Goal: Task Accomplishment & Management: Manage account settings

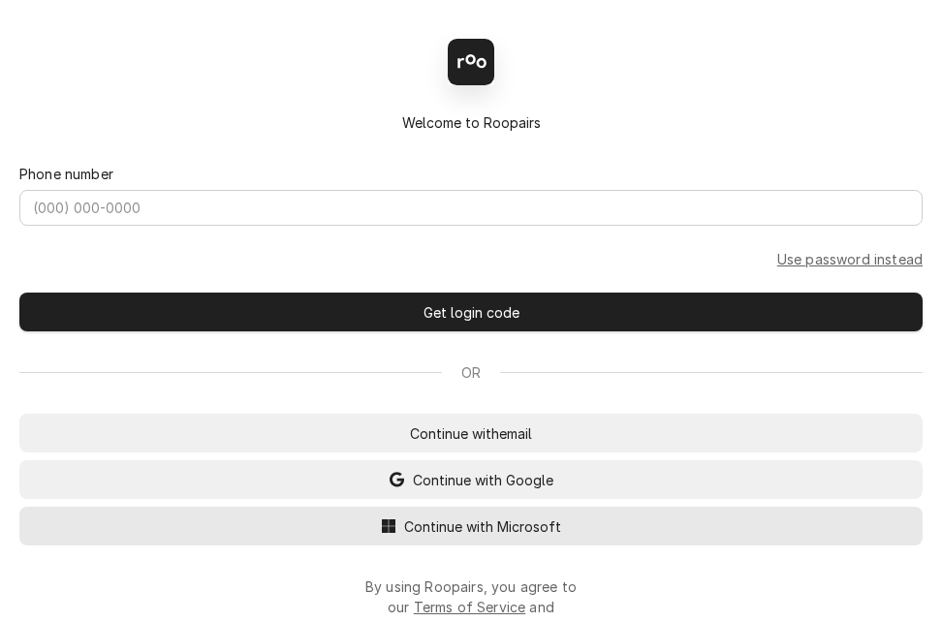
click at [575, 528] on button "Continue with Microsoft" at bounding box center [470, 526] width 903 height 39
click at [473, 537] on span "Continue with Microsoft" at bounding box center [482, 526] width 165 height 20
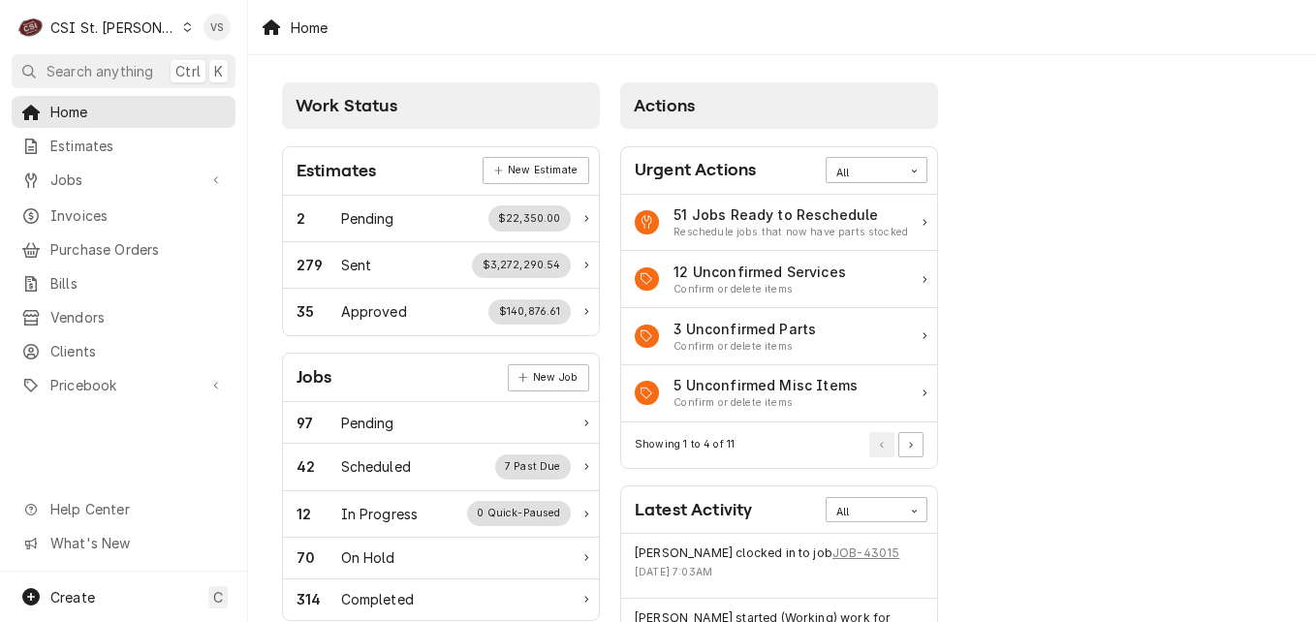
click at [183, 27] on icon "Dynamic Content Wrapper" at bounding box center [187, 27] width 9 height 10
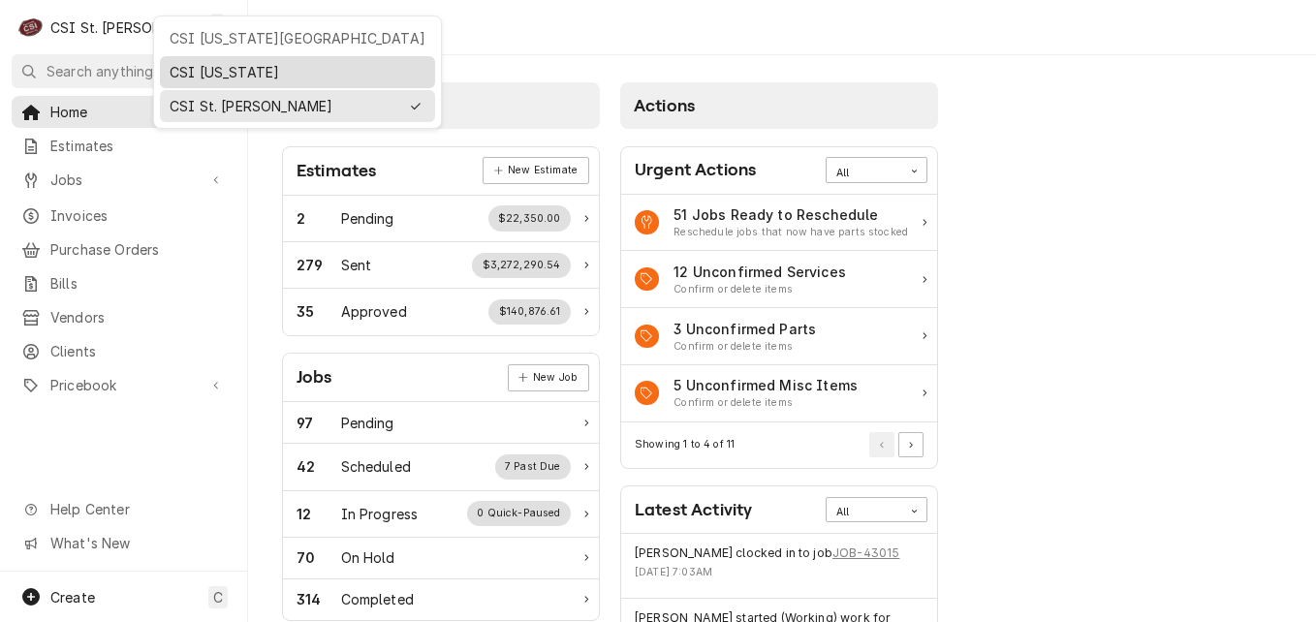
click at [190, 76] on div "CSI [US_STATE]" at bounding box center [298, 72] width 256 height 20
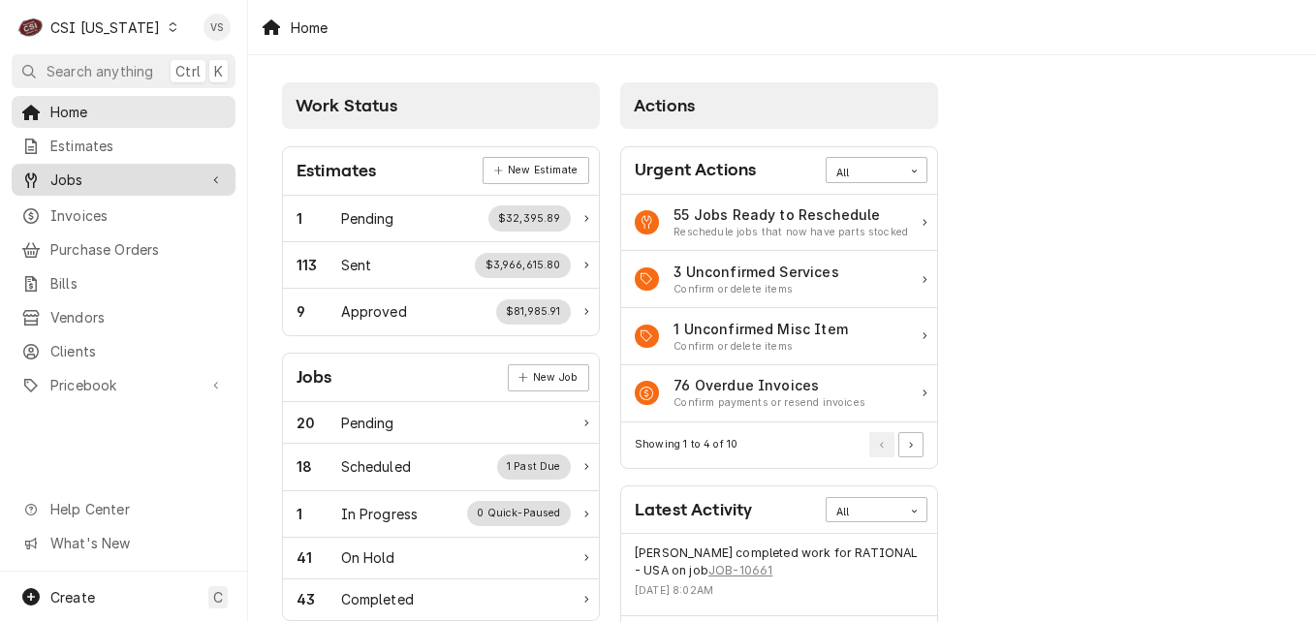
click at [76, 177] on span "Jobs" at bounding box center [123, 180] width 146 height 20
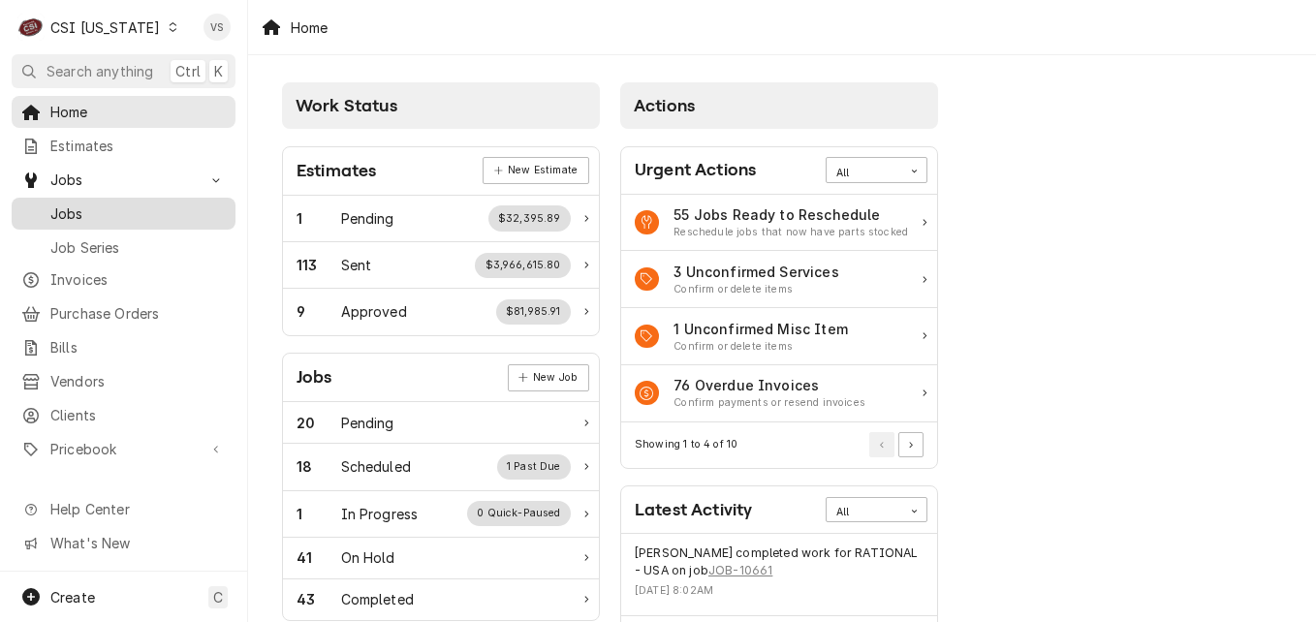
click at [94, 205] on span "Jobs" at bounding box center [137, 213] width 175 height 20
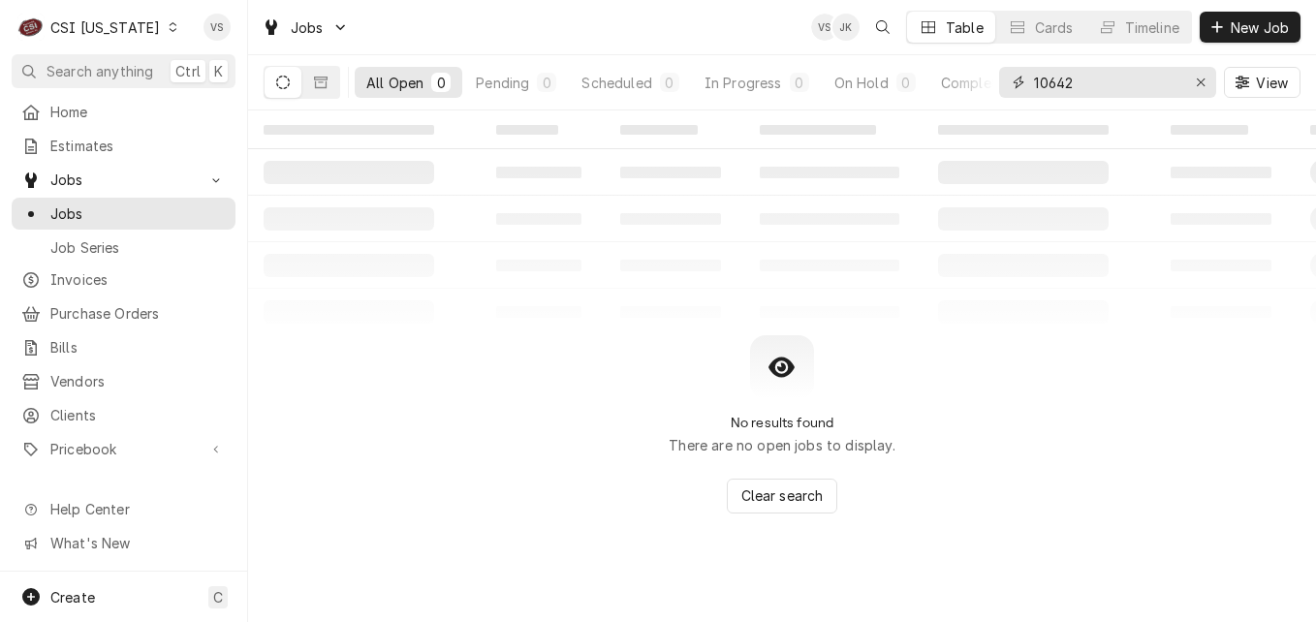
drag, startPoint x: 1073, startPoint y: 83, endPoint x: 1083, endPoint y: 77, distance: 11.8
click at [1056, 83] on input "10642" at bounding box center [1106, 82] width 145 height 31
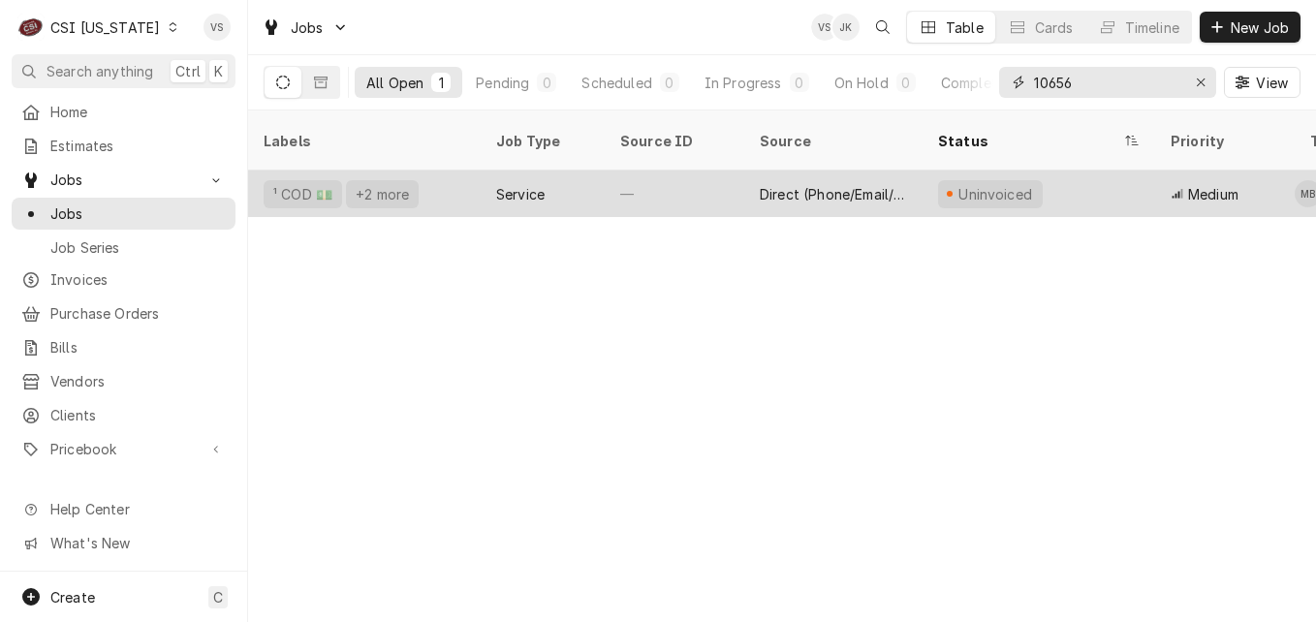
type input "10656"
click at [710, 173] on div "—" at bounding box center [675, 194] width 140 height 47
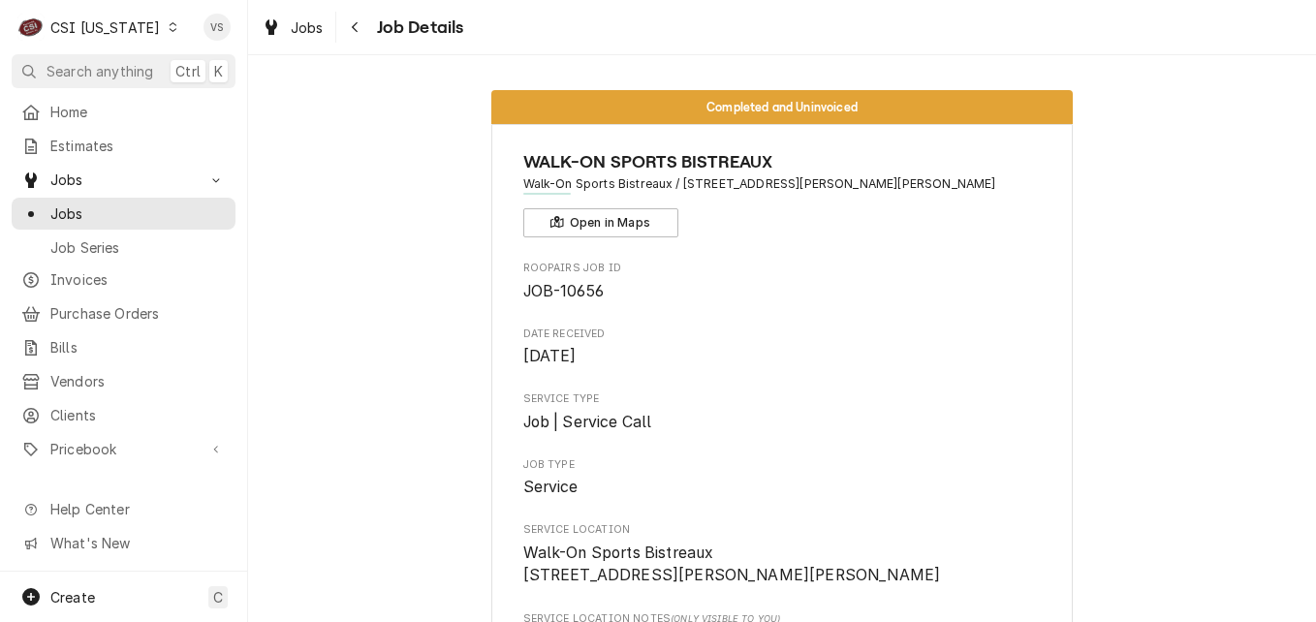
scroll to position [484, 0]
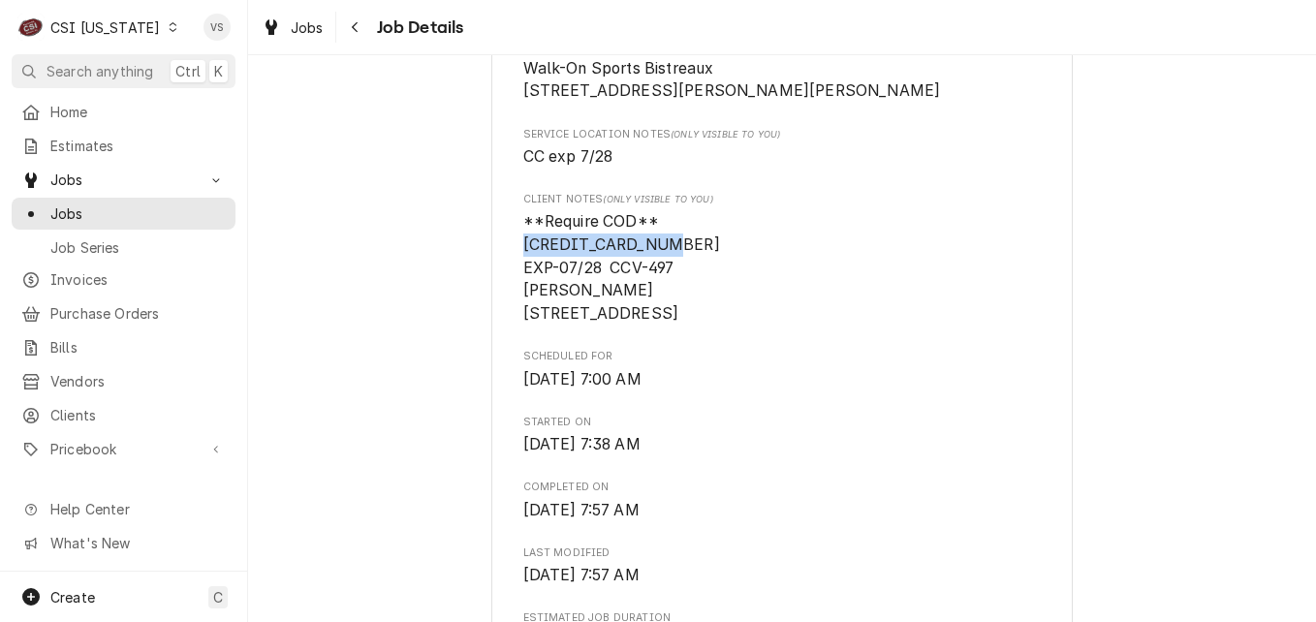
drag, startPoint x: 664, startPoint y: 264, endPoint x: 508, endPoint y: 259, distance: 156.1
drag, startPoint x: 508, startPoint y: 259, endPoint x: 540, endPoint y: 268, distance: 33.4
copy span "4427320534526693"
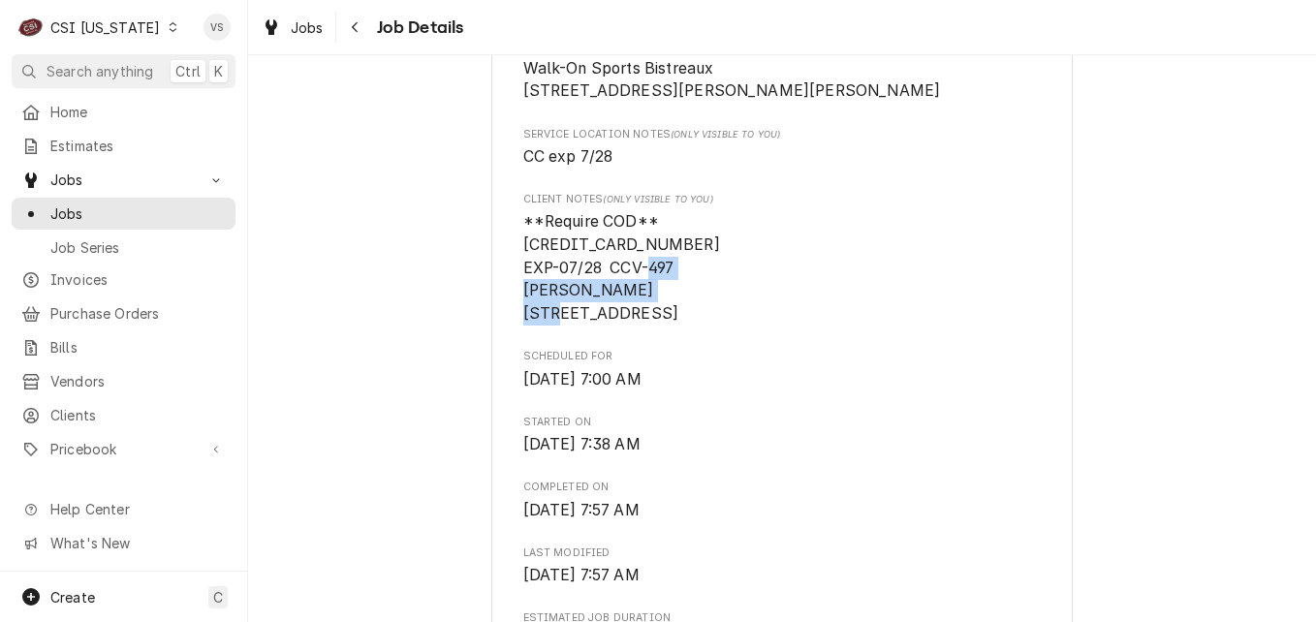
drag, startPoint x: 724, startPoint y: 311, endPoint x: 512, endPoint y: 313, distance: 212.2
drag, startPoint x: 512, startPoint y: 313, endPoint x: 536, endPoint y: 312, distance: 24.2
copy span "WADE GABRIEL KORNBLITH"
drag, startPoint x: 722, startPoint y: 332, endPoint x: 507, endPoint y: 340, distance: 215.2
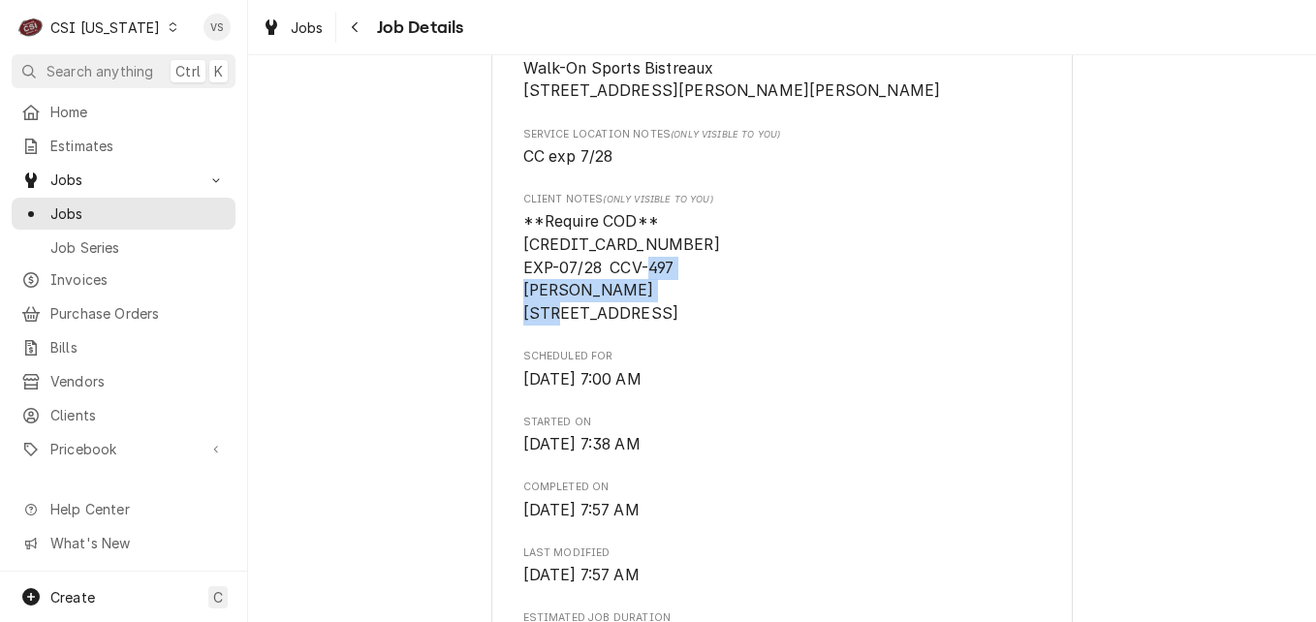
drag, startPoint x: 507, startPoint y: 340, endPoint x: 525, endPoint y: 341, distance: 18.4
copy span "11826 SHIRE WYCLIFFE CT"
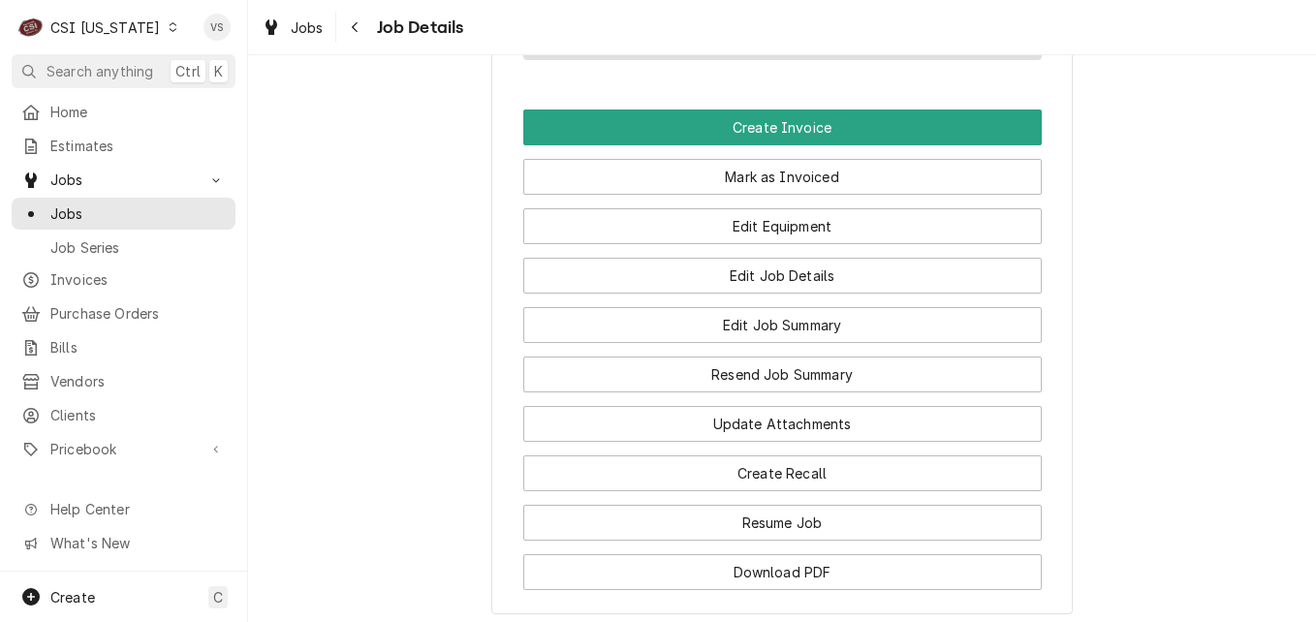
scroll to position [1841, 0]
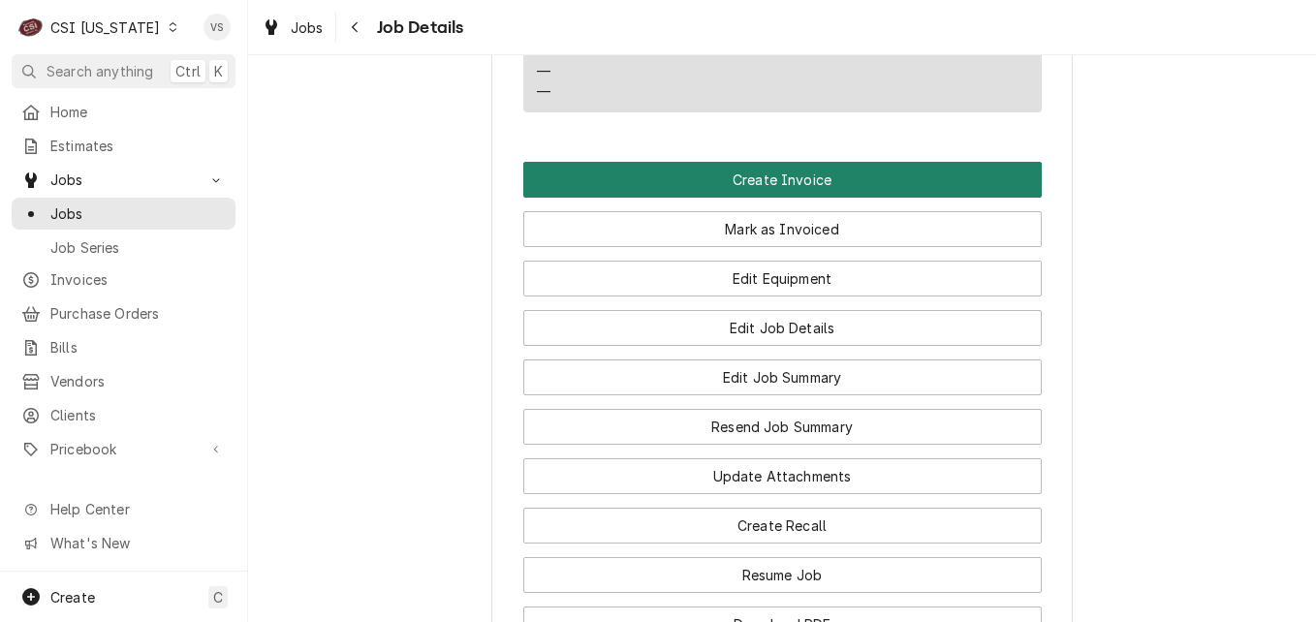
click at [660, 198] on button "Create Invoice" at bounding box center [782, 180] width 518 height 36
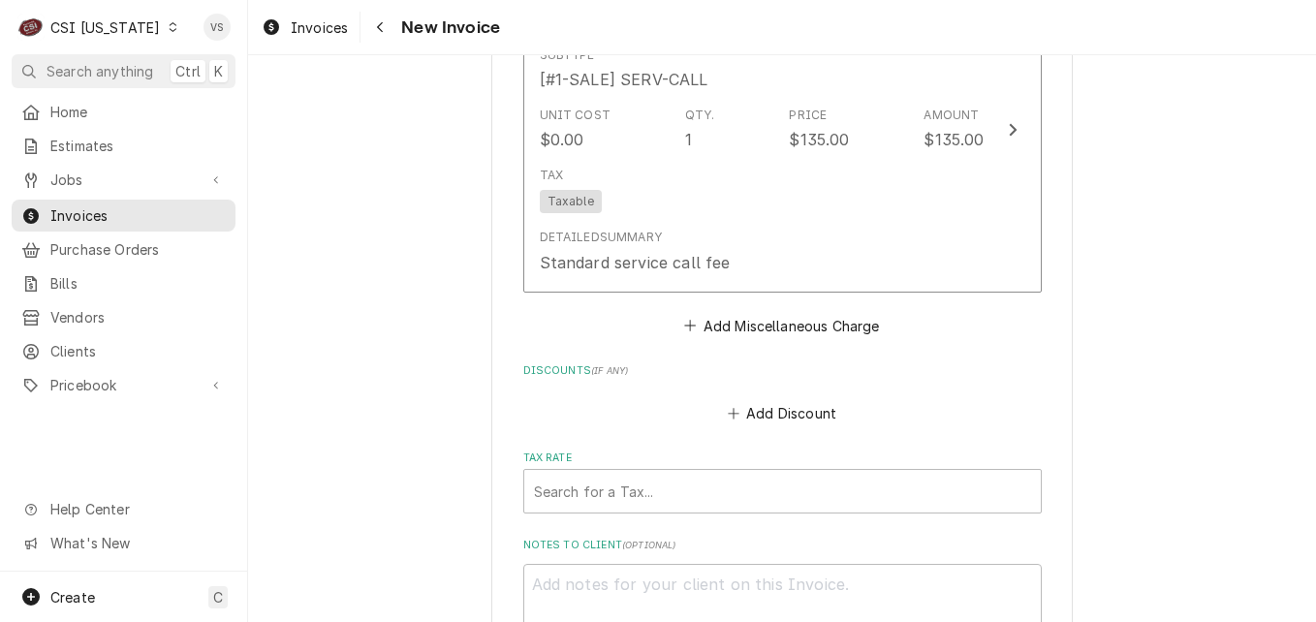
scroll to position [4360, 0]
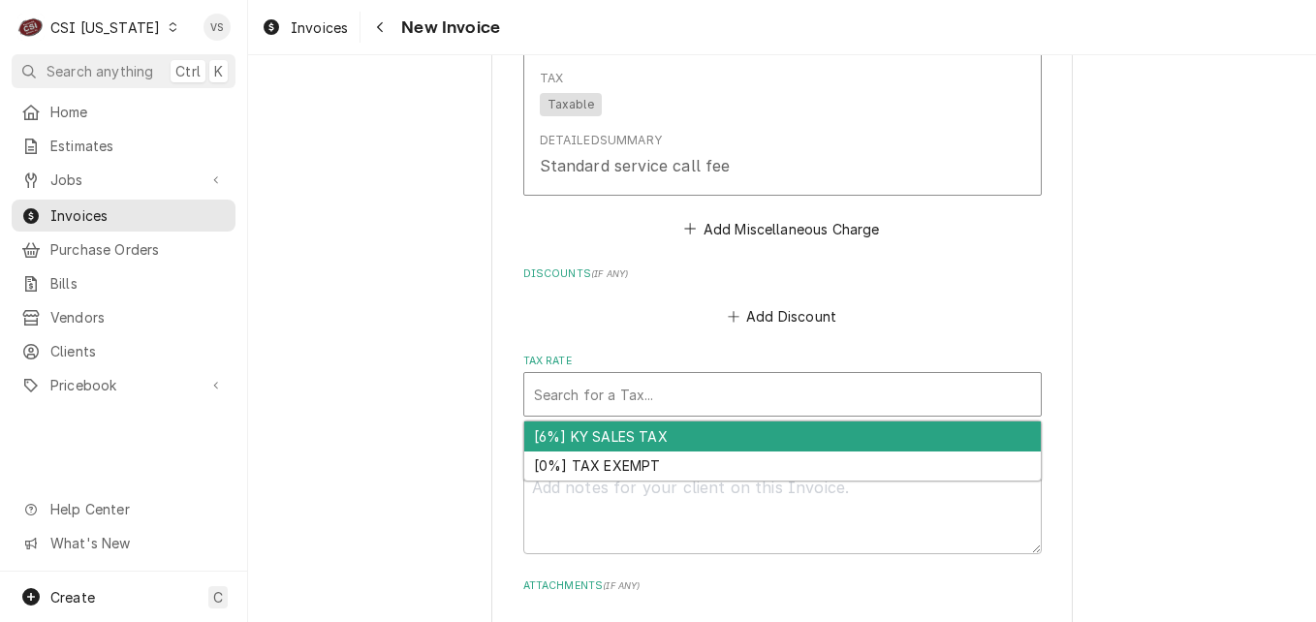
click at [560, 412] on div "Tax Rate" at bounding box center [782, 394] width 497 height 35
click at [545, 451] on div "[6%] KY SALES TAX" at bounding box center [782, 436] width 516 height 30
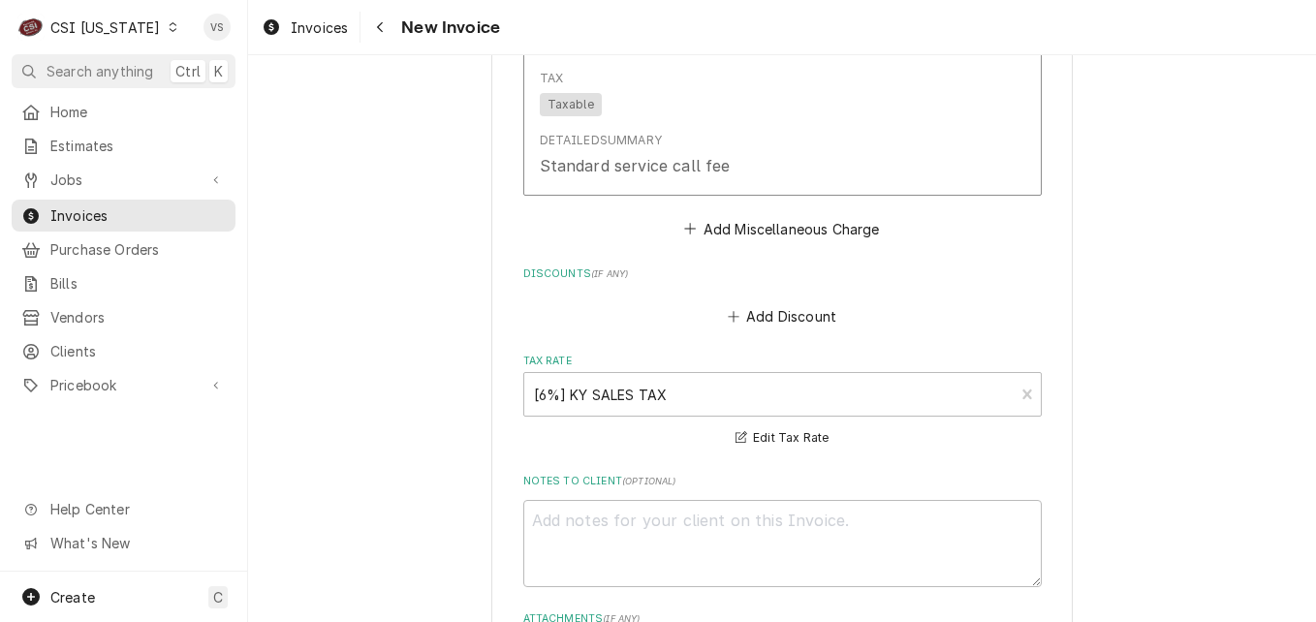
scroll to position [4845, 0]
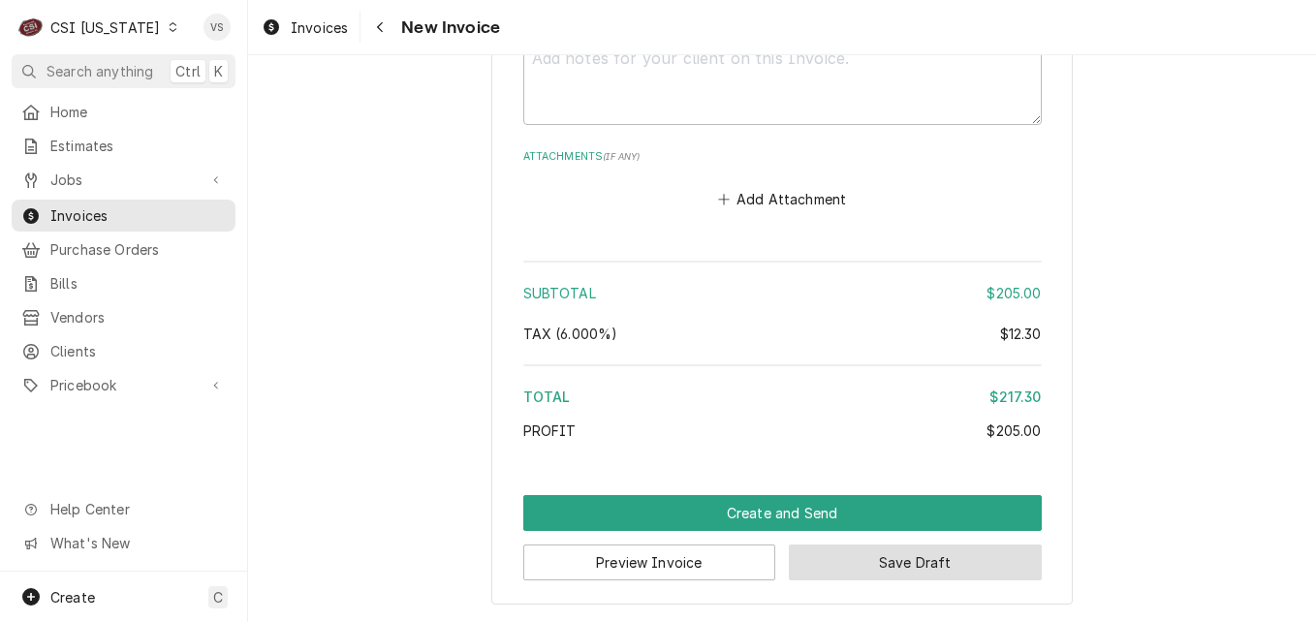
click at [832, 567] on button "Save Draft" at bounding box center [915, 562] width 253 height 36
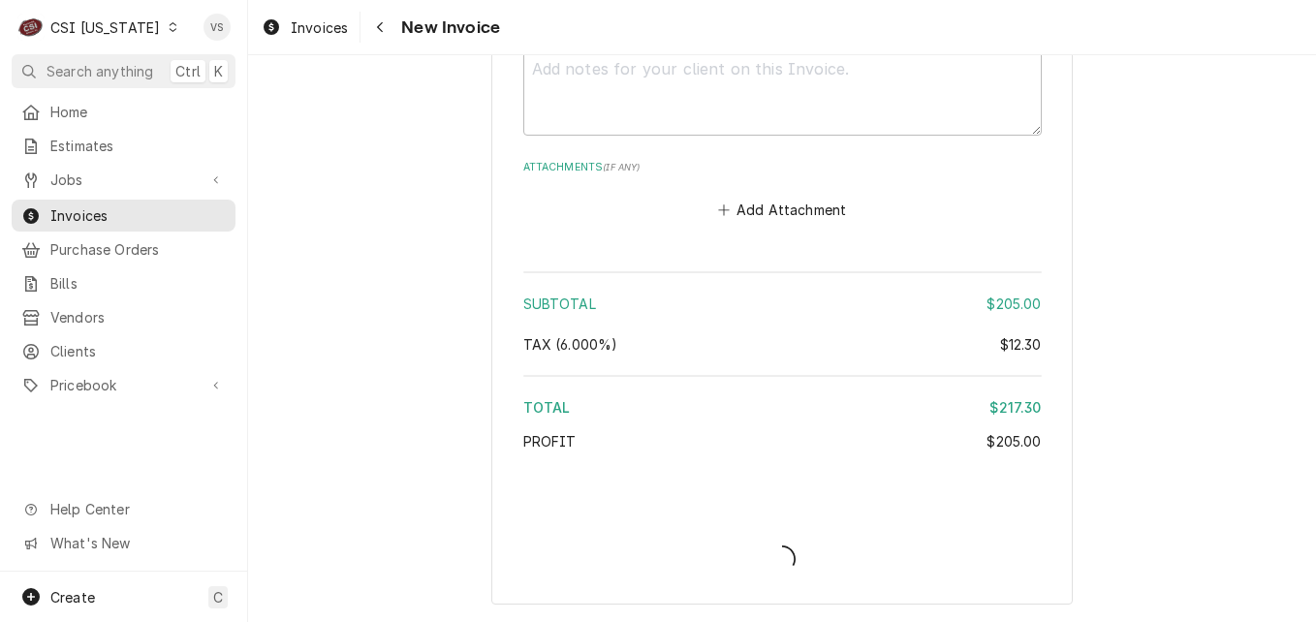
scroll to position [4834, 0]
type textarea "x"
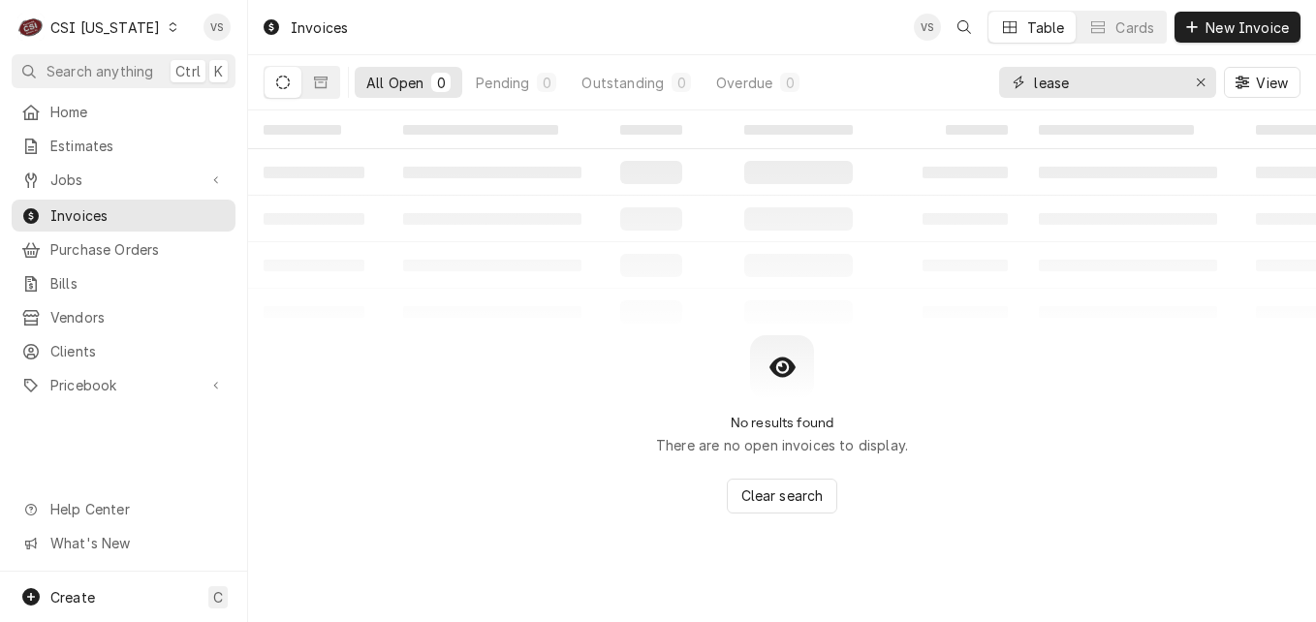
click at [1079, 89] on input "lease" at bounding box center [1106, 82] width 145 height 31
click at [994, 84] on div "All Open 0 Pending 0 Outstanding 0 Overdue 0 lease View" at bounding box center [782, 82] width 1037 height 54
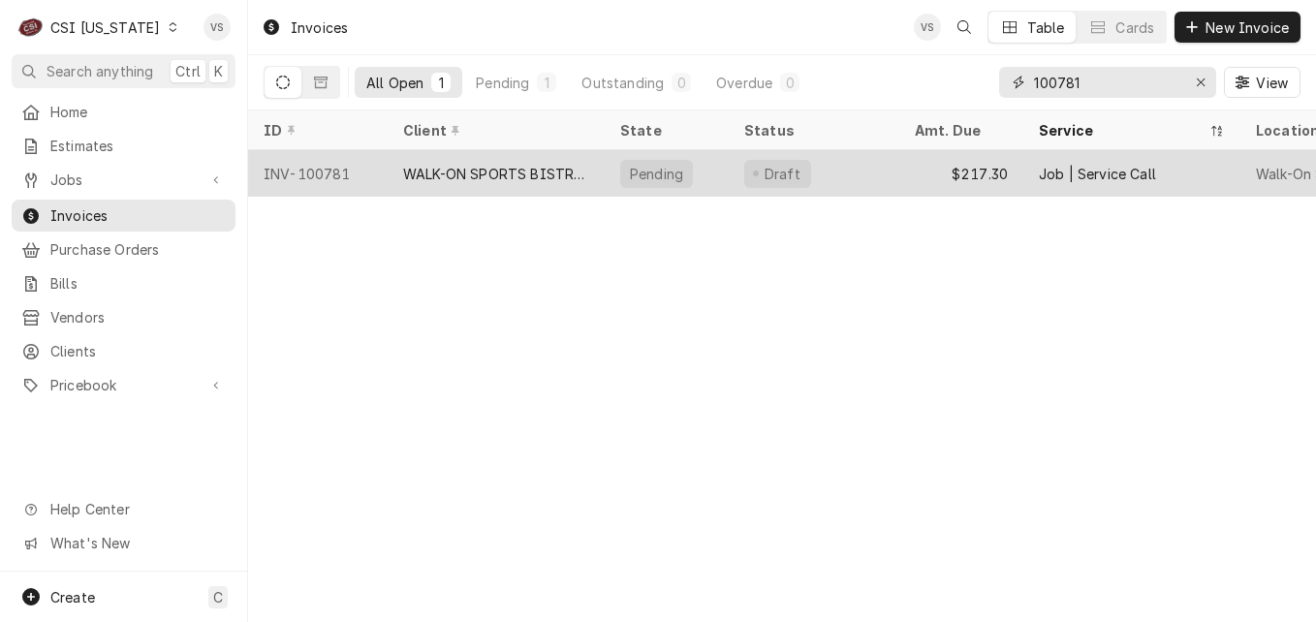
type input "100781"
click at [508, 175] on div "WALK-ON SPORTS BISTREAUX" at bounding box center [496, 174] width 186 height 20
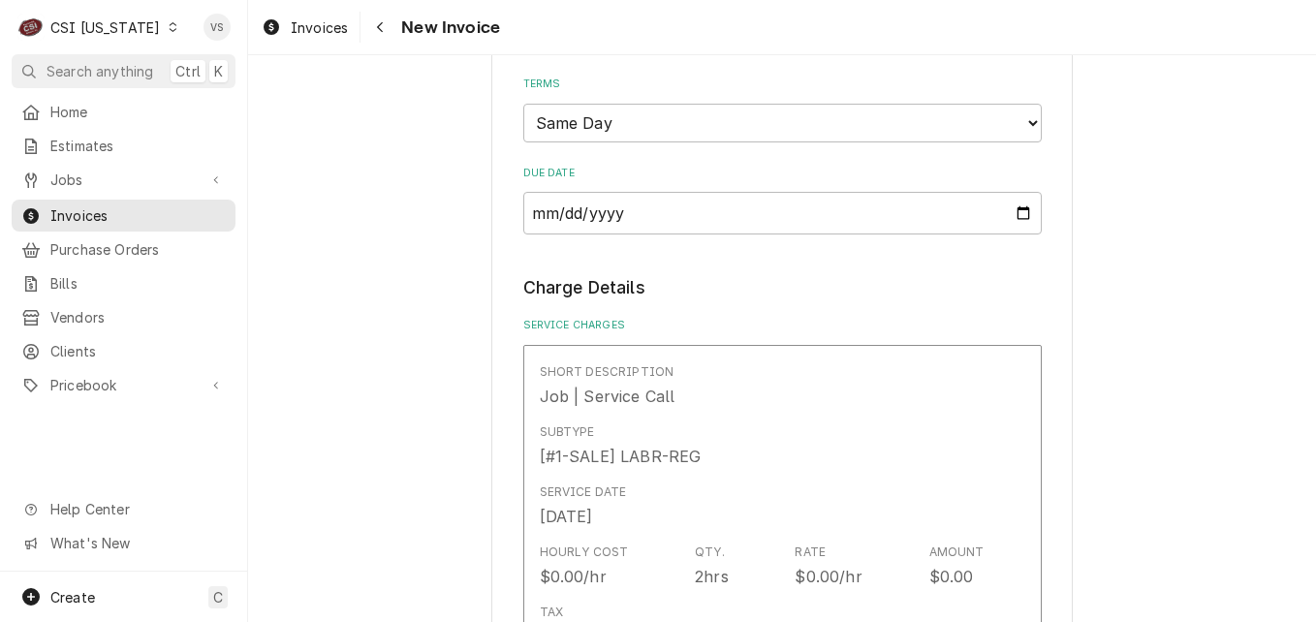
scroll to position [2131, 0]
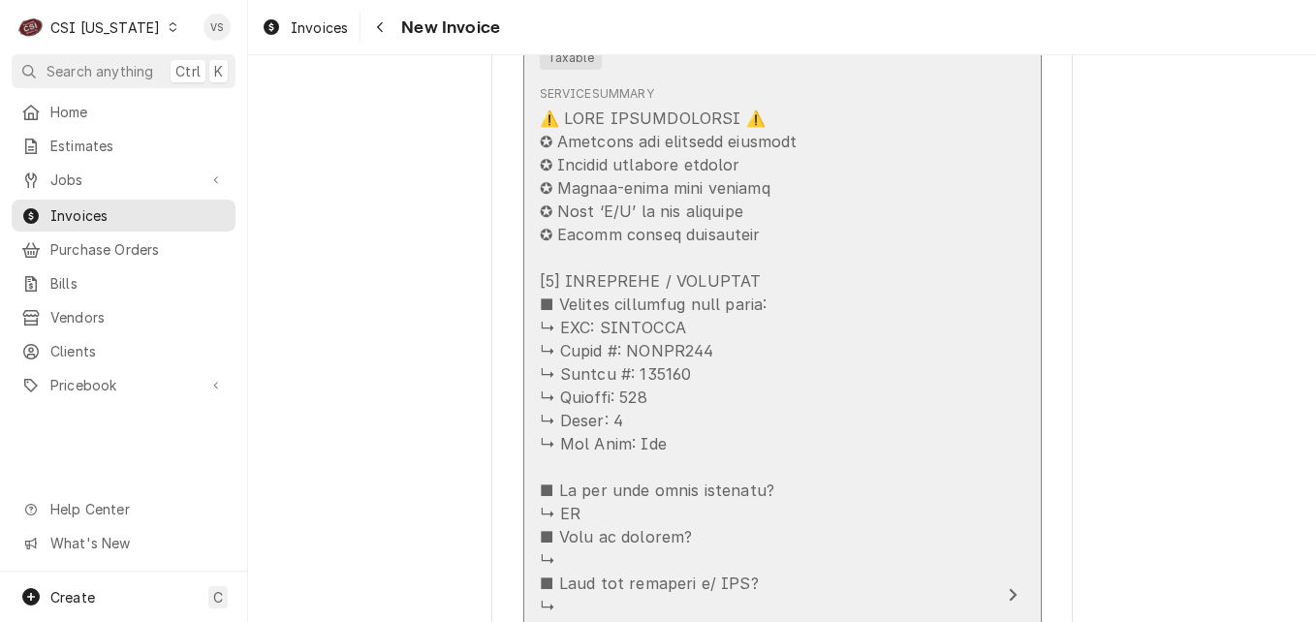
drag, startPoint x: 594, startPoint y: 352, endPoint x: 640, endPoint y: 354, distance: 46.5
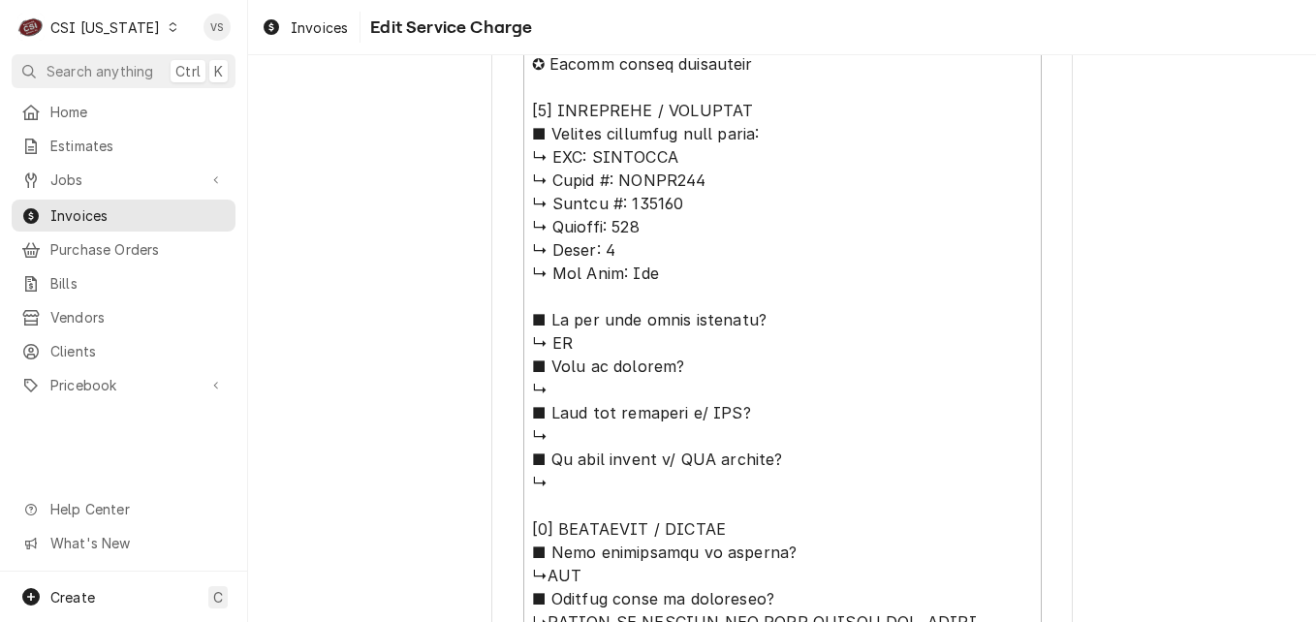
scroll to position [969, 0]
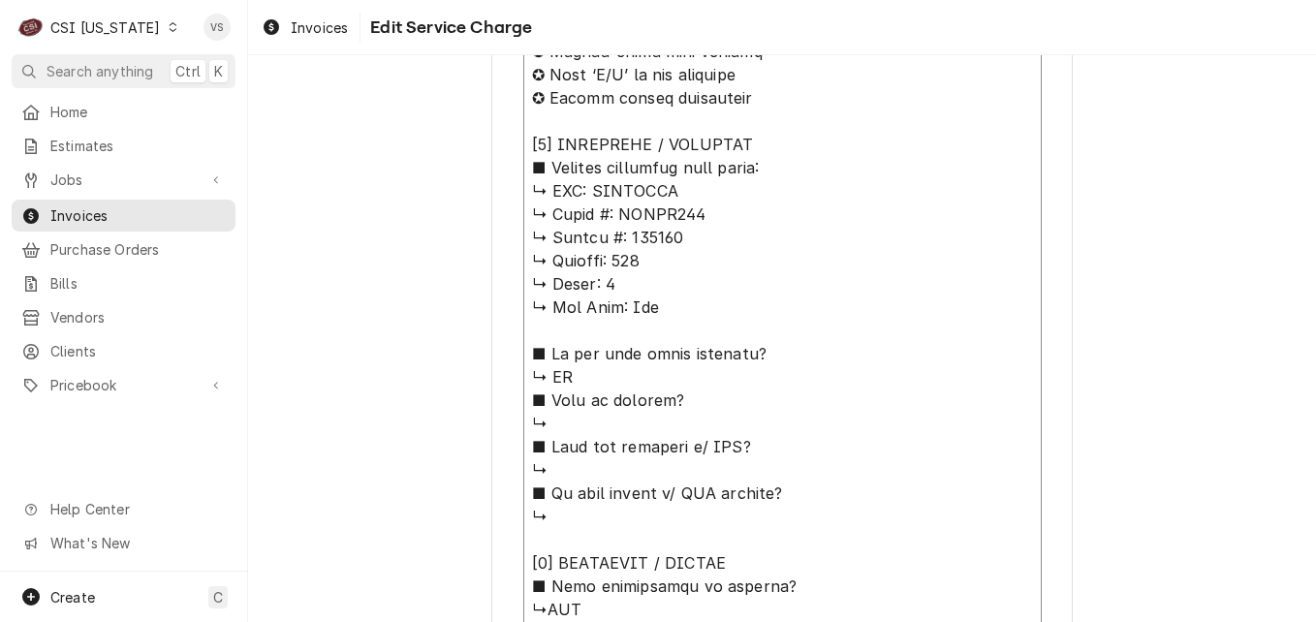
drag, startPoint x: 546, startPoint y: 187, endPoint x: 676, endPoint y: 239, distance: 140.0
click at [676, 239] on textarea "Service Summary ( optional )" at bounding box center [782, 621] width 518 height 1320
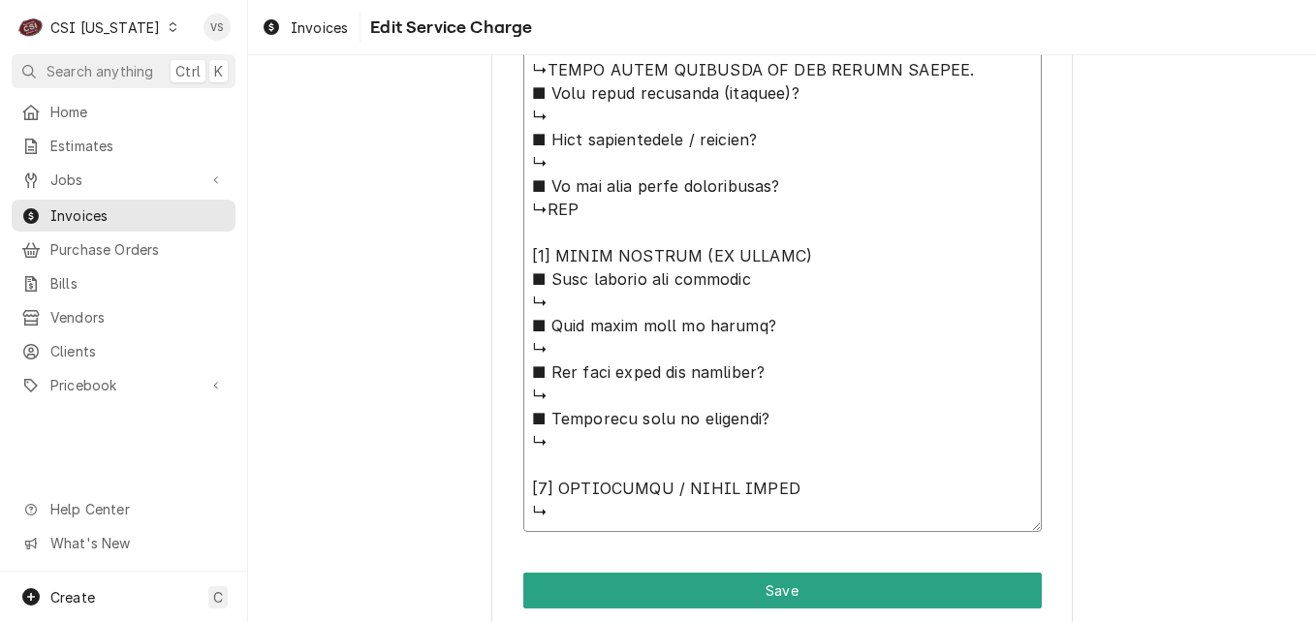
scroll to position [1795, 0]
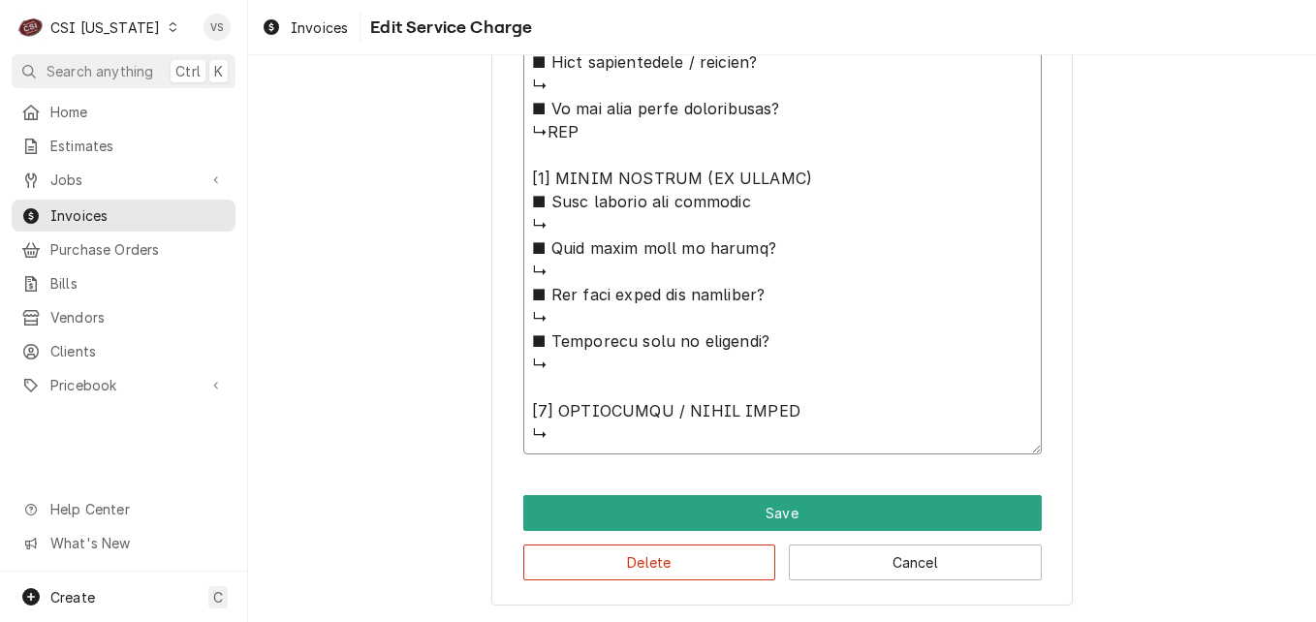
type textarea "x"
type textarea "⚠️ 𝗙𝗢𝗥𝗠 𝗜𝗡𝗦𝗧𝗥𝗨𝗖𝗧𝗜𝗢𝗡𝗦 ⚠️ ✪ 𝗖𝗼𝗺𝗽𝗹𝗲𝘁𝗲 𝗮𝗹𝗹 𝗿𝗲𝗹𝗲𝘃𝗮𝗻𝘁 𝘀𝗲𝗰𝘁𝗶𝗼𝗻𝘀 ✪ 𝗣𝗿𝗼𝘃𝗶𝗱𝗲 𝗱𝗲𝘁𝗮𝗶𝗹𝗲𝗱 𝗮𝗻𝘀…"
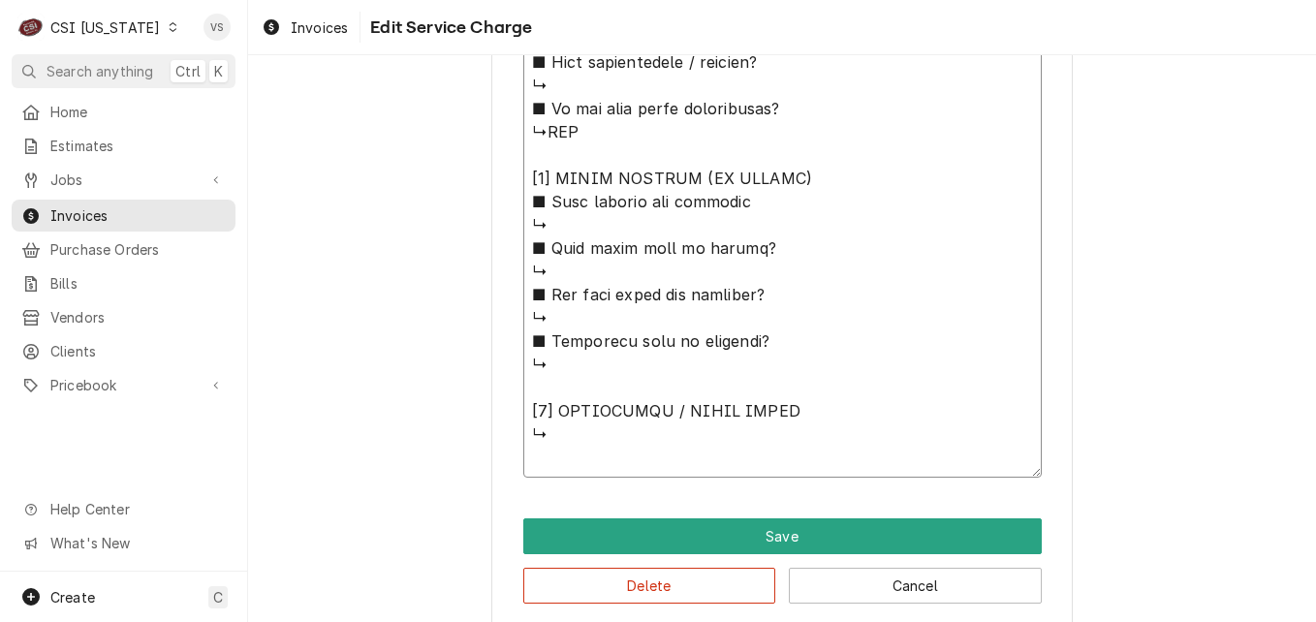
paste textarea "𝗠𝗙𝗚: IMPERIAL ↳ 𝗠𝗼𝗱𝗲𝗹 #: IFSSP550 ↳ 𝗦𝗲𝗿𝗶𝗮𝗹 #: 071075"
type textarea "x"
type textarea "⚠️ 𝗙𝗢𝗥𝗠 𝗜𝗡𝗦𝗧𝗥𝗨𝗖𝗧𝗜𝗢𝗡𝗦 ⚠️ ✪ 𝗖𝗼𝗺𝗽𝗹𝗲𝘁𝗲 𝗮𝗹𝗹 𝗿𝗲𝗹𝗲𝘃𝗮𝗻𝘁 𝘀𝗲𝗰𝘁𝗶𝗼𝗻𝘀 ✪ 𝗣𝗿𝗼𝘃𝗶𝗱𝗲 𝗱𝗲𝘁𝗮𝗶𝗹𝗲𝗱 𝗮𝗻𝘀…"
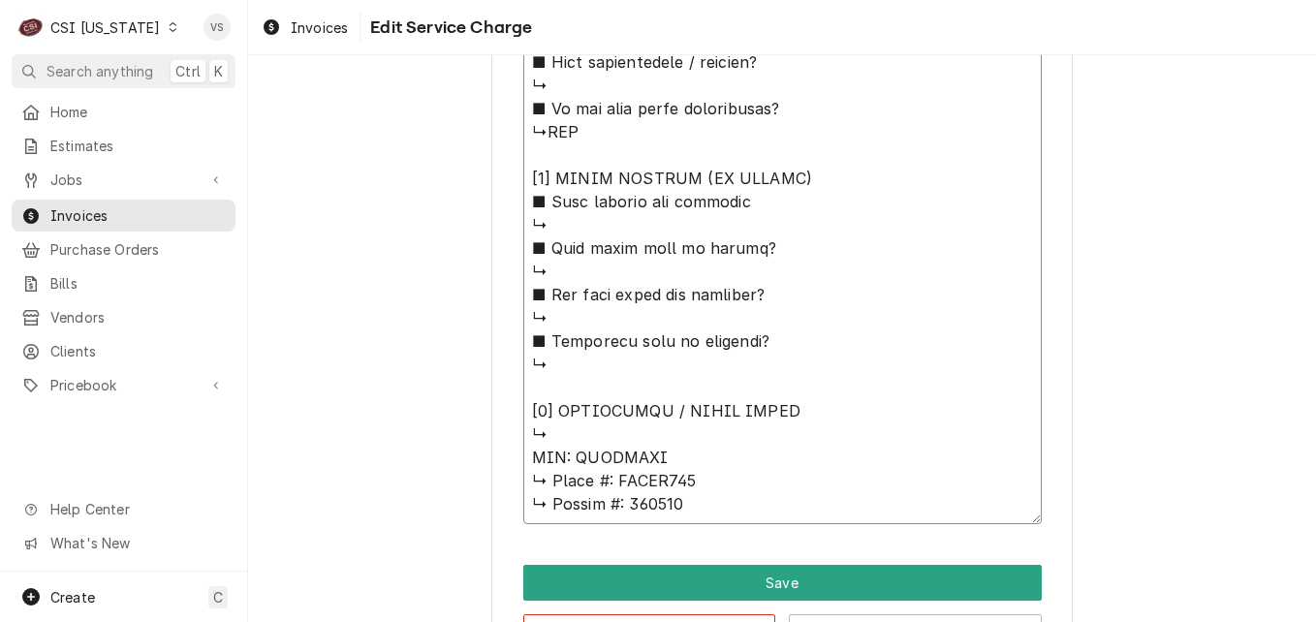
type textarea "x"
type textarea "⚠️ 𝗙𝗢𝗥𝗠 𝗜𝗡𝗦𝗧𝗥𝗨𝗖𝗧𝗜𝗢𝗡𝗦 ⚠️ ✪ 𝗖𝗼𝗺𝗽𝗹𝗲𝘁𝗲 𝗮𝗹𝗹 𝗿𝗲𝗹𝗲𝘃𝗮𝗻𝘁 𝘀𝗲𝗰𝘁𝗶𝗼𝗻𝘀 ✪ 𝗣𝗿𝗼𝘃𝗶𝗱𝗲 𝗱𝗲𝘁𝗮𝗶𝗹𝗲𝗱 𝗮𝗻𝘀…"
type textarea "x"
type textarea "⚠️ 𝗙𝗢𝗥𝗠 𝗜𝗡𝗦𝗧𝗥𝗨𝗖𝗧𝗜𝗢𝗡𝗦 ⚠️ ✪ 𝗖𝗼𝗺𝗽𝗹𝗲𝘁𝗲 𝗮𝗹𝗹 𝗿𝗲𝗹𝗲𝘃𝗮𝗻𝘁 𝘀𝗲𝗰𝘁𝗶𝗼𝗻𝘀 ✪ 𝗣𝗿𝗼𝘃𝗶𝗱𝗲 𝗱𝗲𝘁𝗮𝗶𝗹𝗲𝗱 𝗮𝗻𝘀…"
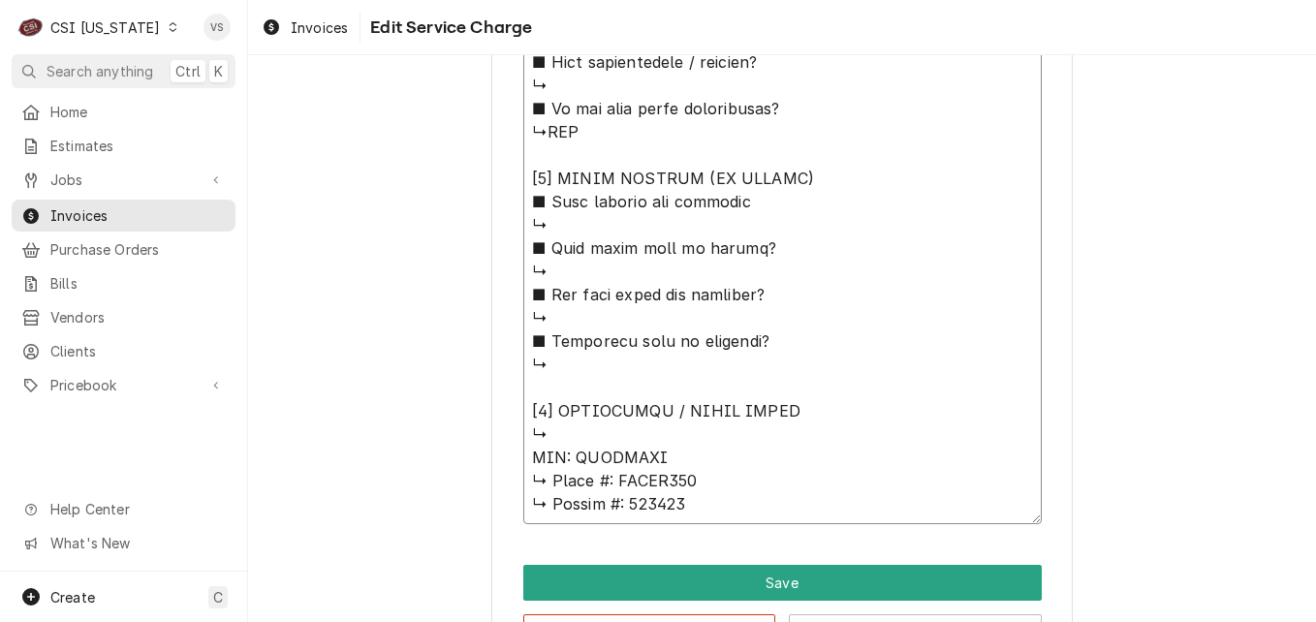
type textarea "x"
type textarea "⚠️ 𝗙𝗢𝗥𝗠 𝗜𝗡𝗦𝗧𝗥𝗨𝗖𝗧𝗜𝗢𝗡𝗦 ⚠️ ✪ 𝗖𝗼𝗺𝗽𝗹𝗲𝘁𝗲 𝗮𝗹𝗹 𝗿𝗲𝗹𝗲𝘃𝗮𝗻𝘁 𝘀𝗲𝗰𝘁𝗶𝗼𝗻𝘀 ✪ 𝗣𝗿𝗼𝘃𝗶𝗱𝗲 𝗱𝗲𝘁𝗮𝗶𝗹𝗲𝗱 𝗮𝗻𝘀…"
type textarea "x"
type textarea "⚠️ 𝗙𝗢𝗥𝗠 𝗜𝗡𝗦𝗧𝗥𝗨𝗖𝗧𝗜𝗢𝗡𝗦 ⚠️ ✪ 𝗖𝗼𝗺𝗽𝗹𝗲𝘁𝗲 𝗮𝗹𝗹 𝗿𝗲𝗹𝗲𝘃𝗮𝗻𝘁 𝘀𝗲𝗰𝘁𝗶𝗼𝗻𝘀 ✪ 𝗣𝗿𝗼𝘃𝗶𝗱𝗲 𝗱𝗲𝘁𝗮𝗶𝗹𝗲𝗱 𝗮𝗻𝘀…"
type textarea "x"
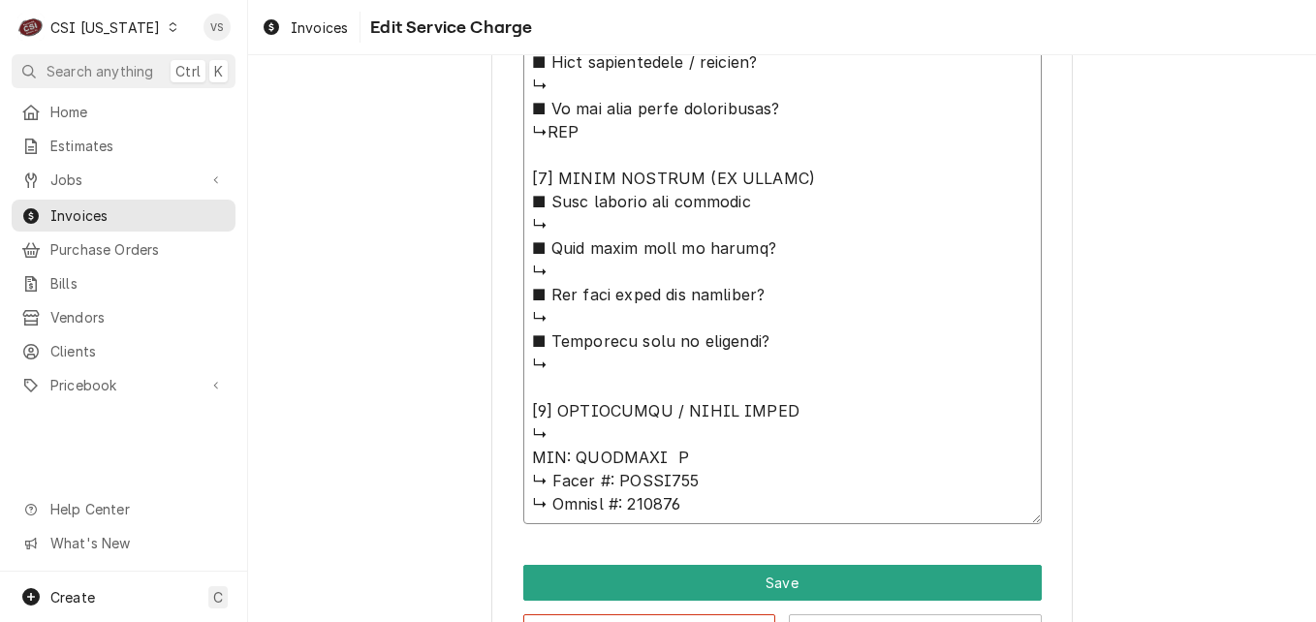
type textarea "⚠️ 𝗙𝗢𝗥𝗠 𝗜𝗡𝗦𝗧𝗥𝗨𝗖𝗧𝗜𝗢𝗡𝗦 ⚠️ ✪ 𝗖𝗼𝗺𝗽𝗹𝗲𝘁𝗲 𝗮𝗹𝗹 𝗿𝗲𝗹𝗲𝘃𝗮𝗻𝘁 𝘀𝗲𝗰𝘁𝗶𝗼𝗻𝘀 ✪ 𝗣𝗿𝗼𝘃𝗶𝗱𝗲 𝗱𝗲𝘁𝗮𝗶𝗹𝗲𝗱 𝗮𝗻𝘀…"
type textarea "x"
type textarea "⚠️ 𝗙𝗢𝗥𝗠 𝗜𝗡𝗦𝗧𝗥𝗨𝗖𝗧𝗜𝗢𝗡𝗦 ⚠️ ✪ 𝗖𝗼𝗺𝗽𝗹𝗲𝘁𝗲 𝗮𝗹𝗹 𝗿𝗲𝗹𝗲𝘃𝗮𝗻𝘁 𝘀𝗲𝗰𝘁𝗶𝗼𝗻𝘀 ✪ 𝗣𝗿𝗼𝘃𝗶𝗱𝗲 𝗱𝗲𝘁𝗮𝗶𝗹𝗲𝗱 𝗮𝗻𝘀…"
type textarea "x"
type textarea "⚠️ 𝗙𝗢𝗥𝗠 𝗜𝗡𝗦𝗧𝗥𝗨𝗖𝗧𝗜𝗢𝗡𝗦 ⚠️ ✪ 𝗖𝗼𝗺𝗽𝗹𝗲𝘁𝗲 𝗮𝗹𝗹 𝗿𝗲𝗹𝗲𝘃𝗮𝗻𝘁 𝘀𝗲𝗰𝘁𝗶𝗼𝗻𝘀 ✪ 𝗣𝗿𝗼𝘃𝗶𝗱𝗲 𝗱𝗲𝘁𝗮𝗶𝗹𝗲𝗱 𝗮𝗻𝘀…"
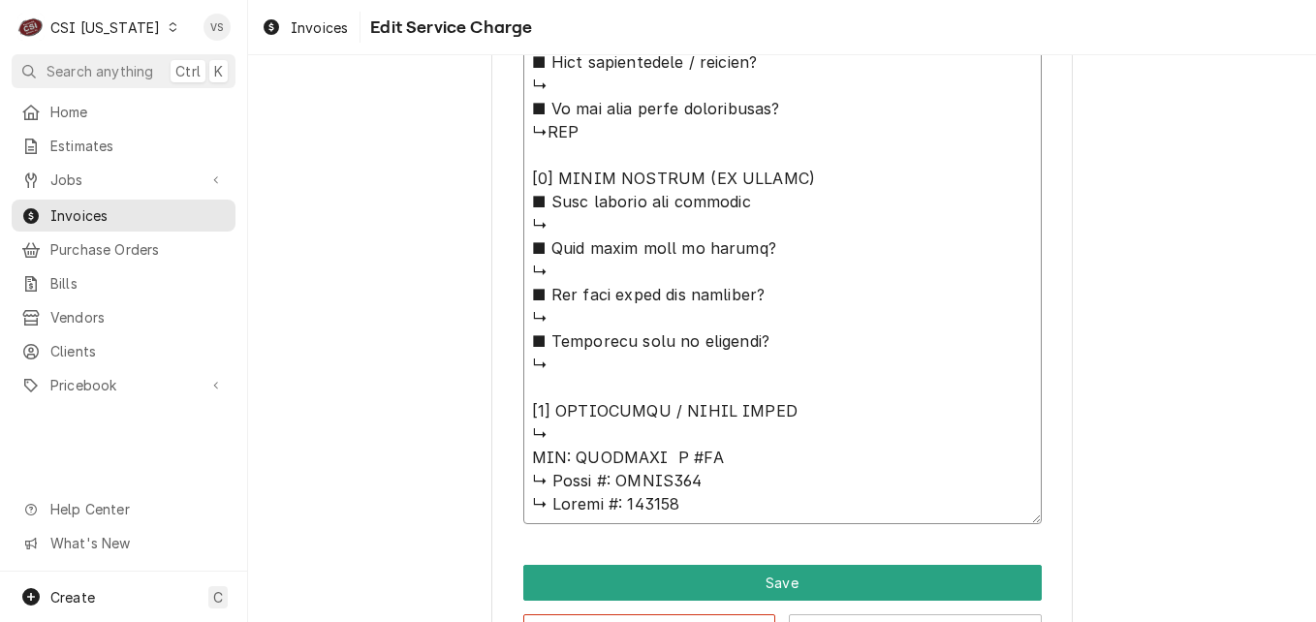
type textarea "x"
type textarea "⚠️ 𝗙𝗢𝗥𝗠 𝗜𝗡𝗦𝗧𝗥𝗨𝗖𝗧𝗜𝗢𝗡𝗦 ⚠️ ✪ 𝗖𝗼𝗺𝗽𝗹𝗲𝘁𝗲 𝗮𝗹𝗹 𝗿𝗲𝗹𝗲𝘃𝗮𝗻𝘁 𝘀𝗲𝗰𝘁𝗶𝗼𝗻𝘀 ✪ 𝗣𝗿𝗼𝘃𝗶𝗱𝗲 𝗱𝗲𝘁𝗮𝗶𝗹𝗲𝗱 𝗮𝗻𝘀…"
type textarea "x"
type textarea "⚠️ 𝗙𝗢𝗥𝗠 𝗜𝗡𝗦𝗧𝗥𝗨𝗖𝗧𝗜𝗢𝗡𝗦 ⚠️ ✪ 𝗖𝗼𝗺𝗽𝗹𝗲𝘁𝗲 𝗮𝗹𝗹 𝗿𝗲𝗹𝗲𝘃𝗮𝗻𝘁 𝘀𝗲𝗰𝘁𝗶𝗼𝗻𝘀 ✪ 𝗣𝗿𝗼𝘃𝗶𝗱𝗲 𝗱𝗲𝘁𝗮𝗶𝗹𝗲𝗱 𝗮𝗻𝘀…"
type textarea "x"
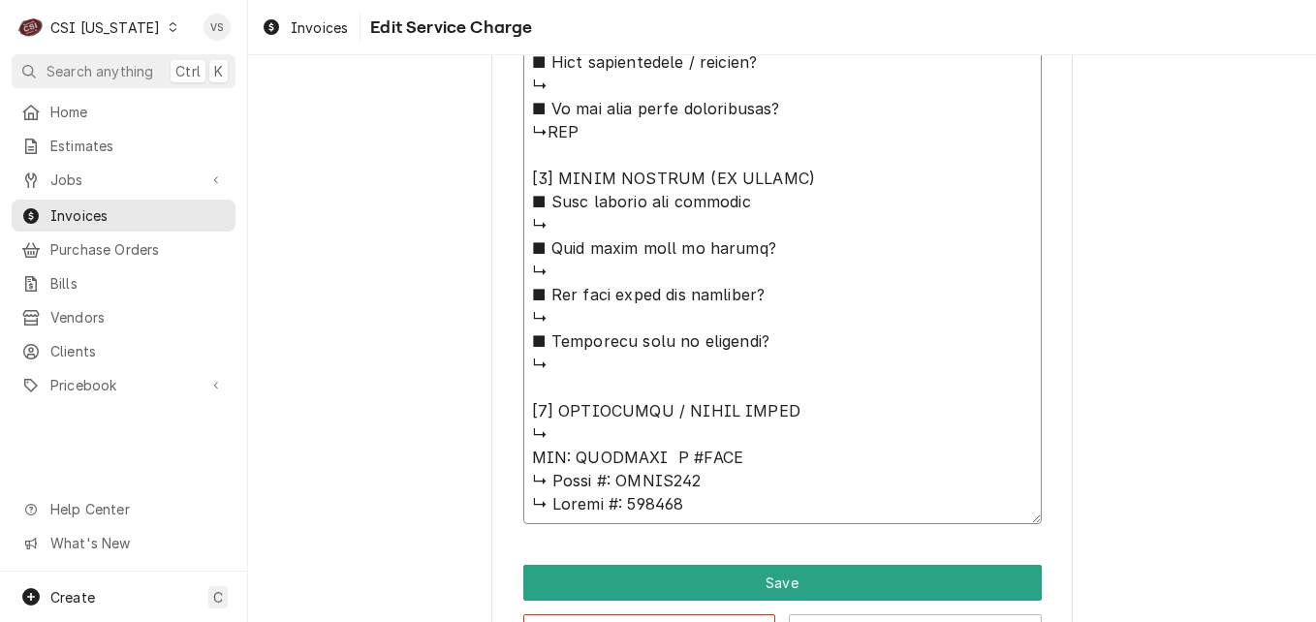
type textarea "⚠️ 𝗙𝗢𝗥𝗠 𝗜𝗡𝗦𝗧𝗥𝗨𝗖𝗧𝗜𝗢𝗡𝗦 ⚠️ ✪ 𝗖𝗼𝗺𝗽𝗹𝗲𝘁𝗲 𝗮𝗹𝗹 𝗿𝗲𝗹𝗲𝘃𝗮𝗻𝘁 𝘀𝗲𝗰𝘁𝗶𝗼𝗻𝘀 ✪ 𝗣𝗿𝗼𝘃𝗶𝗱𝗲 𝗱𝗲𝘁𝗮𝗶𝗹𝗲𝗱 𝗮𝗻𝘀…"
type textarea "x"
type textarea "⚠️ 𝗙𝗢𝗥𝗠 𝗜𝗡𝗦𝗧𝗥𝗨𝗖𝗧𝗜𝗢𝗡𝗦 ⚠️ ✪ 𝗖𝗼𝗺𝗽𝗹𝗲𝘁𝗲 𝗮𝗹𝗹 𝗿𝗲𝗹𝗲𝘃𝗮𝗻𝘁 𝘀𝗲𝗰𝘁𝗶𝗼𝗻𝘀 ✪ 𝗣𝗿𝗼𝘃𝗶𝗱𝗲 𝗱𝗲𝘁𝗮𝗶𝗹𝗲𝗱 𝗮𝗻𝘀…"
type textarea "x"
type textarea "⚠️ 𝗙𝗢𝗥𝗠 𝗜𝗡𝗦𝗧𝗥𝗨𝗖𝗧𝗜𝗢𝗡𝗦 ⚠️ ✪ 𝗖𝗼𝗺𝗽𝗹𝗲𝘁𝗲 𝗮𝗹𝗹 𝗿𝗲𝗹𝗲𝘃𝗮𝗻𝘁 𝘀𝗲𝗰𝘁𝗶𝗼𝗻𝘀 ✪ 𝗣𝗿𝗼𝘃𝗶𝗱𝗲 𝗱𝗲𝘁𝗮𝗶𝗹𝗲𝗱 𝗮𝗻𝘀…"
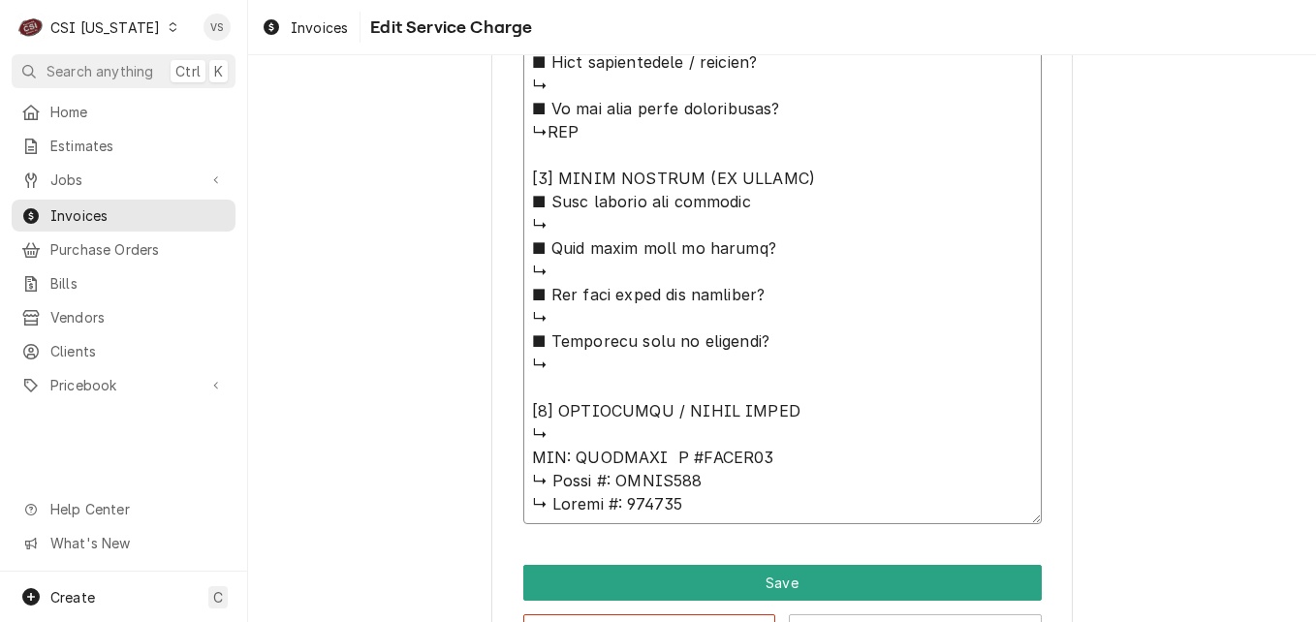
type textarea "x"
type textarea "⚠️ 𝗙𝗢𝗥𝗠 𝗜𝗡𝗦𝗧𝗥𝗨𝗖𝗧𝗜𝗢𝗡𝗦 ⚠️ ✪ 𝗖𝗼𝗺𝗽𝗹𝗲𝘁𝗲 𝗮𝗹𝗹 𝗿𝗲𝗹𝗲𝘃𝗮𝗻𝘁 𝘀𝗲𝗰𝘁𝗶𝗼𝗻𝘀 ✪ 𝗣𝗿𝗼𝘃𝗶𝗱𝗲 𝗱𝗲𝘁𝗮𝗶𝗹𝗲𝗱 𝗮𝗻𝘀…"
type textarea "x"
type textarea "⚠️ 𝗙𝗢𝗥𝗠 𝗜𝗡𝗦𝗧𝗥𝗨𝗖𝗧𝗜𝗢𝗡𝗦 ⚠️ ✪ 𝗖𝗼𝗺𝗽𝗹𝗲𝘁𝗲 𝗮𝗹𝗹 𝗿𝗲𝗹𝗲𝘃𝗮𝗻𝘁 𝘀𝗲𝗰𝘁𝗶𝗼𝗻𝘀 ✪ 𝗣𝗿𝗼𝘃𝗶𝗱𝗲 𝗱𝗲𝘁𝗮𝗶𝗹𝗲𝗱 𝗮𝗻𝘀…"
type textarea "x"
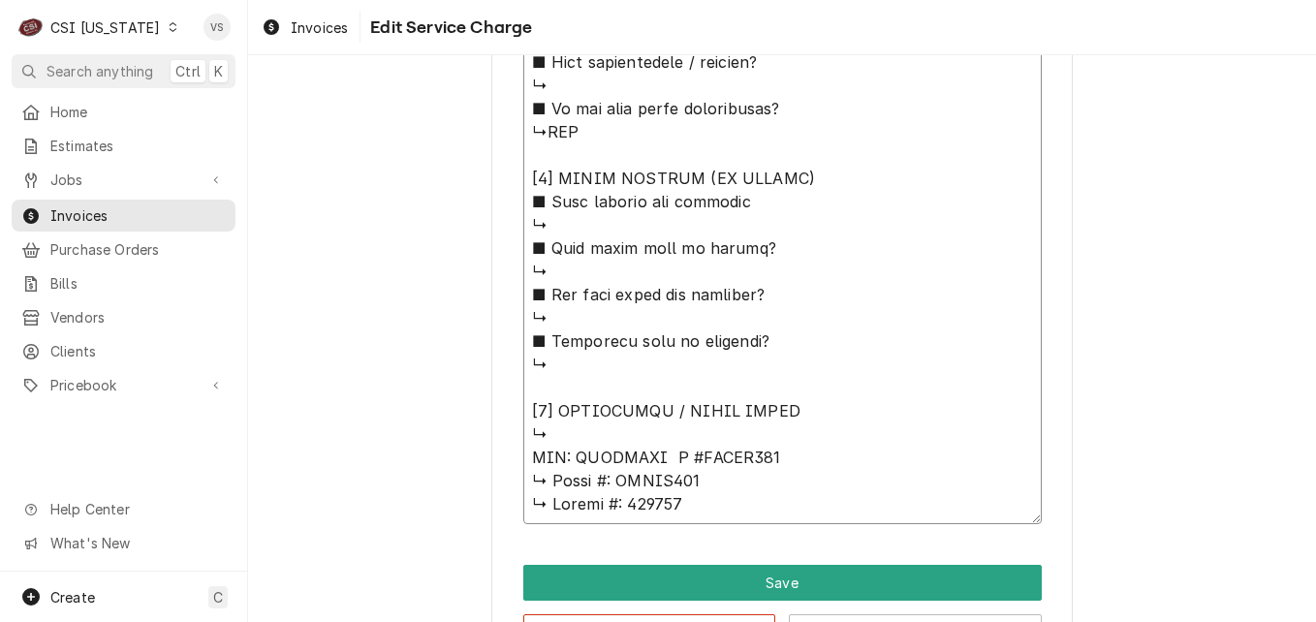
type textarea "⚠️ 𝗙𝗢𝗥𝗠 𝗜𝗡𝗦𝗧𝗥𝗨𝗖𝗧𝗜𝗢𝗡𝗦 ⚠️ ✪ 𝗖𝗼𝗺𝗽𝗹𝗲𝘁𝗲 𝗮𝗹𝗹 𝗿𝗲𝗹𝗲𝘃𝗮𝗻𝘁 𝘀𝗲𝗰𝘁𝗶𝗼𝗻𝘀 ✪ 𝗣𝗿𝗼𝘃𝗶𝗱𝗲 𝗱𝗲𝘁𝗮𝗶𝗹𝗲𝗱 𝗮𝗻𝘀…"
type textarea "x"
type textarea "⚠️ 𝗙𝗢𝗥𝗠 𝗜𝗡𝗦𝗧𝗥𝗨𝗖𝗧𝗜𝗢𝗡𝗦 ⚠️ ✪ 𝗖𝗼𝗺𝗽𝗹𝗲𝘁𝗲 𝗮𝗹𝗹 𝗿𝗲𝗹𝗲𝘃𝗮𝗻𝘁 𝘀𝗲𝗰𝘁𝗶𝗼𝗻𝘀 ✪ 𝗣𝗿𝗼𝘃𝗶𝗱𝗲 𝗱𝗲𝘁𝗮𝗶𝗹𝗲𝗱 𝗮𝗻𝘀…"
type textarea "x"
type textarea "⚠️ 𝗙𝗢𝗥𝗠 𝗜𝗡𝗦𝗧𝗥𝗨𝗖𝗧𝗜𝗢𝗡𝗦 ⚠️ ✪ 𝗖𝗼𝗺𝗽𝗹𝗲𝘁𝗲 𝗮𝗹𝗹 𝗿𝗲𝗹𝗲𝘃𝗮𝗻𝘁 𝘀𝗲𝗰𝘁𝗶𝗼𝗻𝘀 ✪ 𝗣𝗿𝗼𝘃𝗶𝗱𝗲 𝗱𝗲𝘁𝗮𝗶𝗹𝗲𝗱 𝗮𝗻𝘀…"
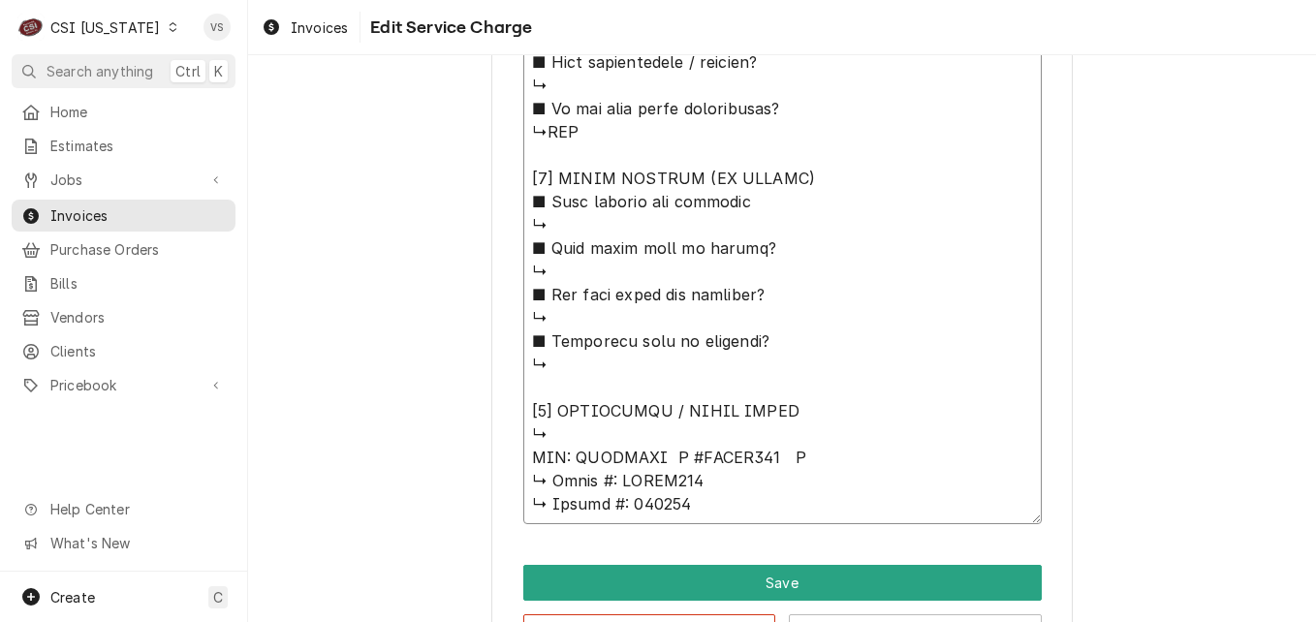
type textarea "x"
type textarea "⚠️ 𝗙𝗢𝗥𝗠 𝗜𝗡𝗦𝗧𝗥𝗨𝗖𝗧𝗜𝗢𝗡𝗦 ⚠️ ✪ 𝗖𝗼𝗺𝗽𝗹𝗲𝘁𝗲 𝗮𝗹𝗹 𝗿𝗲𝗹𝗲𝘃𝗮𝗻𝘁 𝘀𝗲𝗰𝘁𝗶𝗼𝗻𝘀 ✪ 𝗣𝗿𝗼𝘃𝗶𝗱𝗲 𝗱𝗲𝘁𝗮𝗶𝗹𝗲𝗱 𝗮𝗻𝘀…"
type textarea "x"
type textarea "⚠️ 𝗙𝗢𝗥𝗠 𝗜𝗡𝗦𝗧𝗥𝗨𝗖𝗧𝗜𝗢𝗡𝗦 ⚠️ ✪ 𝗖𝗼𝗺𝗽𝗹𝗲𝘁𝗲 𝗮𝗹𝗹 𝗿𝗲𝗹𝗲𝘃𝗮𝗻𝘁 𝘀𝗲𝗰𝘁𝗶𝗼𝗻𝘀 ✪ 𝗣𝗿𝗼𝘃𝗶𝗱𝗲 𝗱𝗲𝘁𝗮𝗶𝗹𝗲𝗱 𝗮𝗻𝘀…"
type textarea "x"
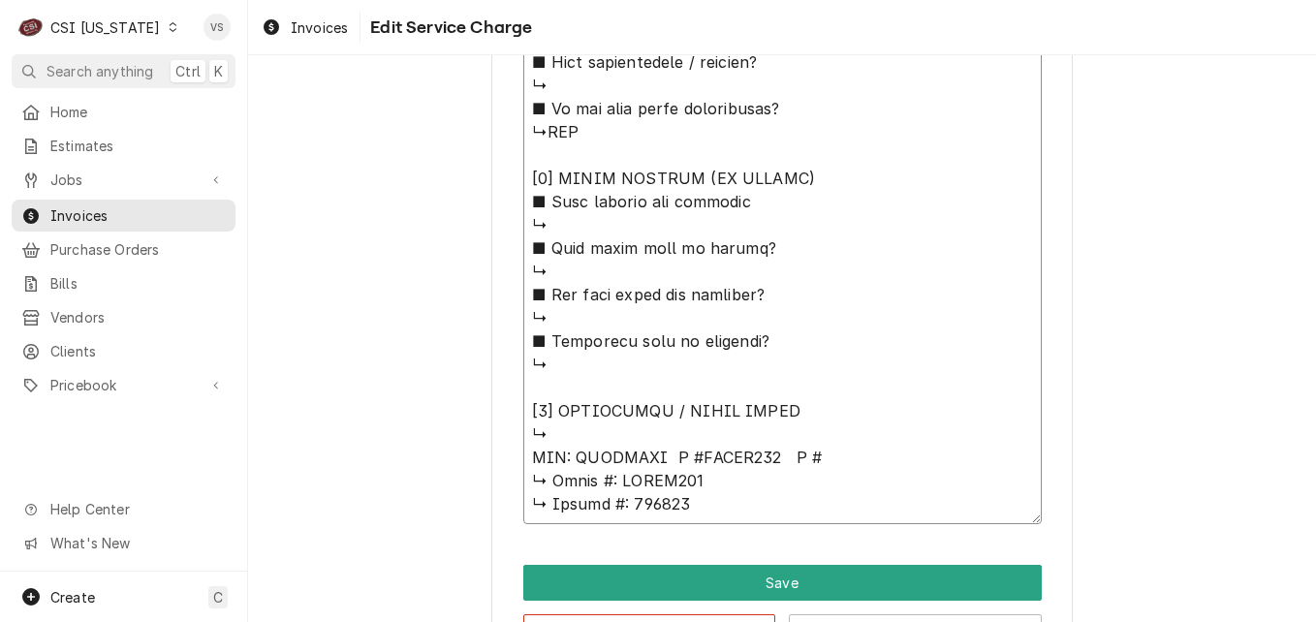
type textarea "⚠️ 𝗙𝗢𝗥𝗠 𝗜𝗡𝗦𝗧𝗥𝗨𝗖𝗧𝗜𝗢𝗡𝗦 ⚠️ ✪ 𝗖𝗼𝗺𝗽𝗹𝗲𝘁𝗲 𝗮𝗹𝗹 𝗿𝗲𝗹𝗲𝘃𝗮𝗻𝘁 𝘀𝗲𝗰𝘁𝗶𝗼𝗻𝘀 ✪ 𝗣𝗿𝗼𝘃𝗶𝗱𝗲 𝗱𝗲𝘁𝗮𝗶𝗹𝗲𝗱 𝗮𝗻𝘀…"
type textarea "x"
type textarea "⚠️ 𝗙𝗢𝗥𝗠 𝗜𝗡𝗦𝗧𝗥𝗨𝗖𝗧𝗜𝗢𝗡𝗦 ⚠️ ✪ 𝗖𝗼𝗺𝗽𝗹𝗲𝘁𝗲 𝗮𝗹𝗹 𝗿𝗲𝗹𝗲𝘃𝗮𝗻𝘁 𝘀𝗲𝗰𝘁𝗶𝗼𝗻𝘀 ✪ 𝗣𝗿𝗼𝘃𝗶𝗱𝗲 𝗱𝗲𝘁𝗮𝗶𝗹𝗲𝗱 𝗮𝗻𝘀…"
type textarea "x"
type textarea "⚠️ 𝗙𝗢𝗥𝗠 𝗜𝗡𝗦𝗧𝗥𝗨𝗖𝗧𝗜𝗢𝗡𝗦 ⚠️ ✪ 𝗖𝗼𝗺𝗽𝗹𝗲𝘁𝗲 𝗮𝗹𝗹 𝗿𝗲𝗹𝗲𝘃𝗮𝗻𝘁 𝘀𝗲𝗰𝘁𝗶𝗼𝗻𝘀 ✪ 𝗣𝗿𝗼𝘃𝗶𝗱𝗲 𝗱𝗲𝘁𝗮𝗶𝗹𝗲𝗱 𝗮𝗻𝘀…"
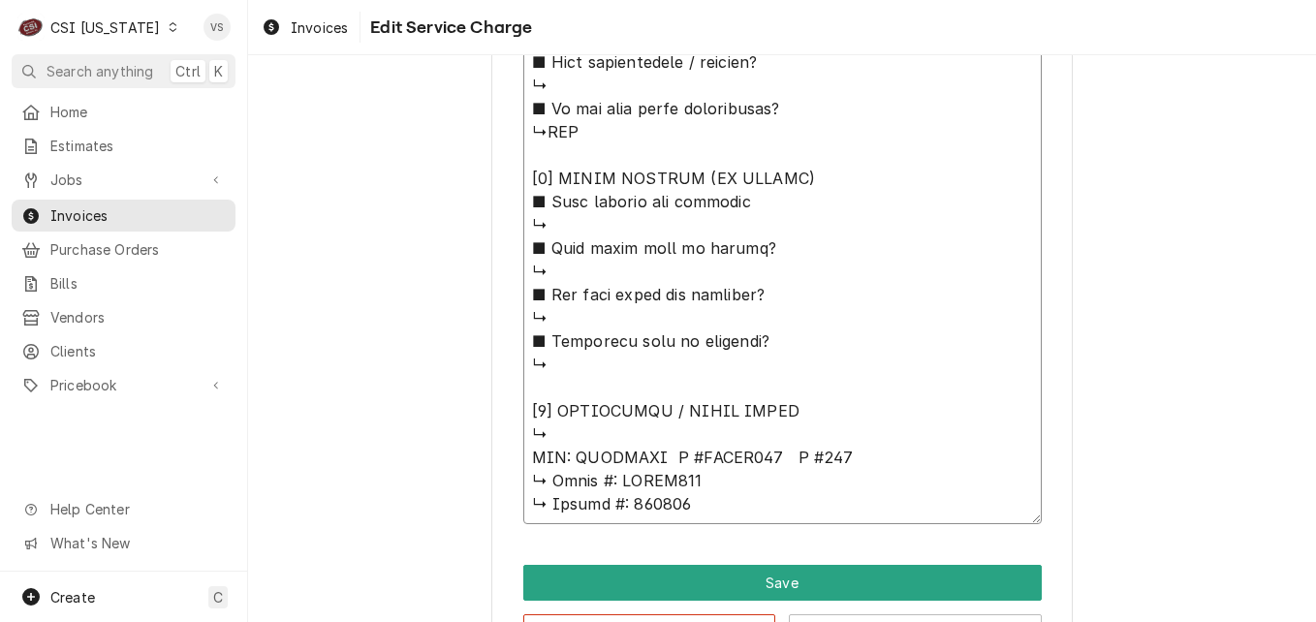
type textarea "x"
type textarea "⚠️ 𝗙𝗢𝗥𝗠 𝗜𝗡𝗦𝗧𝗥𝗨𝗖𝗧𝗜𝗢𝗡𝗦 ⚠️ ✪ 𝗖𝗼𝗺𝗽𝗹𝗲𝘁𝗲 𝗮𝗹𝗹 𝗿𝗲𝗹𝗲𝘃𝗮𝗻𝘁 𝘀𝗲𝗰𝘁𝗶𝗼𝗻𝘀 ✪ 𝗣𝗿𝗼𝘃𝗶𝗱𝗲 𝗱𝗲𝘁𝗮𝗶𝗹𝗲𝗱 𝗮𝗻𝘀…"
type textarea "x"
type textarea "⚠️ 𝗙𝗢𝗥𝗠 𝗜𝗡𝗦𝗧𝗥𝗨𝗖𝗧𝗜𝗢𝗡𝗦 ⚠️ ✪ 𝗖𝗼𝗺𝗽𝗹𝗲𝘁𝗲 𝗮𝗹𝗹 𝗿𝗲𝗹𝗲𝘃𝗮𝗻𝘁 𝘀𝗲𝗰𝘁𝗶𝗼𝗻𝘀 ✪ 𝗣𝗿𝗼𝘃𝗶𝗱𝗲 𝗱𝗲𝘁𝗮𝗶𝗹𝗲𝗱 𝗮𝗻𝘀…"
type textarea "x"
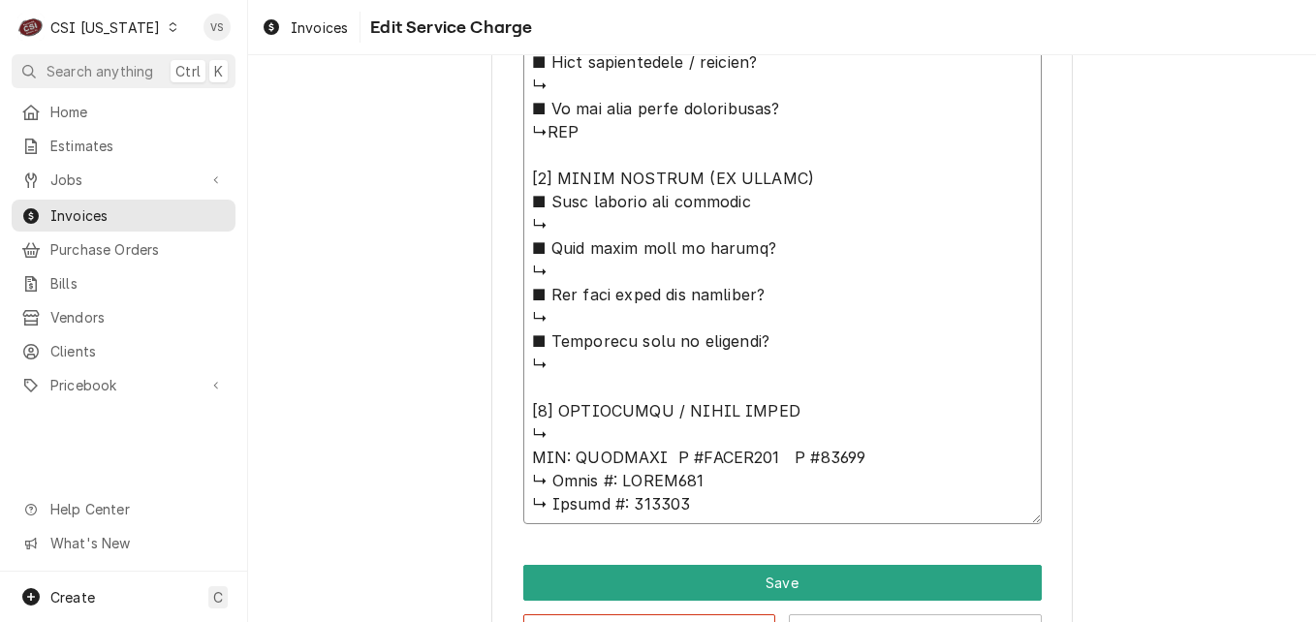
type textarea "⚠️ 𝗙𝗢𝗥𝗠 𝗜𝗡𝗦𝗧𝗥𝗨𝗖𝗧𝗜𝗢𝗡𝗦 ⚠️ ✪ 𝗖𝗼𝗺𝗽𝗹𝗲𝘁𝗲 𝗮𝗹𝗹 𝗿𝗲𝗹𝗲𝘃𝗮𝗻𝘁 𝘀𝗲𝗰𝘁𝗶𝗼𝗻𝘀 ✪ 𝗣𝗿𝗼𝘃𝗶𝗱𝗲 𝗱𝗲𝘁𝗮𝗶𝗹𝗲𝗱 𝗮𝗻𝘀…"
drag, startPoint x: 522, startPoint y: 484, endPoint x: 705, endPoint y: 502, distance: 183.9
type textarea "x"
type textarea "⚠️ 𝗙𝗢𝗥𝗠 𝗜𝗡𝗦𝗧𝗥𝗨𝗖𝗧𝗜𝗢𝗡𝗦 ⚠️ ✪ 𝗖𝗼𝗺𝗽𝗹𝗲𝘁𝗲 𝗮𝗹𝗹 𝗿𝗲𝗹𝗲𝘃𝗮𝗻𝘁 𝘀𝗲𝗰𝘁𝗶𝗼𝗻𝘀 ✪ 𝗣𝗿𝗼𝘃𝗶𝗱𝗲 𝗱𝗲𝘁𝗮𝗶𝗹𝗲𝗱 𝗮𝗻𝘀…"
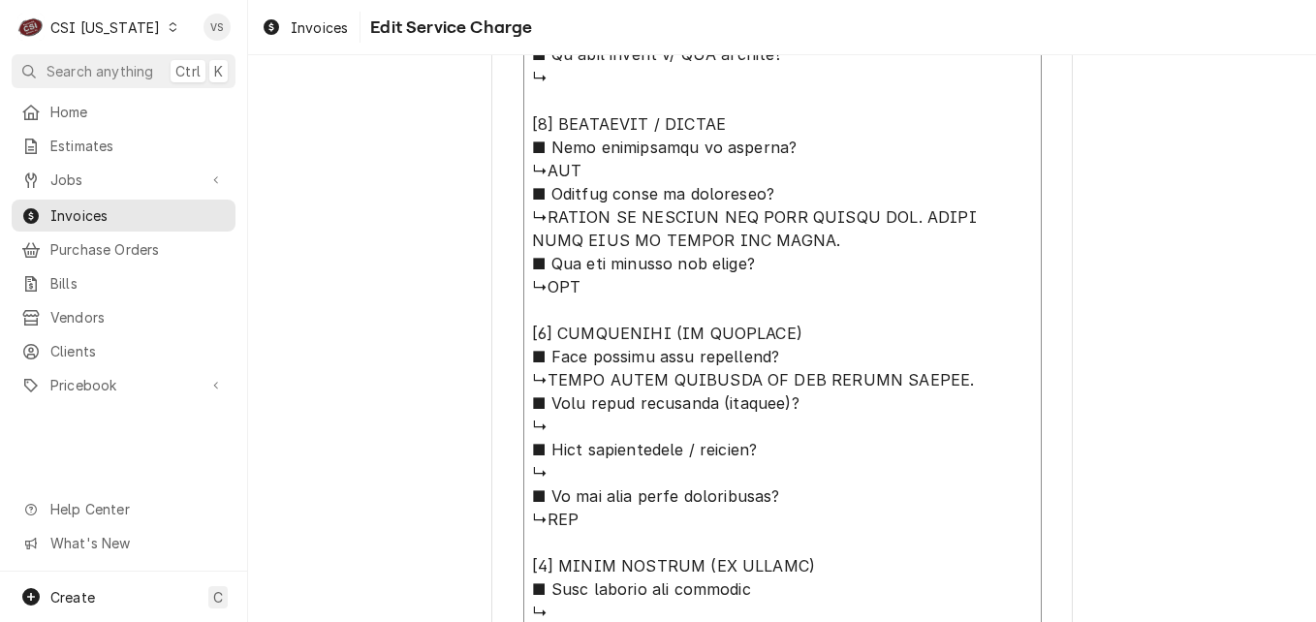
scroll to position [1505, 0]
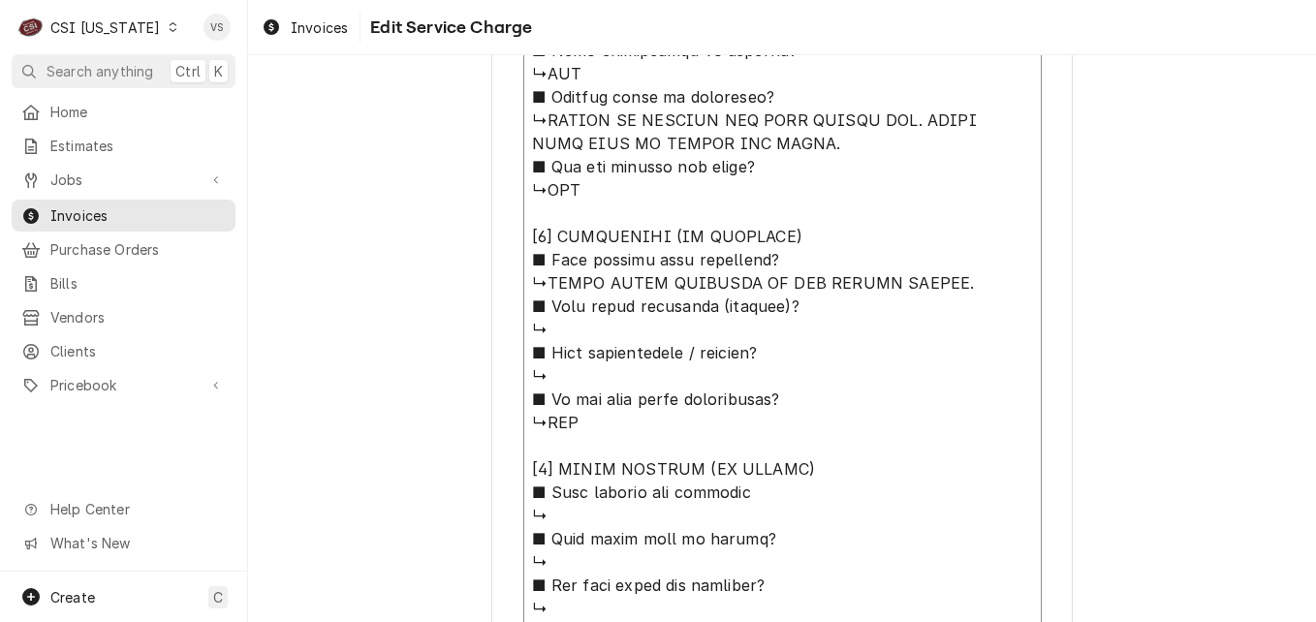
drag, startPoint x: 539, startPoint y: 118, endPoint x: 785, endPoint y: 143, distance: 247.4
click at [785, 143] on textarea "Service Summary ( optional )" at bounding box center [782, 108] width 518 height 1366
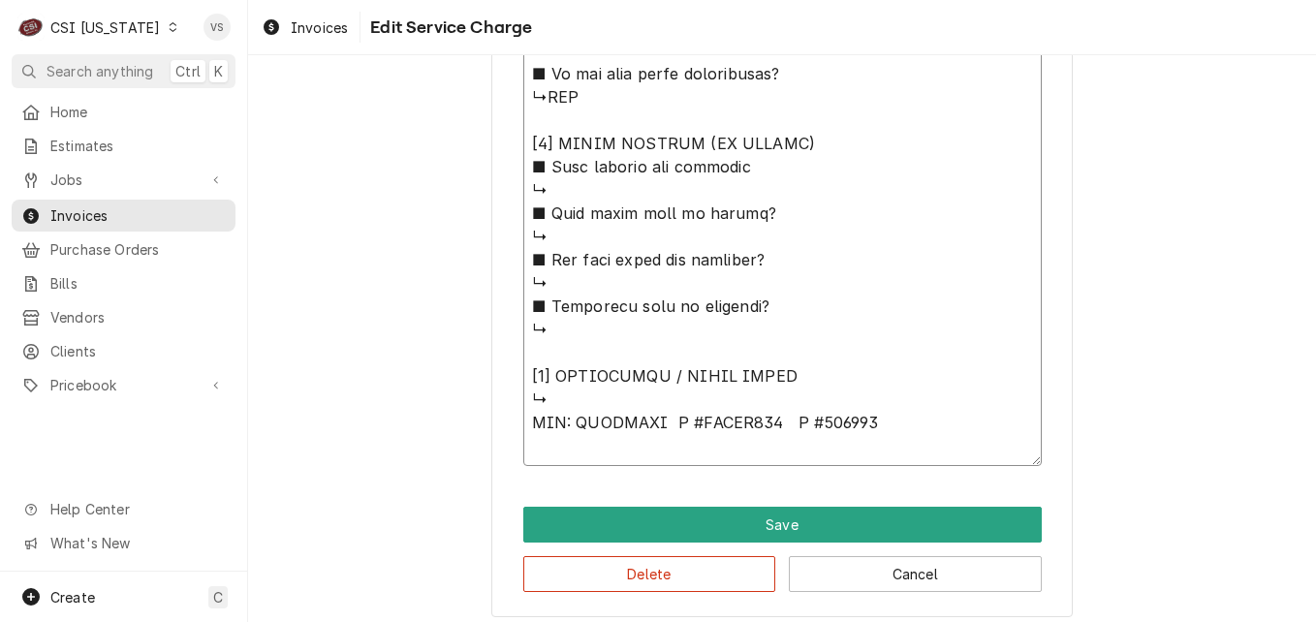
scroll to position [1842, 0]
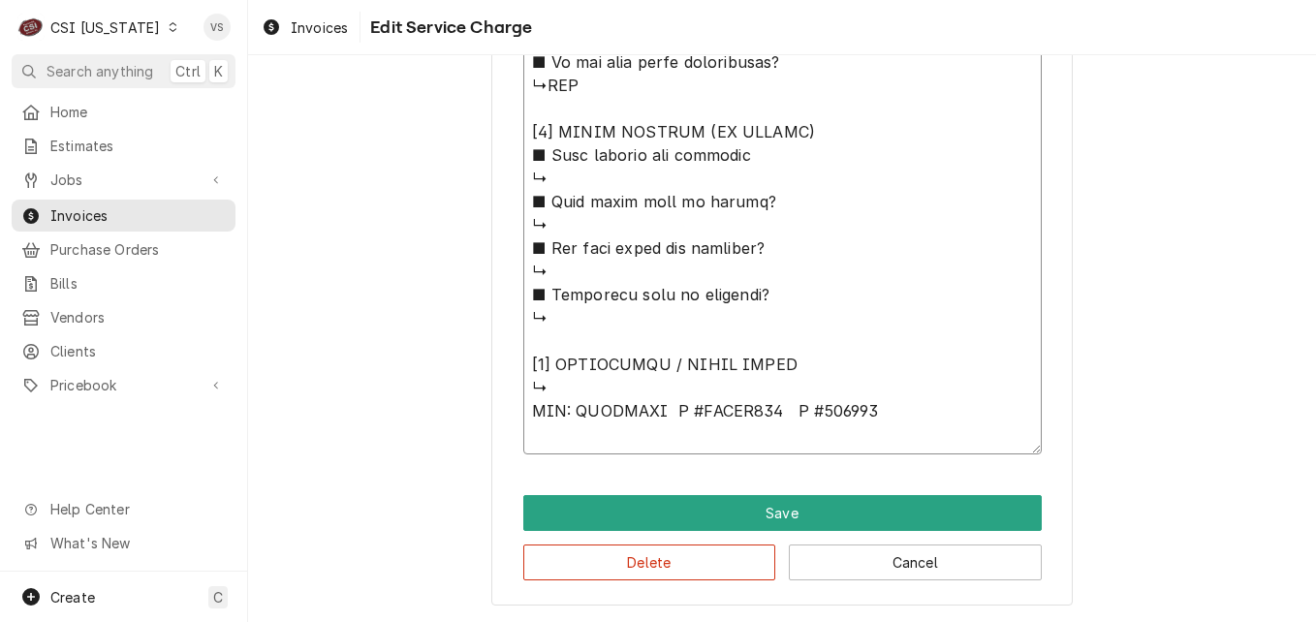
paste textarea "HEATED UP DROPPED OIL INTO FILTER VAT. FOUND VERY SLOW TO RETURN AND WASTE."
type textarea "x"
type textarea "⚠️ 𝗙𝗢𝗥𝗠 𝗜𝗡𝗦𝗧𝗥𝗨𝗖𝗧𝗜𝗢𝗡𝗦 ⚠️ ✪ 𝗖𝗼𝗺𝗽𝗹𝗲𝘁𝗲 𝗮𝗹𝗹 𝗿𝗲𝗹𝗲𝘃𝗮𝗻𝘁 𝘀𝗲𝗰𝘁𝗶𝗼𝗻𝘀 ✪ 𝗣𝗿𝗼𝘃𝗶𝗱𝗲 𝗱𝗲𝘁𝗮𝗶𝗹𝗲𝗱 𝗮𝗻𝘀…"
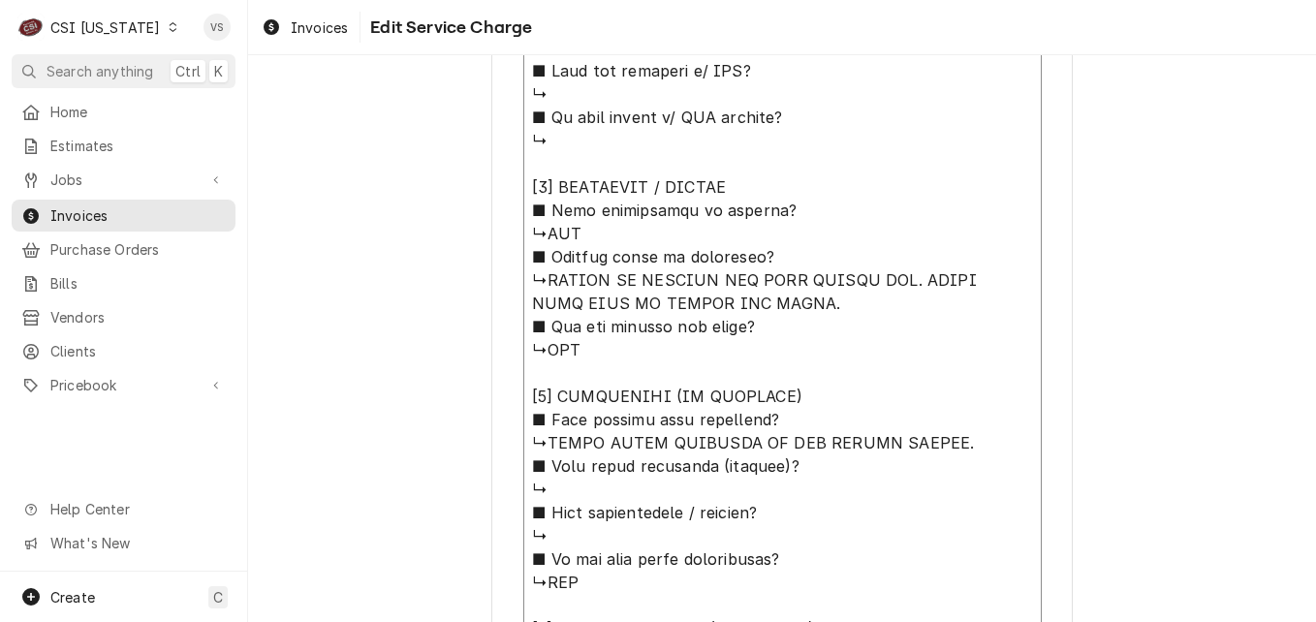
scroll to position [1454, 0]
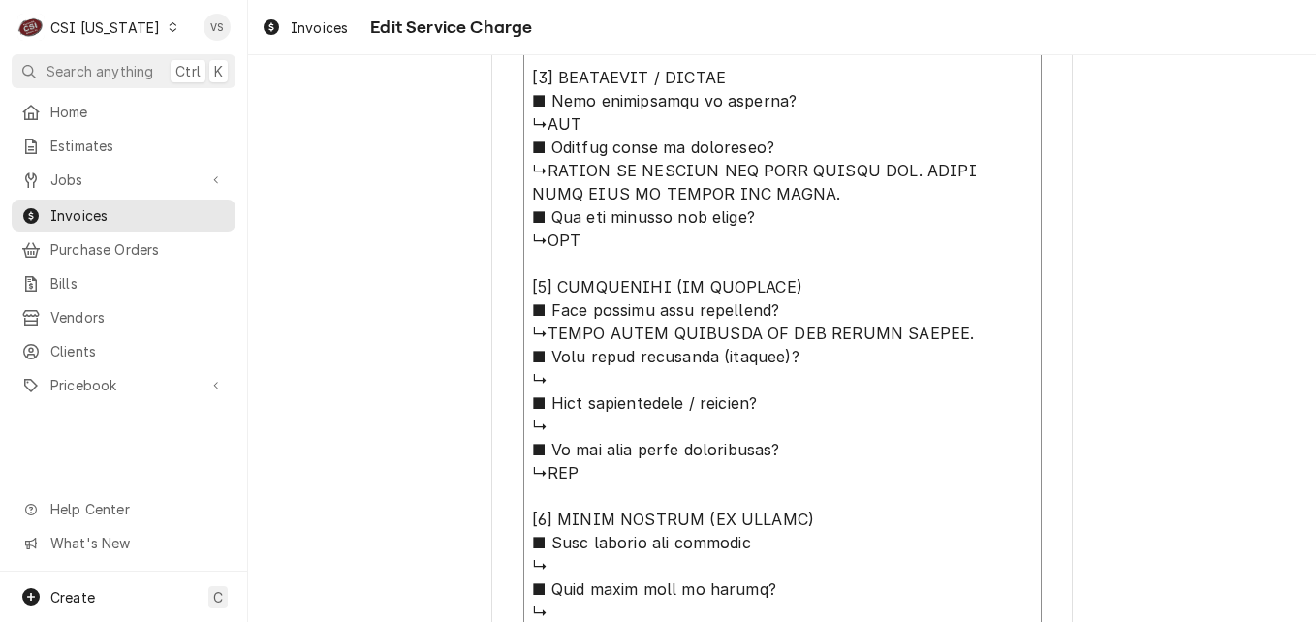
drag, startPoint x: 540, startPoint y: 336, endPoint x: 927, endPoint y: 346, distance: 387.6
click at [927, 346] on textarea "Service Summary ( optional )" at bounding box center [782, 170] width 518 height 1389
click at [544, 328] on textarea "Service Summary ( optional )" at bounding box center [782, 170] width 518 height 1389
drag, startPoint x: 541, startPoint y: 331, endPoint x: 934, endPoint y: 333, distance: 393.3
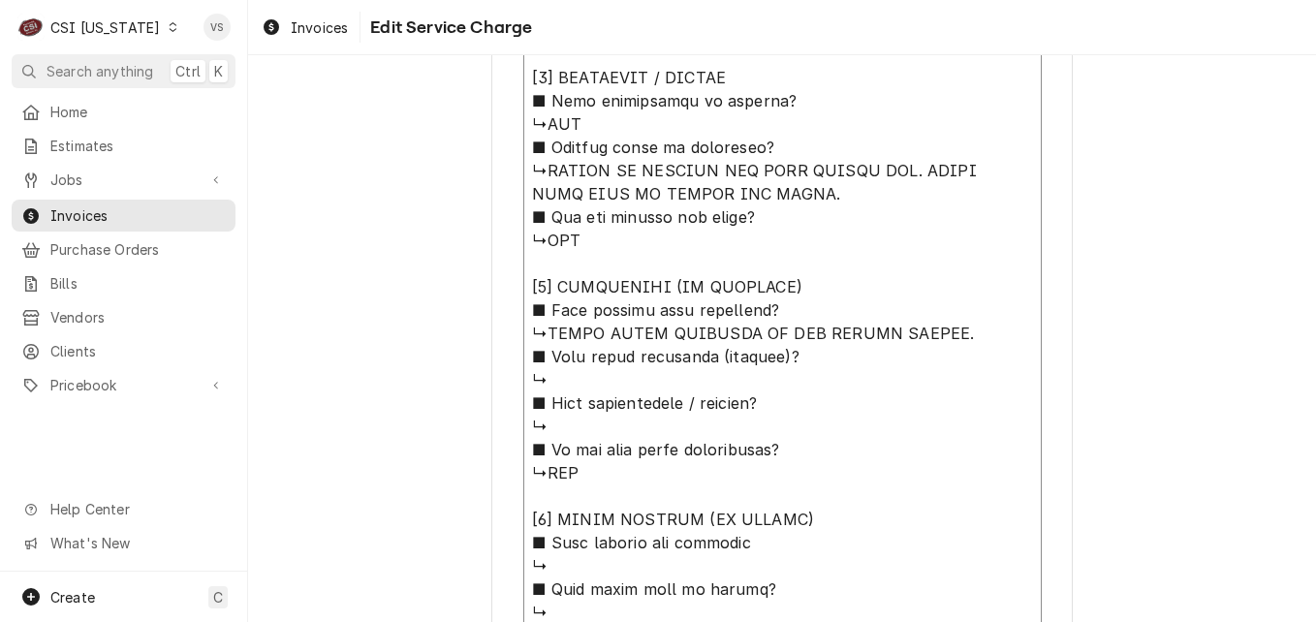
click at [934, 333] on textarea "Service Summary ( optional )" at bounding box center [782, 170] width 518 height 1389
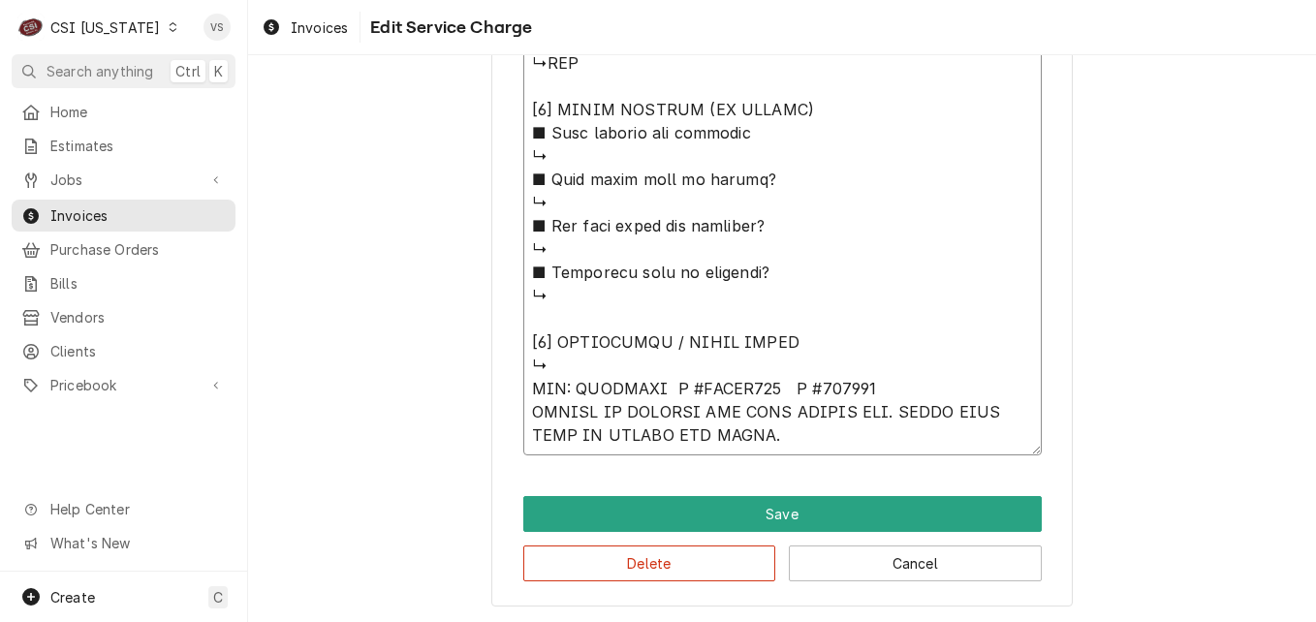
scroll to position [1865, 0]
paste textarea "FOUND LOOSE FITTINGS IN OIL RETURN SYSTEM."
type textarea "x"
type textarea "⚠️ 𝗙𝗢𝗥𝗠 𝗜𝗡𝗦𝗧𝗥𝗨𝗖𝗧𝗜𝗢𝗡𝗦 ⚠️ ✪ 𝗖𝗼𝗺𝗽𝗹𝗲𝘁𝗲 𝗮𝗹𝗹 𝗿𝗲𝗹𝗲𝘃𝗮𝗻𝘁 𝘀𝗲𝗰𝘁𝗶𝗼𝗻𝘀 ✪ 𝗣𝗿𝗼𝘃𝗶𝗱𝗲 𝗱𝗲𝘁𝗮𝗶𝗹𝗲𝗱 𝗮𝗻𝘀…"
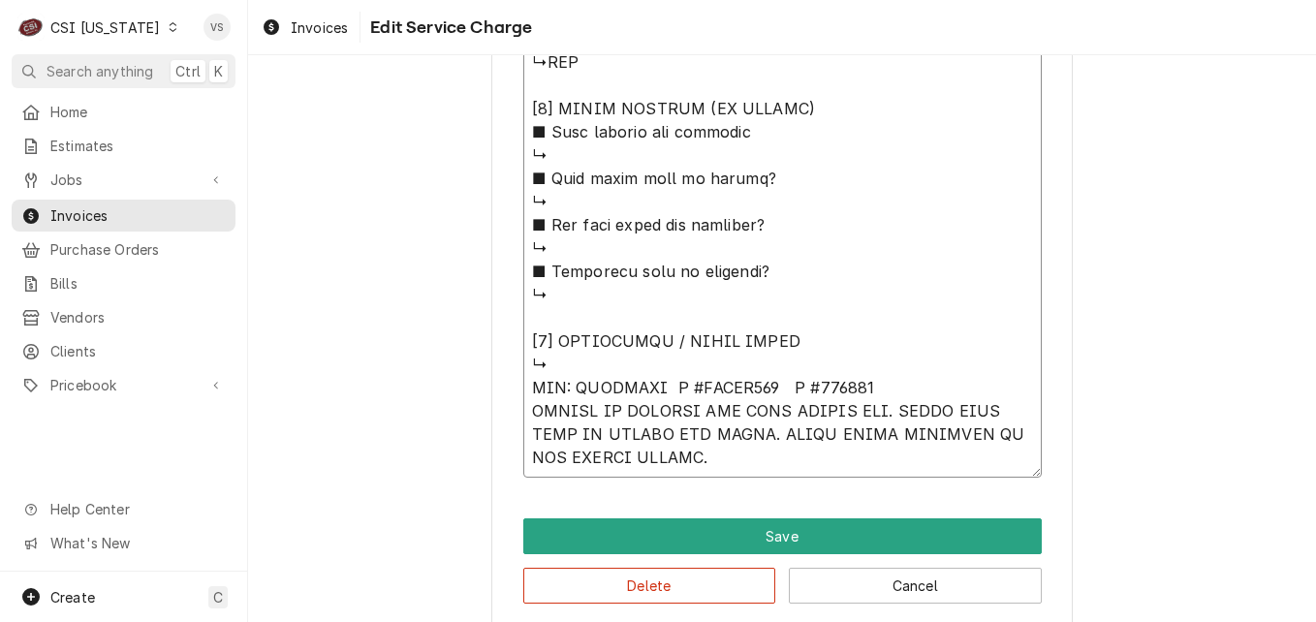
type textarea "x"
type textarea "⚠️ 𝗙𝗢𝗥𝗠 𝗜𝗡𝗦𝗧𝗥𝗨𝗖𝗧𝗜𝗢𝗡𝗦 ⚠️ ✪ 𝗖𝗼𝗺𝗽𝗹𝗲𝘁𝗲 𝗮𝗹𝗹 𝗿𝗲𝗹𝗲𝘃𝗮𝗻𝘁 𝘀𝗲𝗰𝘁𝗶𝗼𝗻𝘀 ✪ 𝗣𝗿𝗼𝘃𝗶𝗱𝗲 𝗱𝗲𝘁𝗮𝗶𝗹𝗲𝗱 𝗮𝗻𝘀…"
type textarea "x"
type textarea "⚠️ 𝗙𝗢𝗥𝗠 𝗜𝗡𝗦𝗧𝗥𝗨𝗖𝗧𝗜𝗢𝗡𝗦 ⚠️ ✪ 𝗖𝗼𝗺𝗽𝗹𝗲𝘁𝗲 𝗮𝗹𝗹 𝗿𝗲𝗹𝗲𝘃𝗮𝗻𝘁 𝘀𝗲𝗰𝘁𝗶𝗼𝗻𝘀 ✪ 𝗣𝗿𝗼𝘃𝗶𝗱𝗲 𝗱𝗲𝘁𝗮𝗶𝗹𝗲𝗱 𝗮𝗻𝘀…"
type textarea "x"
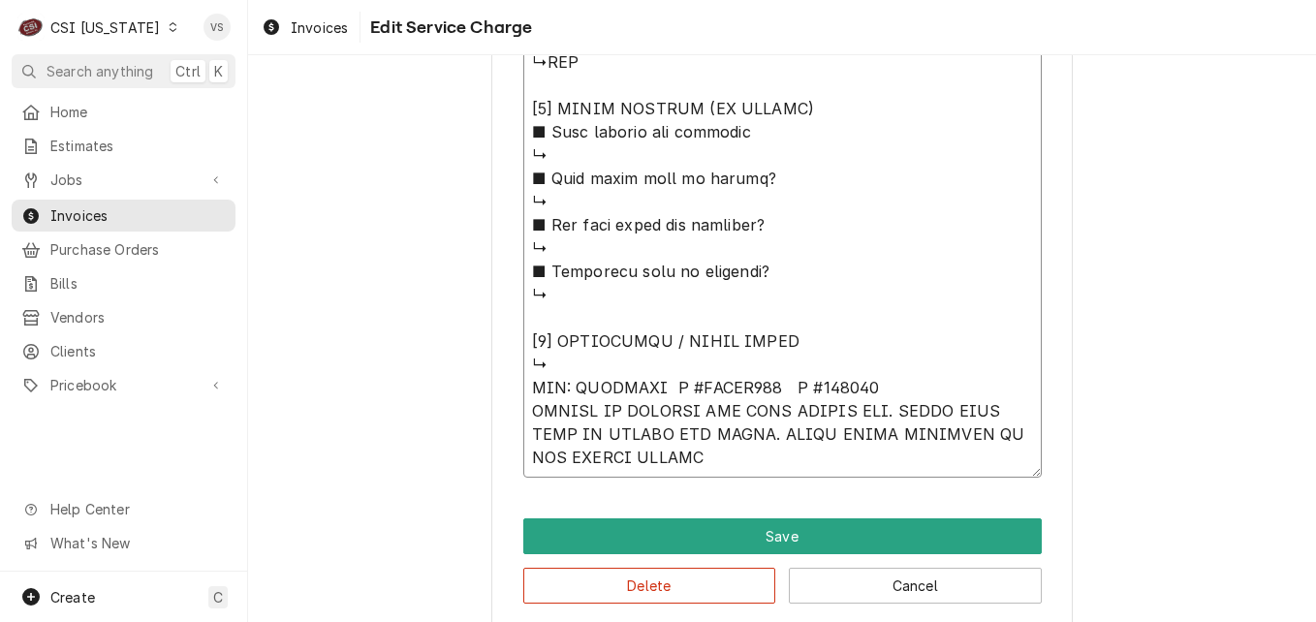
type textarea "⚠️ 𝗙𝗢𝗥𝗠 𝗜𝗡𝗦𝗧𝗥𝗨𝗖𝗧𝗜𝗢𝗡𝗦 ⚠️ ✪ 𝗖𝗼𝗺𝗽𝗹𝗲𝘁𝗲 𝗮𝗹𝗹 𝗿𝗲𝗹𝗲𝘃𝗮𝗻𝘁 𝘀𝗲𝗰𝘁𝗶𝗼𝗻𝘀 ✪ 𝗣𝗿𝗼𝘃𝗶𝗱𝗲 𝗱𝗲𝘁𝗮𝗶𝗹𝗲𝗱 𝗮𝗻𝘀…"
type textarea "x"
type textarea "⚠️ 𝗙𝗢𝗥𝗠 𝗜𝗡𝗦𝗧𝗥𝗨𝗖𝗧𝗜𝗢𝗡𝗦 ⚠️ ✪ 𝗖𝗼𝗺𝗽𝗹𝗲𝘁𝗲 𝗮𝗹𝗹 𝗿𝗲𝗹𝗲𝘃𝗮𝗻𝘁 𝘀𝗲𝗰𝘁𝗶𝗼𝗻𝘀 ✪ 𝗣𝗿𝗼𝘃𝗶𝗱𝗲 𝗱𝗲𝘁𝗮𝗶𝗹𝗲𝗱 𝗮𝗻𝘀…"
type textarea "x"
type textarea "⚠️ 𝗙𝗢𝗥𝗠 𝗜𝗡𝗦𝗧𝗥𝗨𝗖𝗧𝗜𝗢𝗡𝗦 ⚠️ ✪ 𝗖𝗼𝗺𝗽𝗹𝗲𝘁𝗲 𝗮𝗹𝗹 𝗿𝗲𝗹𝗲𝘃𝗮𝗻𝘁 𝘀𝗲𝗰𝘁𝗶𝗼𝗻𝘀 ✪ 𝗣𝗿𝗼𝘃𝗶𝗱𝗲 𝗱𝗲𝘁𝗮𝗶𝗹𝗲𝗱 𝗮𝗻𝘀…"
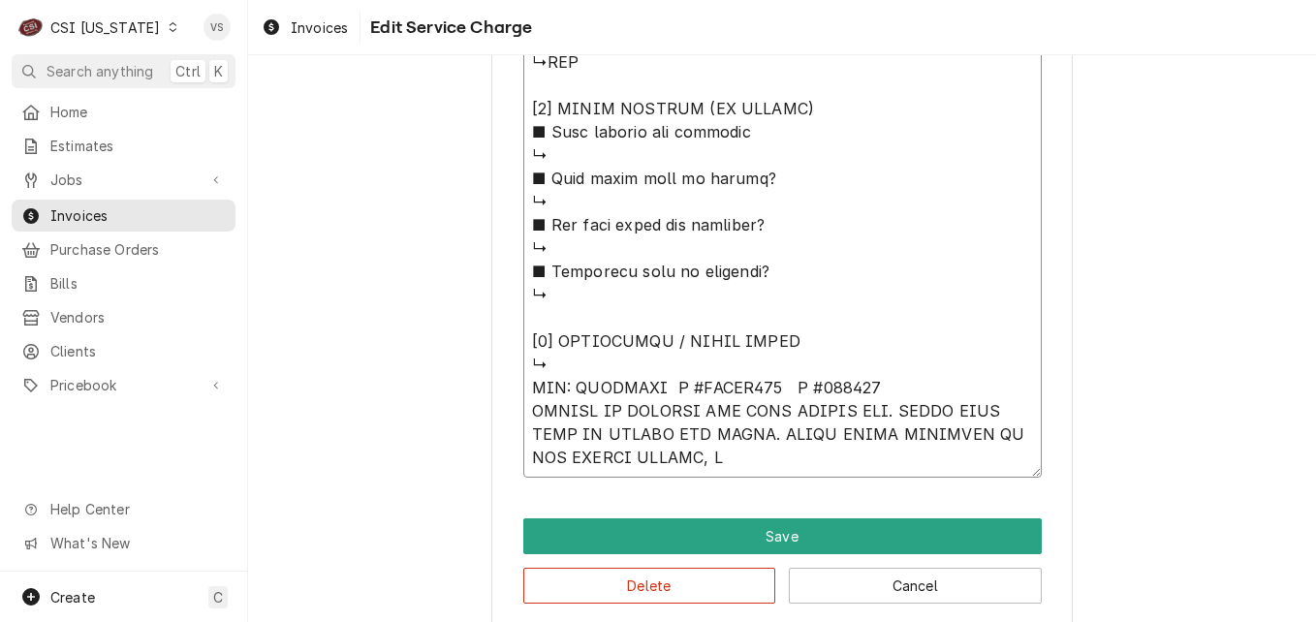
type textarea "x"
type textarea "⚠️ 𝗙𝗢𝗥𝗠 𝗜𝗡𝗦𝗧𝗥𝗨𝗖𝗧𝗜𝗢𝗡𝗦 ⚠️ ✪ 𝗖𝗼𝗺𝗽𝗹𝗲𝘁𝗲 𝗮𝗹𝗹 𝗿𝗲𝗹𝗲𝘃𝗮𝗻𝘁 𝘀𝗲𝗰𝘁𝗶𝗼𝗻𝘀 ✪ 𝗣𝗿𝗼𝘃𝗶𝗱𝗲 𝗱𝗲𝘁𝗮𝗶𝗹𝗲𝗱 𝗮𝗻𝘀…"
type textarea "x"
type textarea "⚠️ 𝗙𝗢𝗥𝗠 𝗜𝗡𝗦𝗧𝗥𝗨𝗖𝗧𝗜𝗢𝗡𝗦 ⚠️ ✪ 𝗖𝗼𝗺𝗽𝗹𝗲𝘁𝗲 𝗮𝗹𝗹 𝗿𝗲𝗹𝗲𝘃𝗮𝗻𝘁 𝘀𝗲𝗰𝘁𝗶𝗼𝗻𝘀 ✪ 𝗣𝗿𝗼𝘃𝗶𝗱𝗲 𝗱𝗲𝘁𝗮𝗶𝗹𝗲𝗱 𝗮𝗻𝘀…"
type textarea "x"
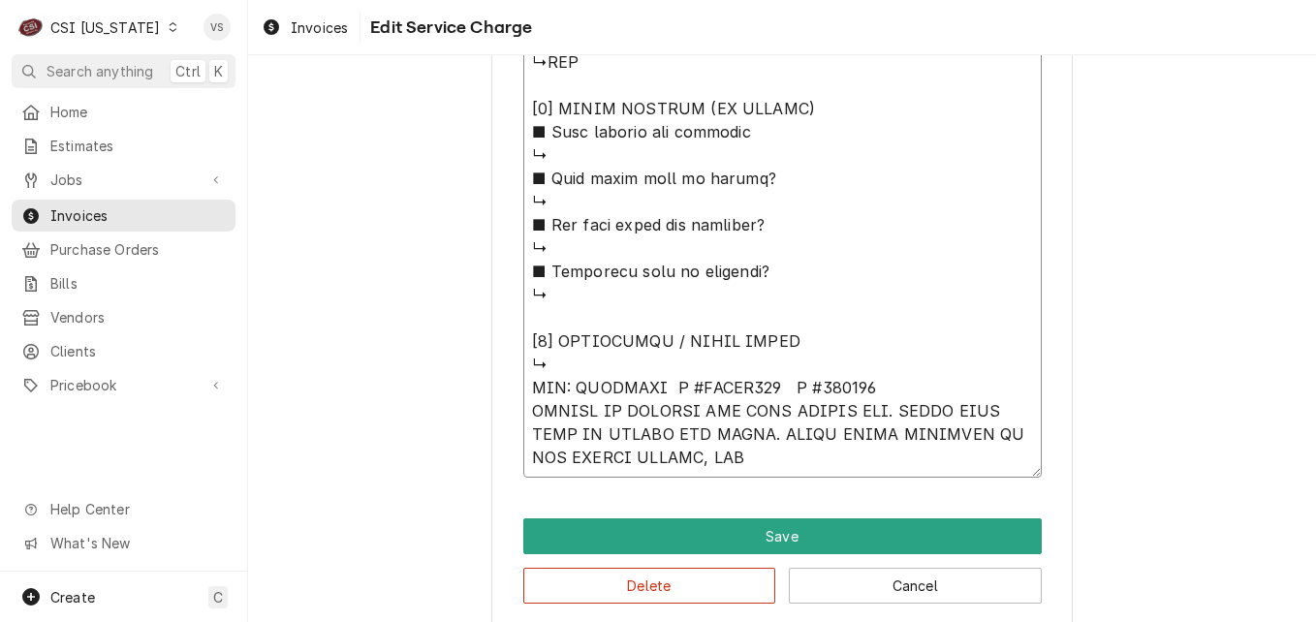
type textarea "⚠️ 𝗙𝗢𝗥𝗠 𝗜𝗡𝗦𝗧𝗥𝗨𝗖𝗧𝗜𝗢𝗡𝗦 ⚠️ ✪ 𝗖𝗼𝗺𝗽𝗹𝗲𝘁𝗲 𝗮𝗹𝗹 𝗿𝗲𝗹𝗲𝘃𝗮𝗻𝘁 𝘀𝗲𝗰𝘁𝗶𝗼𝗻𝘀 ✪ 𝗣𝗿𝗼𝘃𝗶𝗱𝗲 𝗱𝗲𝘁𝗮𝗶𝗹𝗲𝗱 𝗮𝗻𝘀…"
type textarea "x"
type textarea "⚠️ 𝗙𝗢𝗥𝗠 𝗜𝗡𝗦𝗧𝗥𝗨𝗖𝗧𝗜𝗢𝗡𝗦 ⚠️ ✪ 𝗖𝗼𝗺𝗽𝗹𝗲𝘁𝗲 𝗮𝗹𝗹 𝗿𝗲𝗹𝗲𝘃𝗮𝗻𝘁 𝘀𝗲𝗰𝘁𝗶𝗼𝗻𝘀 ✪ 𝗣𝗿𝗼𝘃𝗶𝗱𝗲 𝗱𝗲𝘁𝗮𝗶𝗹𝗲𝗱 𝗮𝗻𝘀…"
type textarea "x"
type textarea "⚠️ 𝗙𝗢𝗥𝗠 𝗜𝗡𝗦𝗧𝗥𝗨𝗖𝗧𝗜𝗢𝗡𝗦 ⚠️ ✪ 𝗖𝗼𝗺𝗽𝗹𝗲𝘁𝗲 𝗮𝗹𝗹 𝗿𝗲𝗹𝗲𝘃𝗮𝗻𝘁 𝘀𝗲𝗰𝘁𝗶𝗼𝗻𝘀 ✪ 𝗣𝗿𝗼𝘃𝗶𝗱𝗲 𝗱𝗲𝘁𝗮𝗶𝗹𝗲𝗱 𝗮𝗻𝘀…"
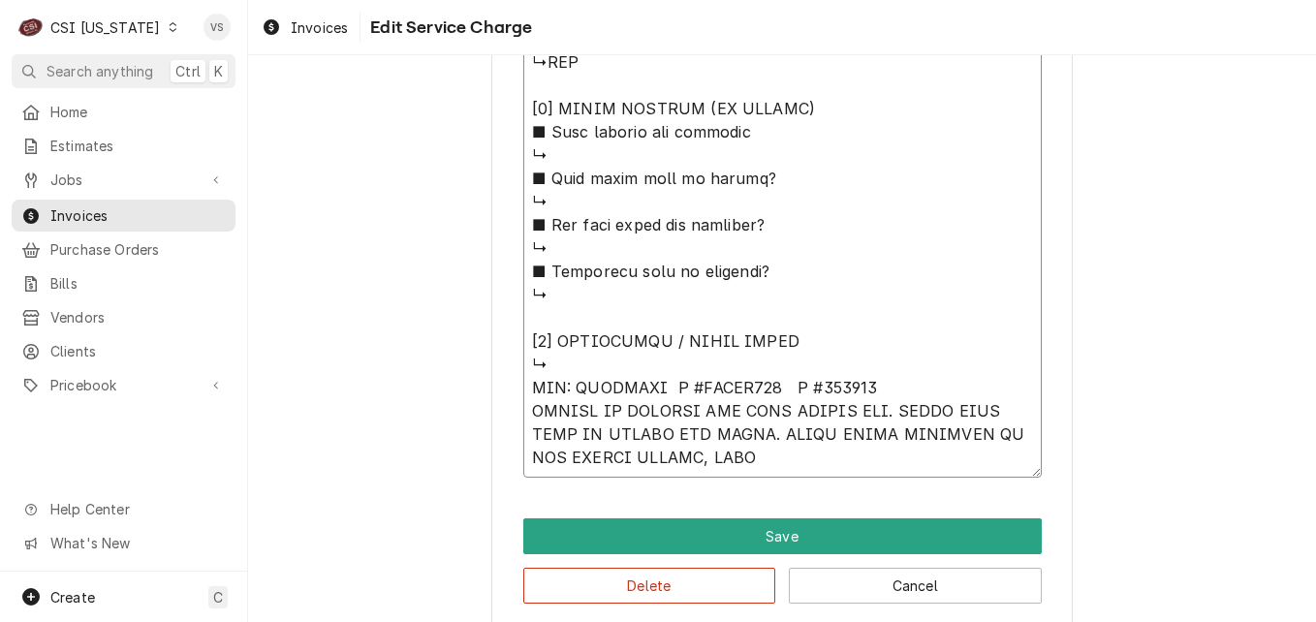
type textarea "x"
type textarea "⚠️ 𝗙𝗢𝗥𝗠 𝗜𝗡𝗦𝗧𝗥𝗨𝗖𝗧𝗜𝗢𝗡𝗦 ⚠️ ✪ 𝗖𝗼𝗺𝗽𝗹𝗲𝘁𝗲 𝗮𝗹𝗹 𝗿𝗲𝗹𝗲𝘃𝗮𝗻𝘁 𝘀𝗲𝗰𝘁𝗶𝗼𝗻𝘀 ✪ 𝗣𝗿𝗼𝘃𝗶𝗱𝗲 𝗱𝗲𝘁𝗮𝗶𝗹𝗲𝗱 𝗮𝗻𝘀…"
type textarea "x"
type textarea "⚠️ 𝗙𝗢𝗥𝗠 𝗜𝗡𝗦𝗧𝗥𝗨𝗖𝗧𝗜𝗢𝗡𝗦 ⚠️ ✪ 𝗖𝗼𝗺𝗽𝗹𝗲𝘁𝗲 𝗮𝗹𝗹 𝗿𝗲𝗹𝗲𝘃𝗮𝗻𝘁 𝘀𝗲𝗰𝘁𝗶𝗼𝗻𝘀 ✪ 𝗣𝗿𝗼𝘃𝗶𝗱𝗲 𝗱𝗲𝘁𝗮𝗶𝗹𝗲𝗱 𝗮𝗻𝘀…"
type textarea "x"
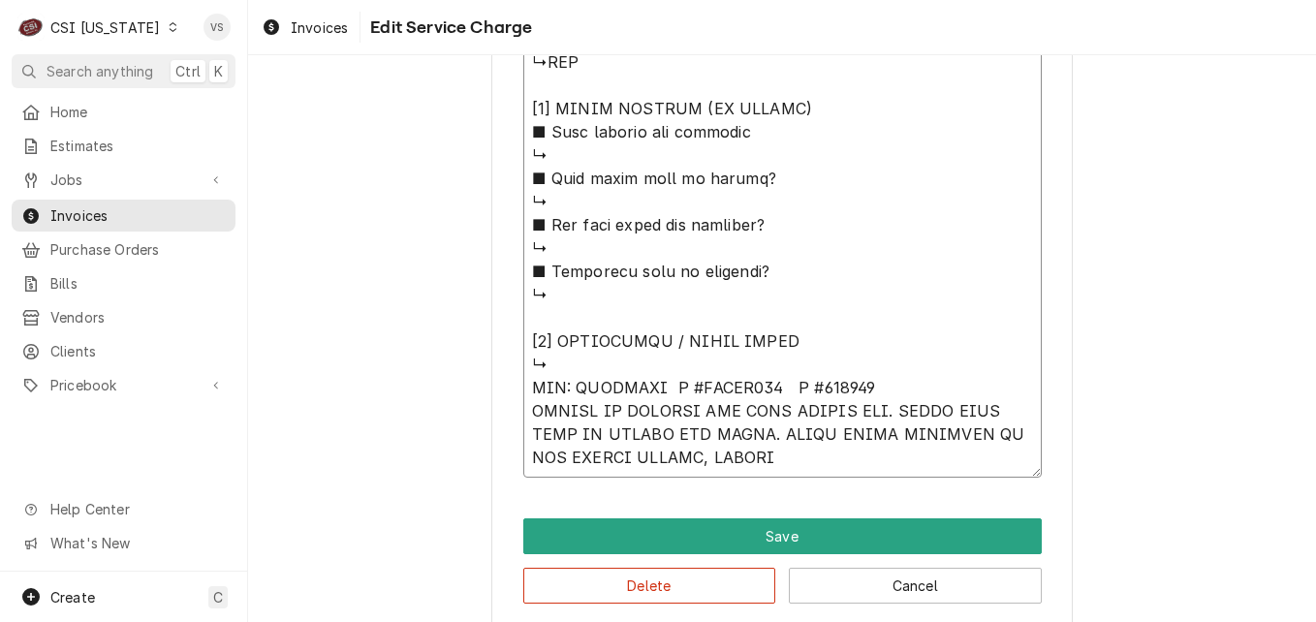
type textarea "⚠️ 𝗙𝗢𝗥𝗠 𝗜𝗡𝗦𝗧𝗥𝗨𝗖𝗧𝗜𝗢𝗡𝗦 ⚠️ ✪ 𝗖𝗼𝗺𝗽𝗹𝗲𝘁𝗲 𝗮𝗹𝗹 𝗿𝗲𝗹𝗲𝘃𝗮𝗻𝘁 𝘀𝗲𝗰𝘁𝗶𝗼𝗻𝘀 ✪ 𝗣𝗿𝗼𝘃𝗶𝗱𝗲 𝗱𝗲𝘁𝗮𝗶𝗹𝗲𝗱 𝗮𝗻𝘀…"
type textarea "x"
type textarea "⚠️ 𝗙𝗢𝗥𝗠 𝗜𝗡𝗦𝗧𝗥𝗨𝗖𝗧𝗜𝗢𝗡𝗦 ⚠️ ✪ 𝗖𝗼𝗺𝗽𝗹𝗲𝘁𝗲 𝗮𝗹𝗹 𝗿𝗲𝗹𝗲𝘃𝗮𝗻𝘁 𝘀𝗲𝗰𝘁𝗶𝗼𝗻𝘀 ✪ 𝗣𝗿𝗼𝘃𝗶𝗱𝗲 𝗱𝗲𝘁𝗮𝗶𝗹𝗲𝗱 𝗮𝗻𝘀…"
type textarea "x"
type textarea "⚠️ 𝗙𝗢𝗥𝗠 𝗜𝗡𝗦𝗧𝗥𝗨𝗖𝗧𝗜𝗢𝗡𝗦 ⚠️ ✪ 𝗖𝗼𝗺𝗽𝗹𝗲𝘁𝗲 𝗮𝗹𝗹 𝗿𝗲𝗹𝗲𝘃𝗮𝗻𝘁 𝘀𝗲𝗰𝘁𝗶𝗼𝗻𝘀 ✪ 𝗣𝗿𝗼𝘃𝗶𝗱𝗲 𝗱𝗲𝘁𝗮𝗶𝗹𝗲𝗱 𝗮𝗻𝘀…"
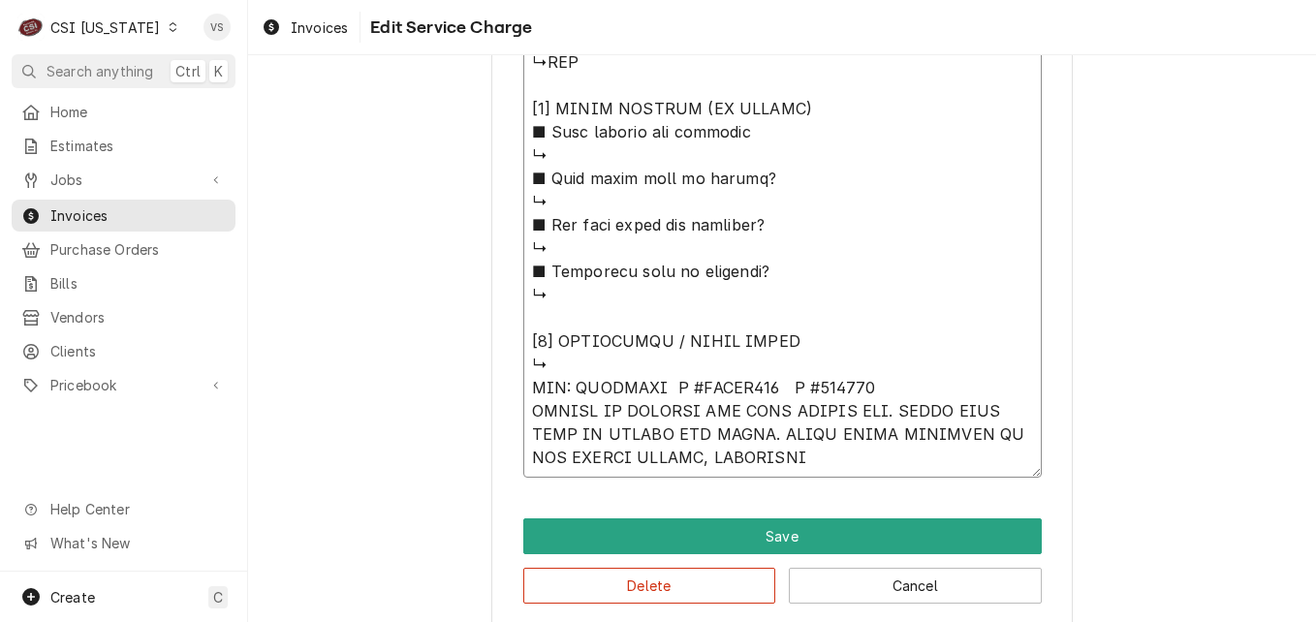
type textarea "x"
type textarea "⚠️ 𝗙𝗢𝗥𝗠 𝗜𝗡𝗦𝗧𝗥𝗨𝗖𝗧𝗜𝗢𝗡𝗦 ⚠️ ✪ 𝗖𝗼𝗺𝗽𝗹𝗲𝘁𝗲 𝗮𝗹𝗹 𝗿𝗲𝗹𝗲𝘃𝗮𝗻𝘁 𝘀𝗲𝗰𝘁𝗶𝗼𝗻𝘀 ✪ 𝗣𝗿𝗼𝘃𝗶𝗱𝗲 𝗱𝗲𝘁𝗮𝗶𝗹𝗲𝗱 𝗮𝗻𝘀…"
type textarea "x"
type textarea "⚠️ 𝗙𝗢𝗥𝗠 𝗜𝗡𝗦𝗧𝗥𝗨𝗖𝗧𝗜𝗢𝗡𝗦 ⚠️ ✪ 𝗖𝗼𝗺𝗽𝗹𝗲𝘁𝗲 𝗮𝗹𝗹 𝗿𝗲𝗹𝗲𝘃𝗮𝗻𝘁 𝘀𝗲𝗰𝘁𝗶𝗼𝗻𝘀 ✪ 𝗣𝗿𝗼𝘃𝗶𝗱𝗲 𝗱𝗲𝘁𝗮𝗶𝗹𝗲𝗱 𝗮𝗻𝘀…"
type textarea "x"
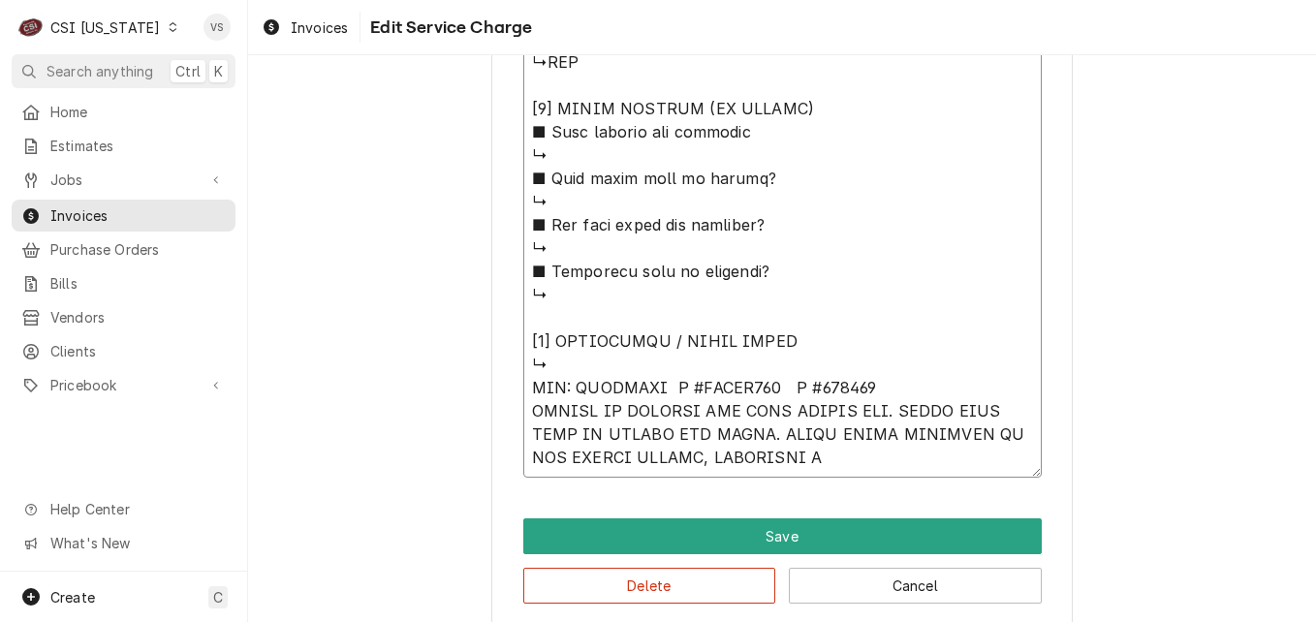
type textarea "⚠️ 𝗙𝗢𝗥𝗠 𝗜𝗡𝗦𝗧𝗥𝗨𝗖𝗧𝗜𝗢𝗡𝗦 ⚠️ ✪ 𝗖𝗼𝗺𝗽𝗹𝗲𝘁𝗲 𝗮𝗹𝗹 𝗿𝗲𝗹𝗲𝘃𝗮𝗻𝘁 𝘀𝗲𝗰𝘁𝗶𝗼𝗻𝘀 ✪ 𝗣𝗿𝗼𝘃𝗶𝗱𝗲 𝗱𝗲𝘁𝗮𝗶𝗹𝗲𝗱 𝗮𝗻𝘀…"
type textarea "x"
type textarea "⚠️ 𝗙𝗢𝗥𝗠 𝗜𝗡𝗦𝗧𝗥𝗨𝗖𝗧𝗜𝗢𝗡𝗦 ⚠️ ✪ 𝗖𝗼𝗺𝗽𝗹𝗲𝘁𝗲 𝗮𝗹𝗹 𝗿𝗲𝗹𝗲𝘃𝗮𝗻𝘁 𝘀𝗲𝗰𝘁𝗶𝗼𝗻𝘀 ✪ 𝗣𝗿𝗼𝘃𝗶𝗱𝗲 𝗱𝗲𝘁𝗮𝗶𝗹𝗲𝗱 𝗮𝗻𝘀…"
type textarea "x"
type textarea "⚠️ 𝗙𝗢𝗥𝗠 𝗜𝗡𝗦𝗧𝗥𝗨𝗖𝗧𝗜𝗢𝗡𝗦 ⚠️ ✪ 𝗖𝗼𝗺𝗽𝗹𝗲𝘁𝗲 𝗮𝗹𝗹 𝗿𝗲𝗹𝗲𝘃𝗮𝗻𝘁 𝘀𝗲𝗰𝘁𝗶𝗼𝗻𝘀 ✪ 𝗣𝗿𝗼𝘃𝗶𝗱𝗲 𝗱𝗲𝘁𝗮𝗶𝗹𝗲𝗱 𝗮𝗻𝘀…"
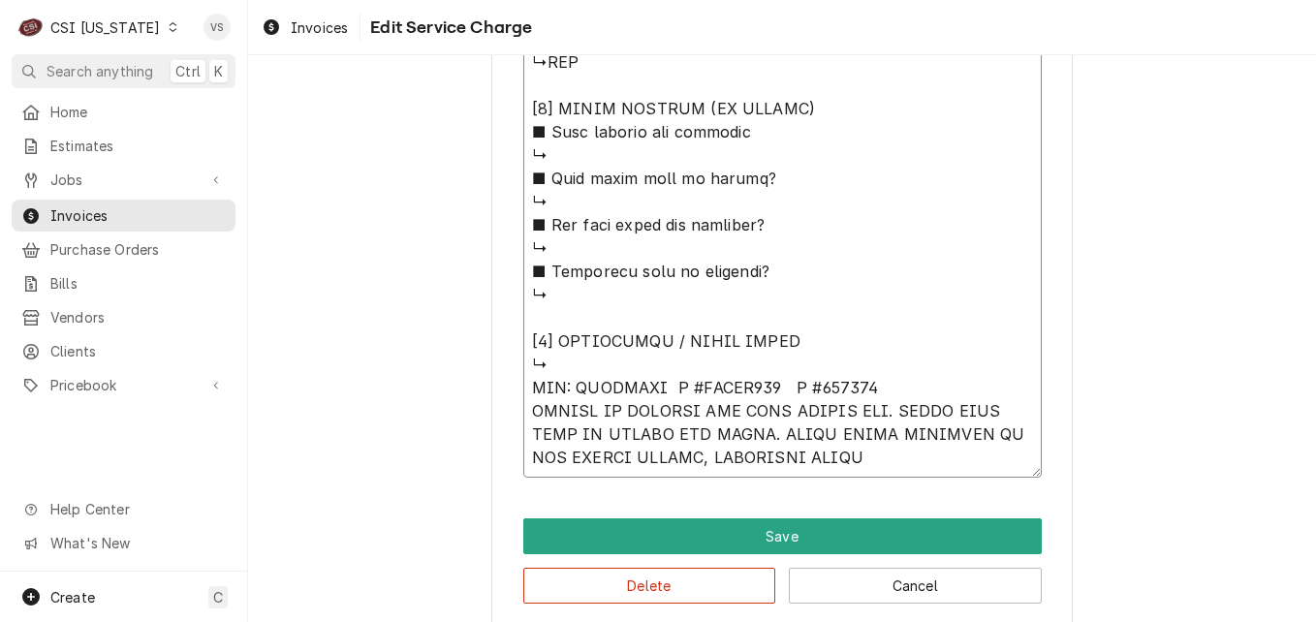
type textarea "x"
type textarea "⚠️ 𝗙𝗢𝗥𝗠 𝗜𝗡𝗦𝗧𝗥𝗨𝗖𝗧𝗜𝗢𝗡𝗦 ⚠️ ✪ 𝗖𝗼𝗺𝗽𝗹𝗲𝘁𝗲 𝗮𝗹𝗹 𝗿𝗲𝗹𝗲𝘃𝗮𝗻𝘁 𝘀𝗲𝗰𝘁𝗶𝗼𝗻𝘀 ✪ 𝗣𝗿𝗼𝘃𝗶𝗱𝗲 𝗱𝗲𝘁𝗮𝗶𝗹𝗲𝗱 𝗮𝗻𝘀…"
type textarea "x"
type textarea "⚠️ 𝗙𝗢𝗥𝗠 𝗜𝗡𝗦𝗧𝗥𝗨𝗖𝗧𝗜𝗢𝗡𝗦 ⚠️ ✪ 𝗖𝗼𝗺𝗽𝗹𝗲𝘁𝗲 𝗮𝗹𝗹 𝗿𝗲𝗹𝗲𝘃𝗮𝗻𝘁 𝘀𝗲𝗰𝘁𝗶𝗼𝗻𝘀 ✪ 𝗣𝗿𝗼𝘃𝗶𝗱𝗲 𝗱𝗲𝘁𝗮𝗶𝗹𝗲𝗱 𝗮𝗻𝘀…"
type textarea "x"
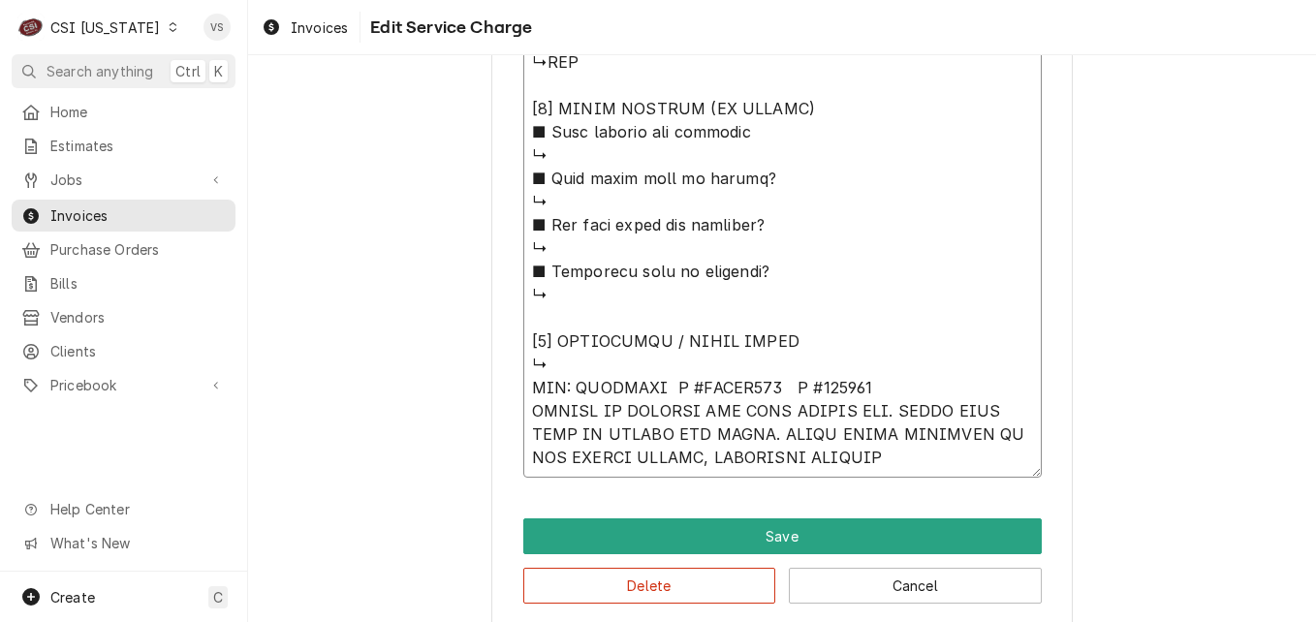
type textarea "⚠️ 𝗙𝗢𝗥𝗠 𝗜𝗡𝗦𝗧𝗥𝗨𝗖𝗧𝗜𝗢𝗡𝗦 ⚠️ ✪ 𝗖𝗼𝗺𝗽𝗹𝗲𝘁𝗲 𝗮𝗹𝗹 𝗿𝗲𝗹𝗲𝘃𝗮𝗻𝘁 𝘀𝗲𝗰𝘁𝗶𝗼𝗻𝘀 ✪ 𝗣𝗿𝗼𝘃𝗶𝗱𝗲 𝗱𝗲𝘁𝗮𝗶𝗹𝗲𝗱 𝗮𝗻𝘀…"
type textarea "x"
type textarea "⚠️ 𝗙𝗢𝗥𝗠 𝗜𝗡𝗦𝗧𝗥𝗨𝗖𝗧𝗜𝗢𝗡𝗦 ⚠️ ✪ 𝗖𝗼𝗺𝗽𝗹𝗲𝘁𝗲 𝗮𝗹𝗹 𝗿𝗲𝗹𝗲𝘃𝗮𝗻𝘁 𝘀𝗲𝗰𝘁𝗶𝗼𝗻𝘀 ✪ 𝗣𝗿𝗼𝘃𝗶𝗱𝗲 𝗱𝗲𝘁𝗮𝗶𝗹𝗲𝗱 𝗮𝗻𝘀…"
type textarea "x"
type textarea "⚠️ 𝗙𝗢𝗥𝗠 𝗜𝗡𝗦𝗧𝗥𝗨𝗖𝗧𝗜𝗢𝗡𝗦 ⚠️ ✪ 𝗖𝗼𝗺𝗽𝗹𝗲𝘁𝗲 𝗮𝗹𝗹 𝗿𝗲𝗹𝗲𝘃𝗮𝗻𝘁 𝘀𝗲𝗰𝘁𝗶𝗼𝗻𝘀 ✪ 𝗣𝗿𝗼𝘃𝗶𝗱𝗲 𝗱𝗲𝘁𝗮𝗶𝗹𝗲𝗱 𝗮𝗻𝘀…"
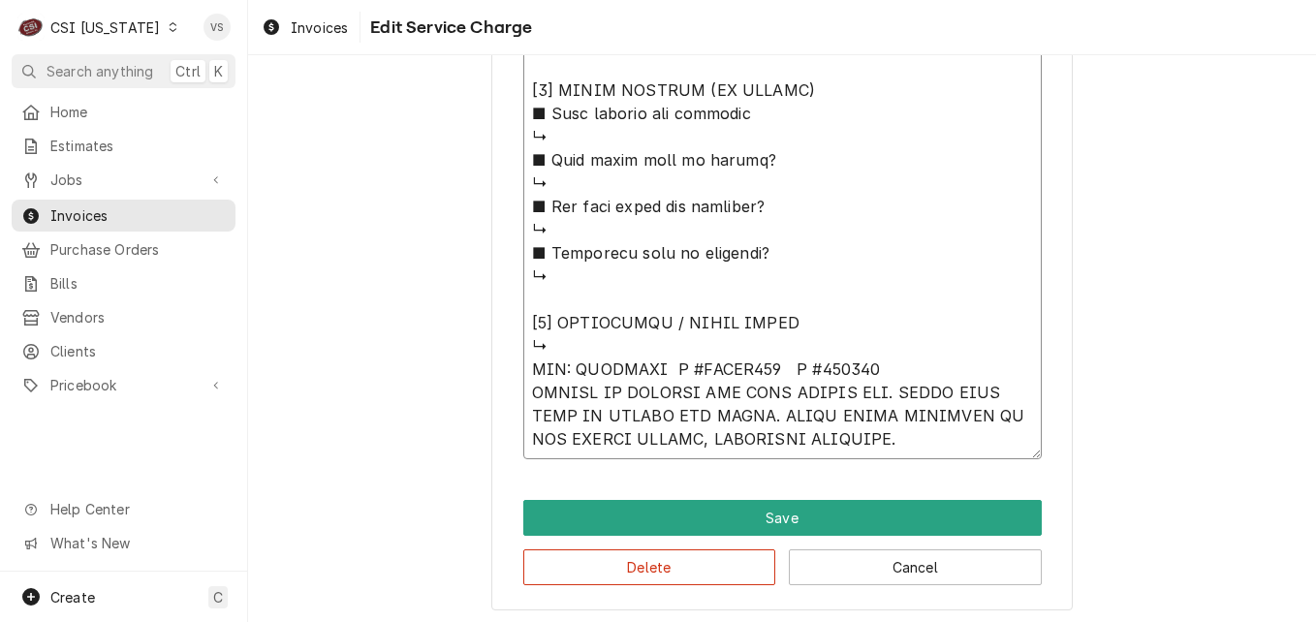
scroll to position [1888, 0]
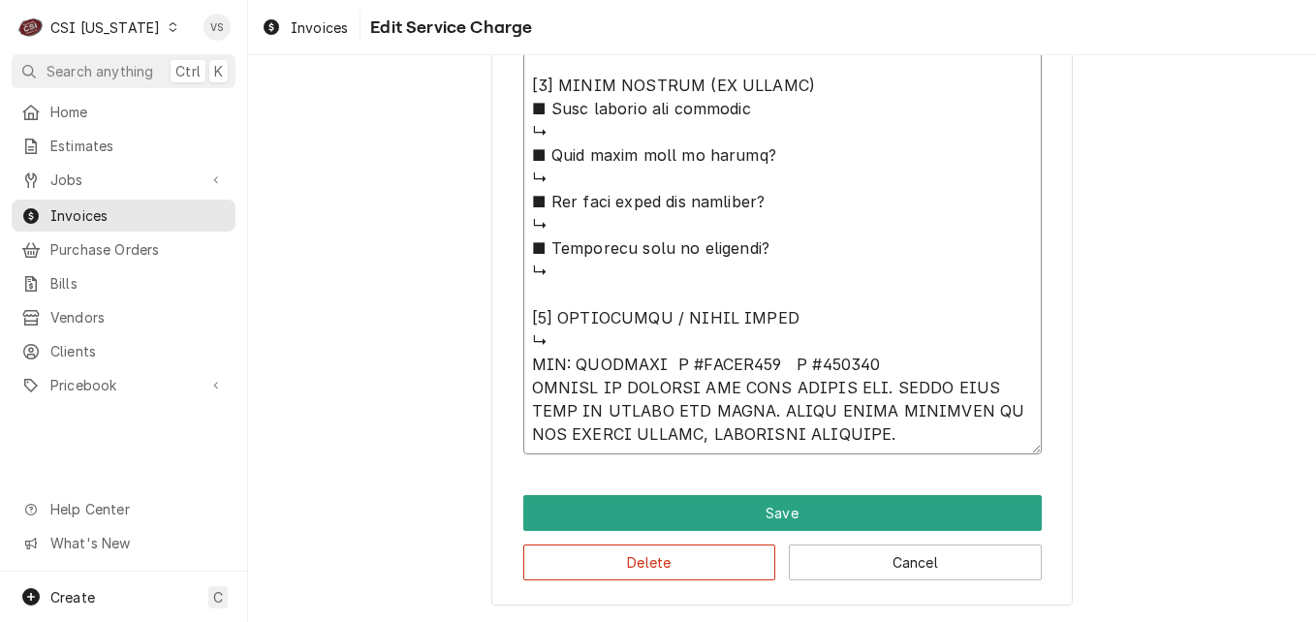
drag, startPoint x: 562, startPoint y: 365, endPoint x: 524, endPoint y: 362, distance: 37.9
type textarea "x"
drag, startPoint x: 522, startPoint y: 359, endPoint x: 870, endPoint y: 446, distance: 358.3
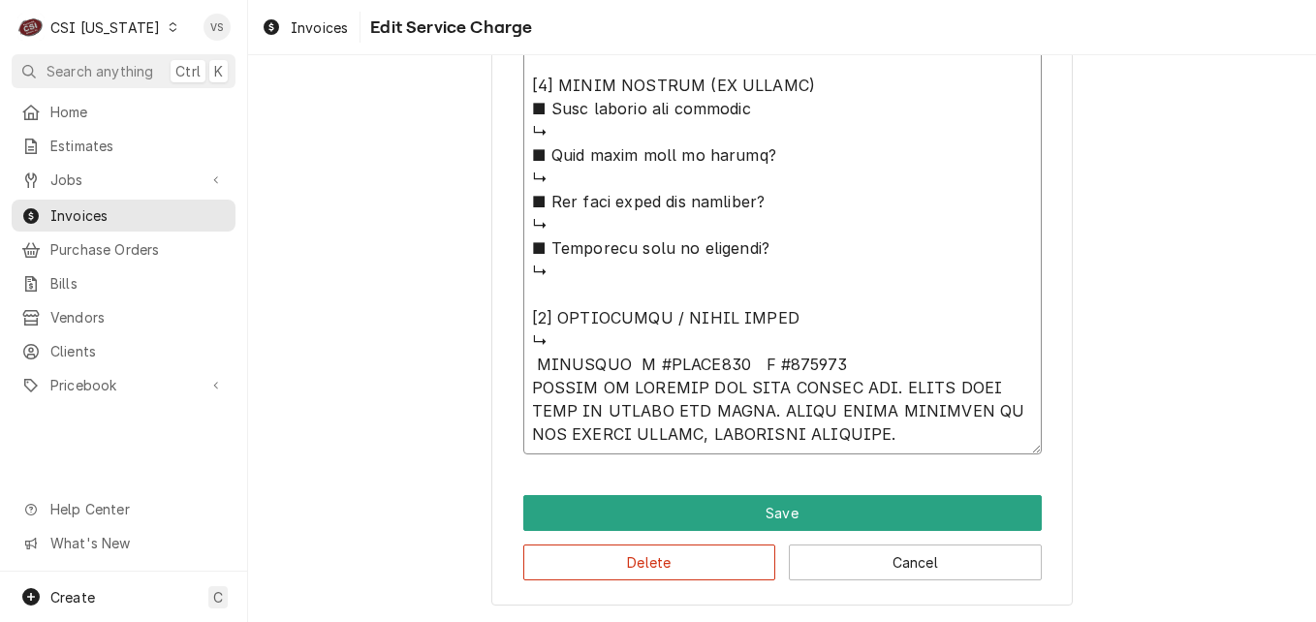
type textarea "⚠️ 𝗙𝗢𝗥𝗠 𝗜𝗡𝗦𝗧𝗥𝗨𝗖𝗧𝗜𝗢𝗡𝗦 ⚠️ ✪ 𝗖𝗼𝗺𝗽𝗹𝗲𝘁𝗲 𝗮𝗹𝗹 𝗿𝗲𝗹𝗲𝘃𝗮𝗻𝘁 𝘀𝗲𝗰𝘁𝗶𝗼𝗻𝘀 ✪ 𝗣𝗿𝗼𝘃𝗶𝗱𝗲 𝗱𝗲𝘁𝗮𝗶𝗹𝗲𝗱 𝗮𝗻𝘀…"
click at [706, 557] on button "Delete" at bounding box center [649, 562] width 253 height 36
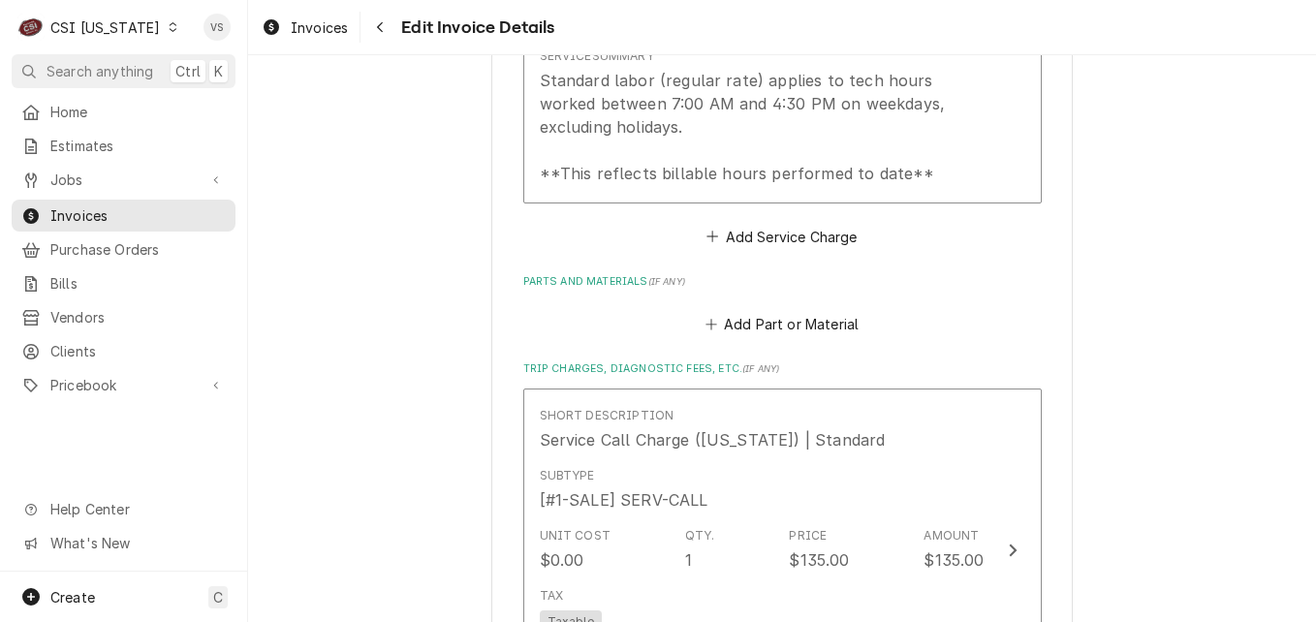
scroll to position [1588, 0]
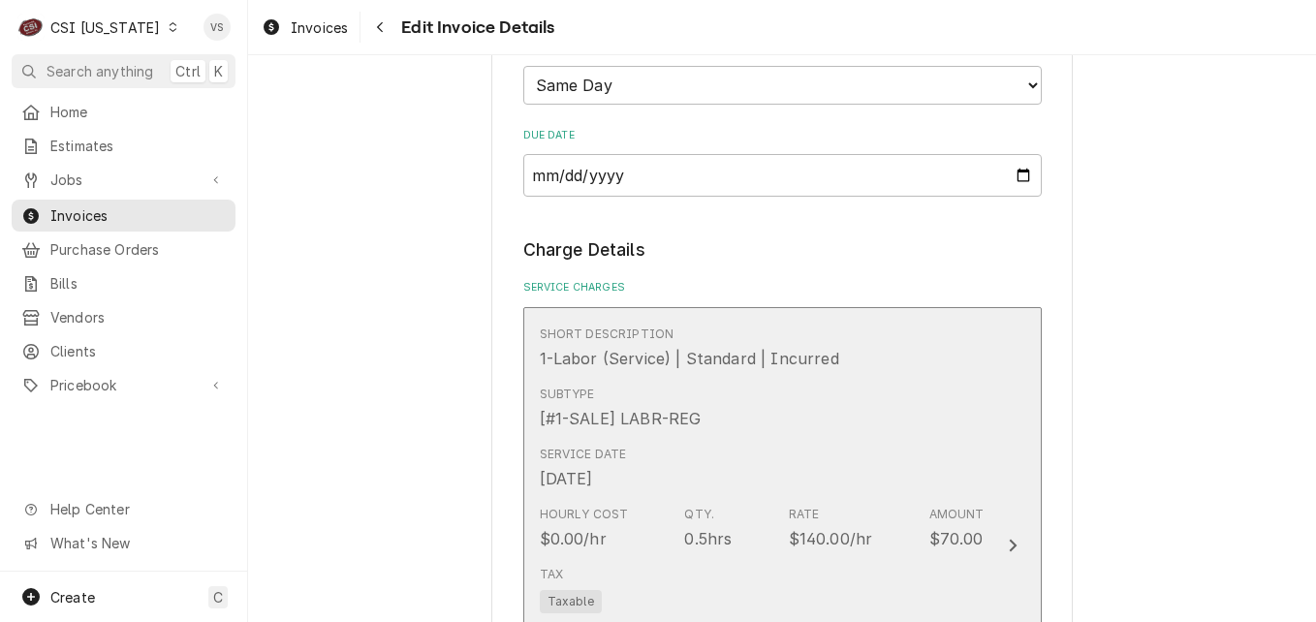
click at [787, 410] on div "Subtype [#1-SALE] LABR-REG" at bounding box center [762, 408] width 445 height 60
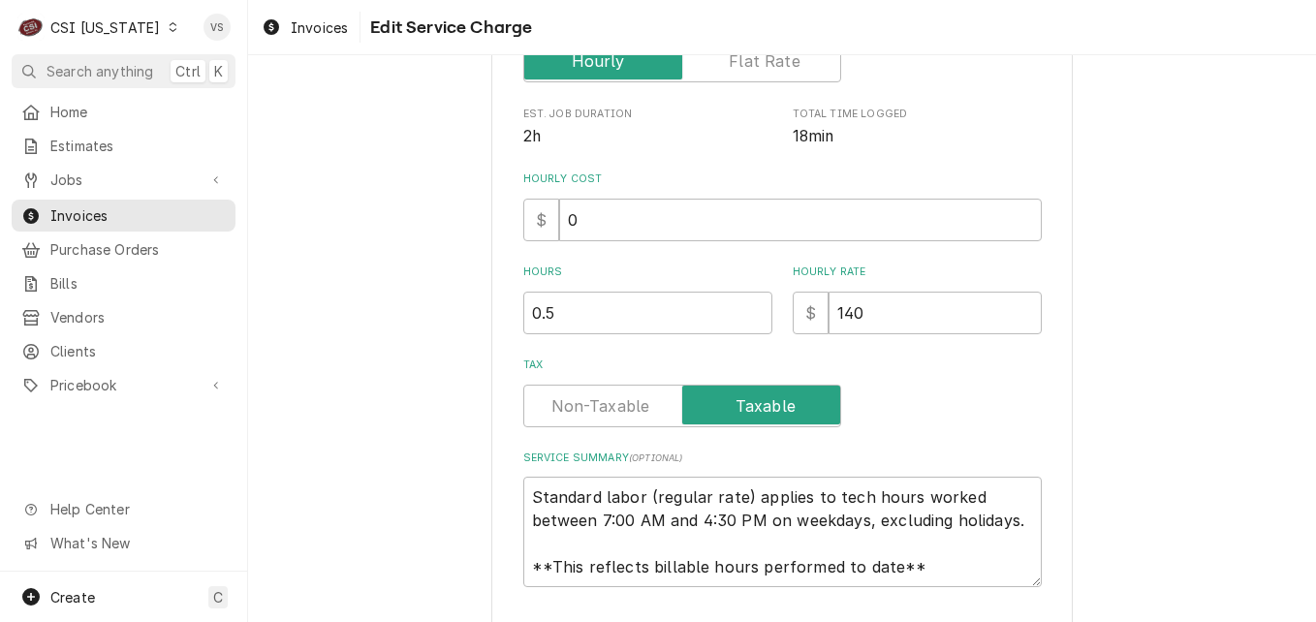
type textarea "x"
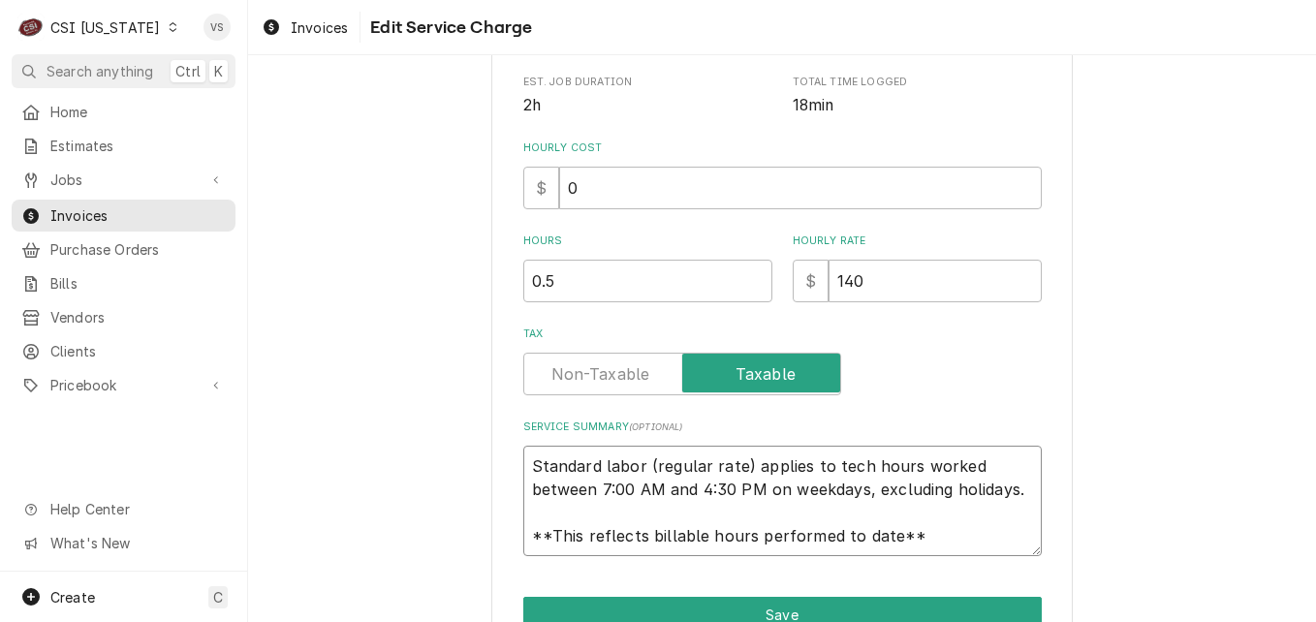
click at [524, 464] on textarea "Standard labor (regular rate) applies to tech hours worked between 7:00 AM and …" at bounding box center [782, 501] width 518 height 110
type textarea "Standard labor (regular rate) applies to tech hours worked between 7:00 AM and …"
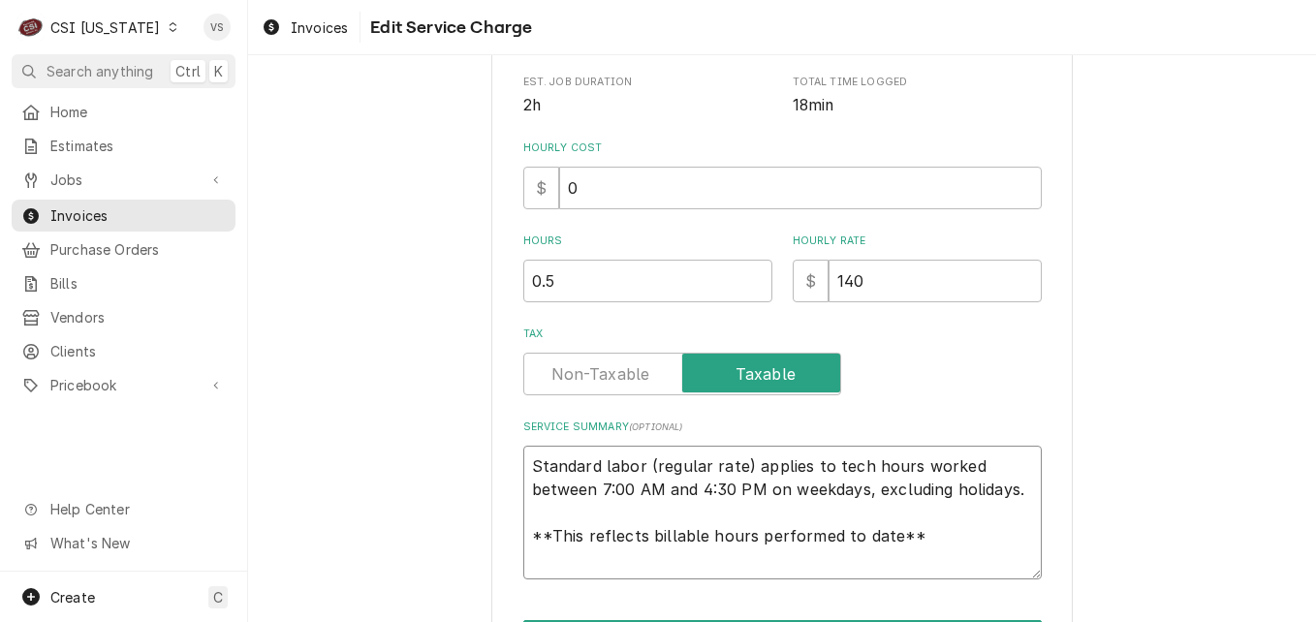
click at [525, 455] on textarea "Standard labor (regular rate) applies to tech hours worked between 7:00 AM and …" at bounding box center [782, 513] width 518 height 134
paste textarea "IMPERIAL M #IFSSP550 S #071075 HEATED UP DROPPED OIL INTO FILTER VAT. FOUND VER…"
type textarea "x"
type textarea "IMPERIAL M #IFSSP550 S #071075 HEATED UP DROPPED OIL INTO FILTER VAT. FOUND VER…"
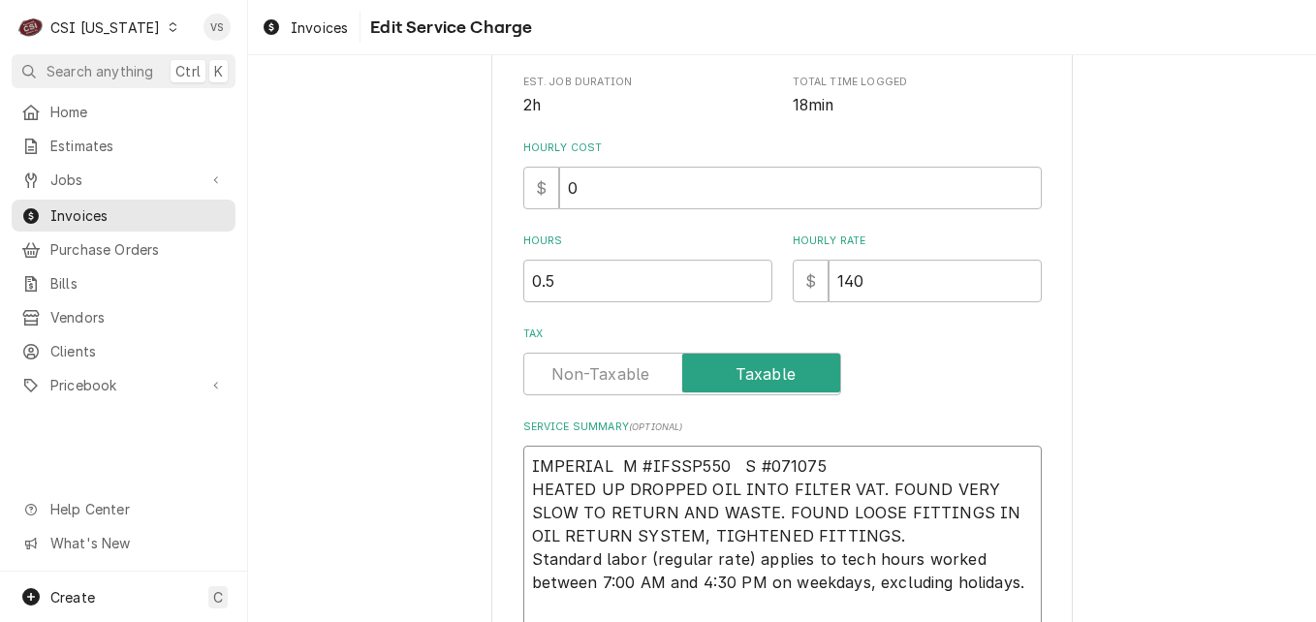
scroll to position [23, 0]
type textarea "x"
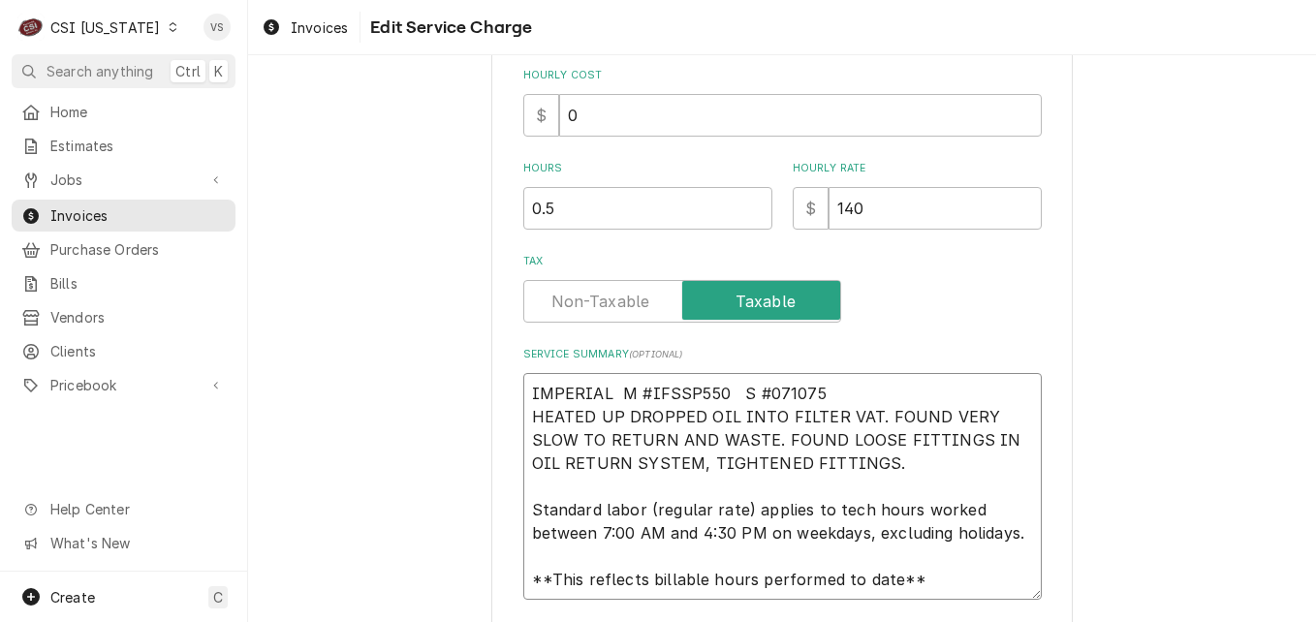
scroll to position [702, 0]
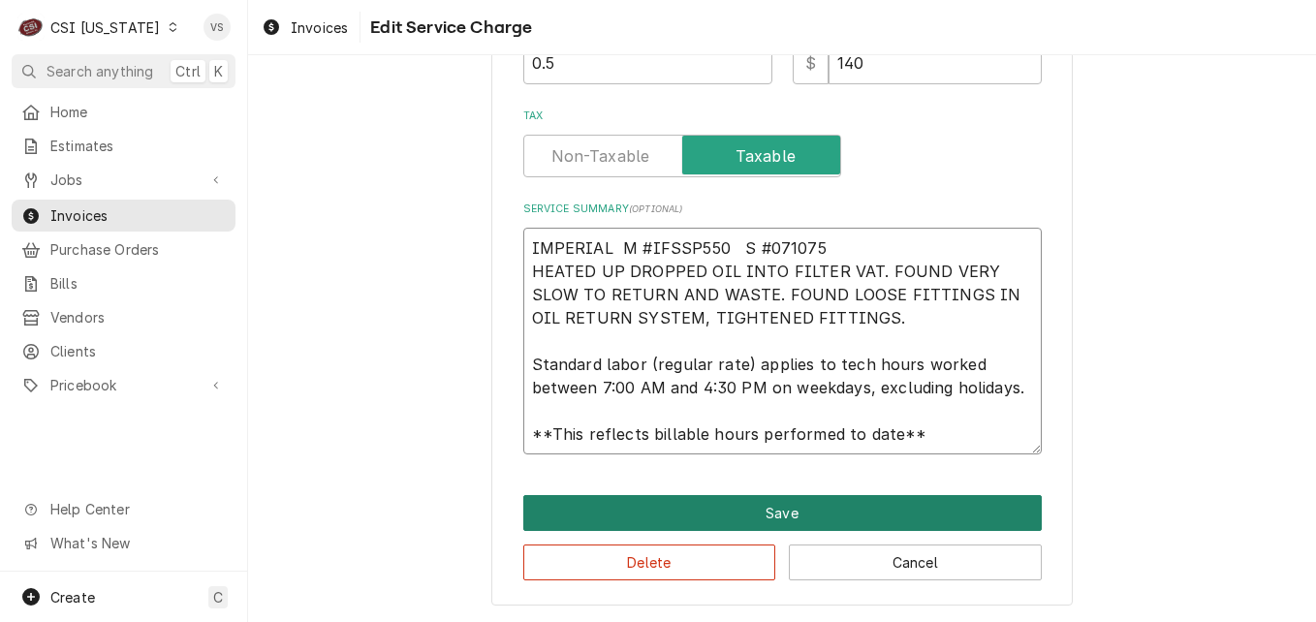
type textarea "IMPERIAL M #IFSSP550 S #071075 HEATED UP DROPPED OIL INTO FILTER VAT. FOUND VER…"
click at [704, 517] on button "Save" at bounding box center [782, 513] width 518 height 36
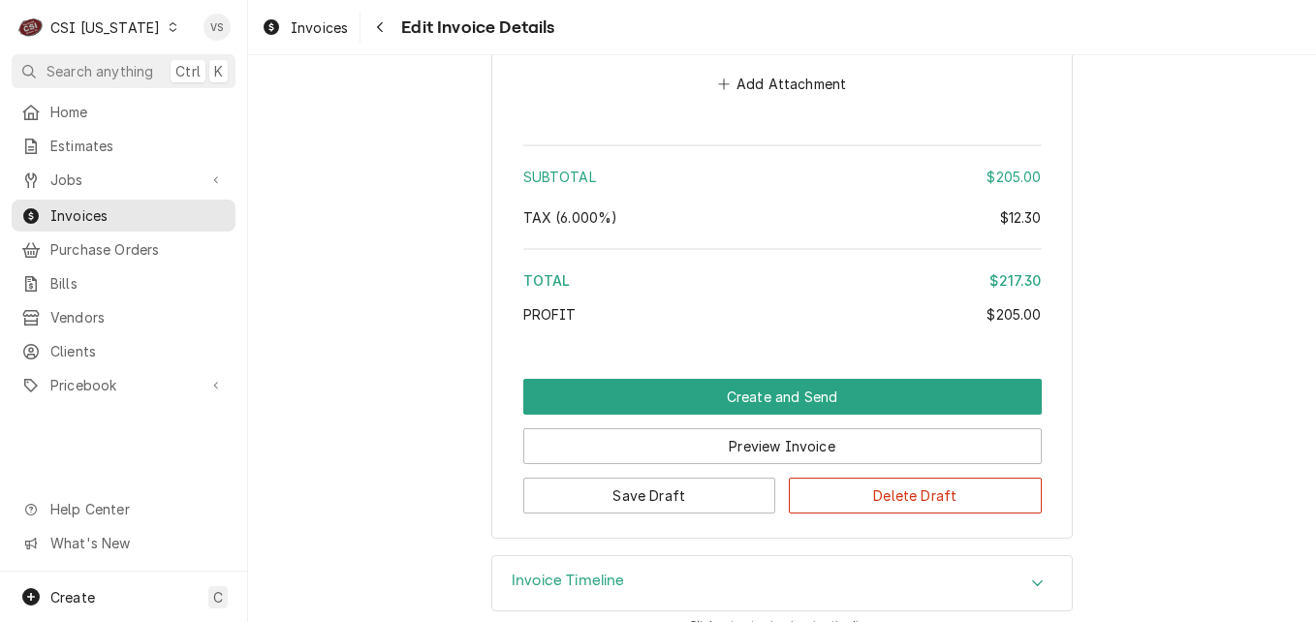
scroll to position [3405, 0]
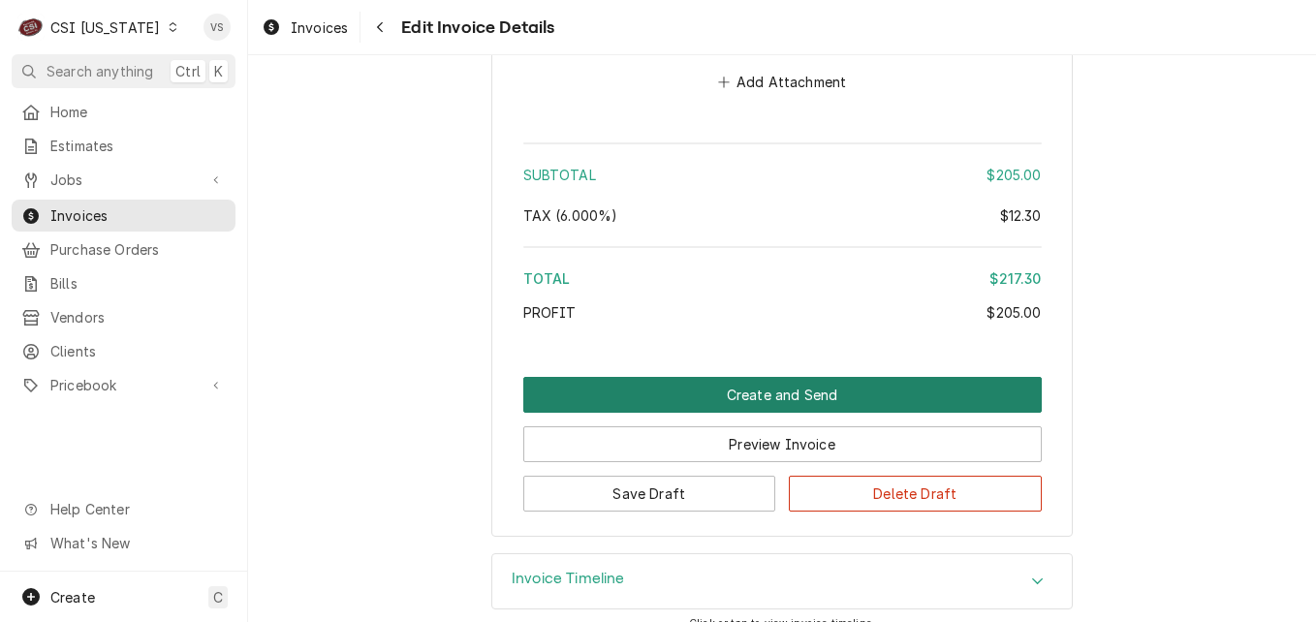
click at [710, 413] on button "Create and Send" at bounding box center [782, 395] width 518 height 36
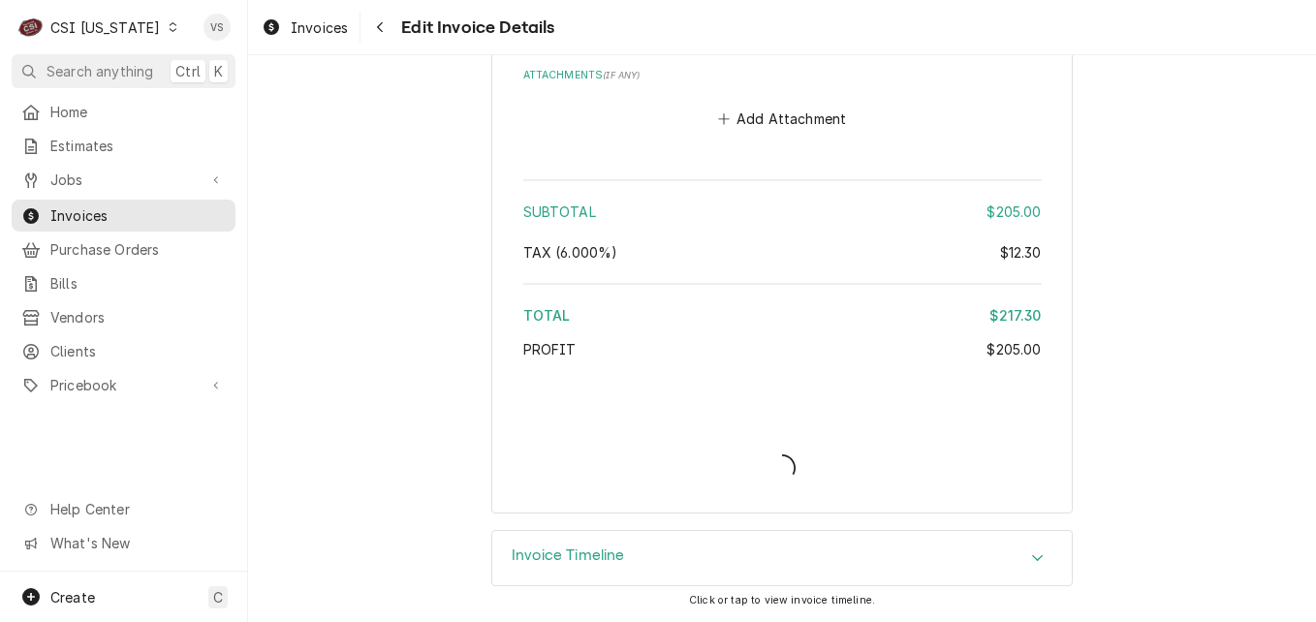
scroll to position [3392, 0]
type textarea "x"
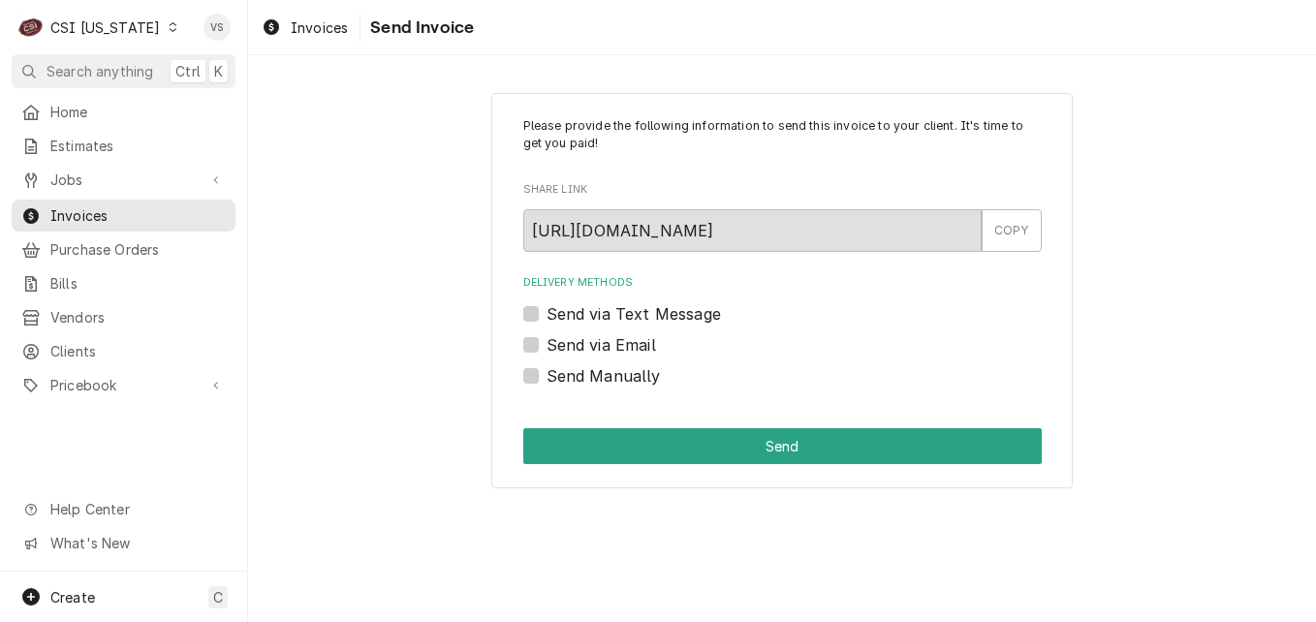
click at [546, 376] on label "Send Manually" at bounding box center [603, 375] width 114 height 23
click at [546, 376] on input "Send Manually" at bounding box center [805, 385] width 518 height 43
checkbox input "true"
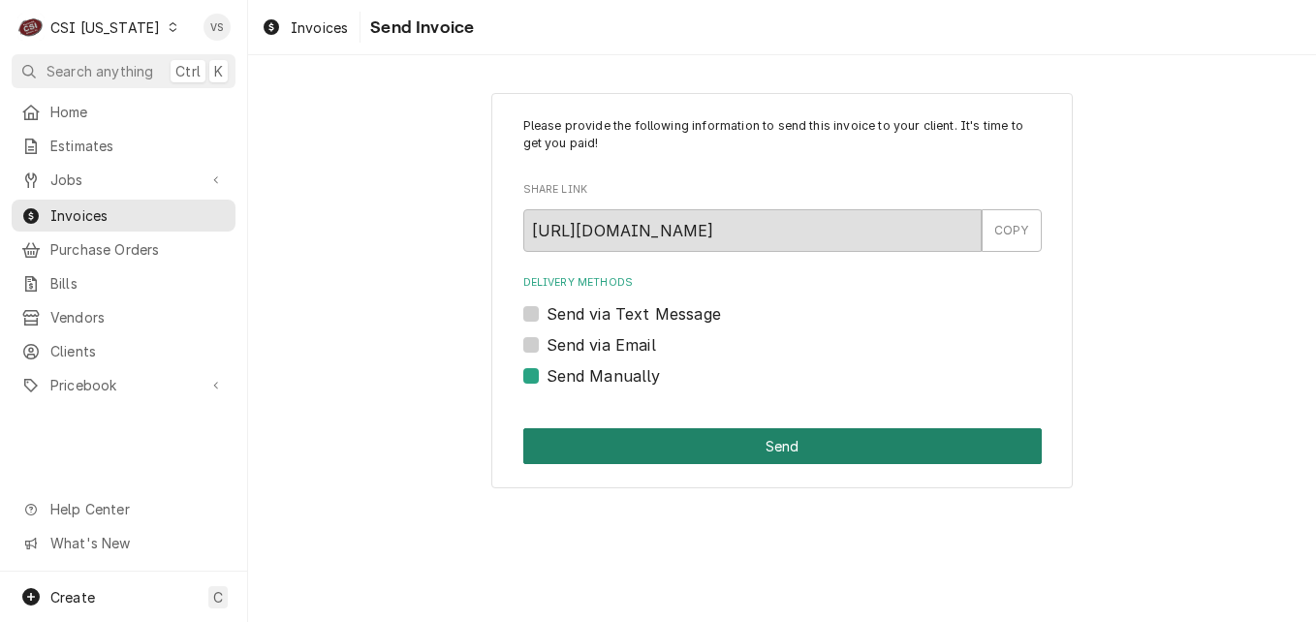
click at [600, 457] on button "Send" at bounding box center [782, 446] width 518 height 36
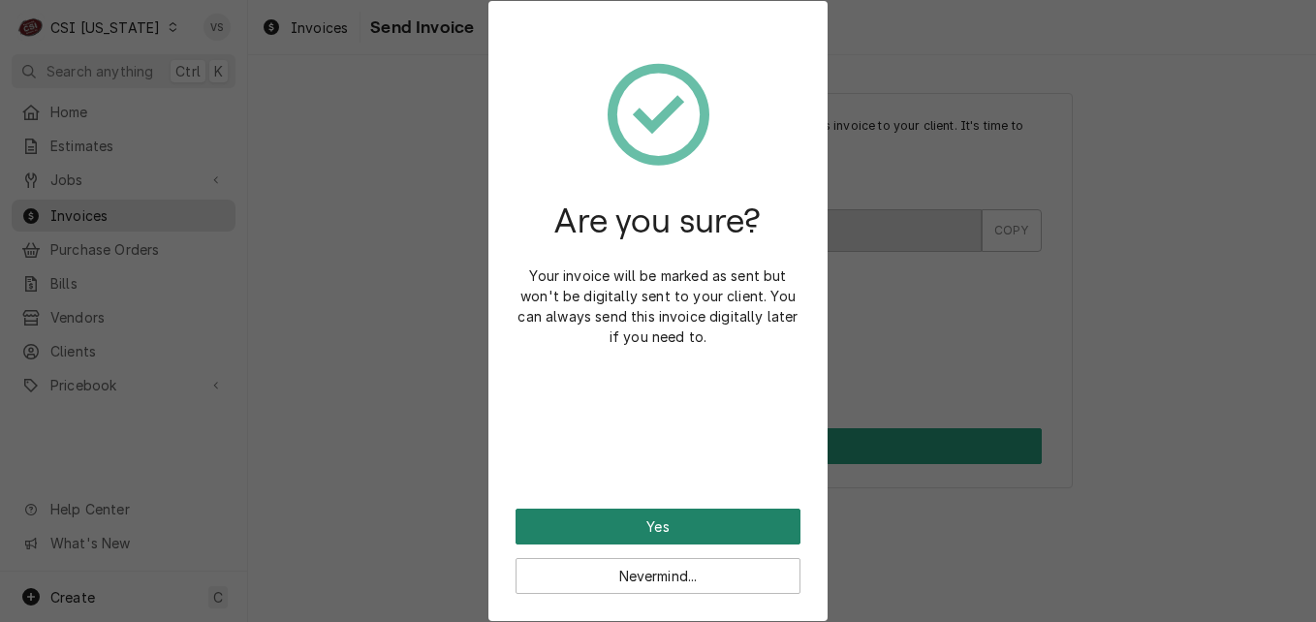
click at [668, 526] on button "Yes" at bounding box center [657, 527] width 285 height 36
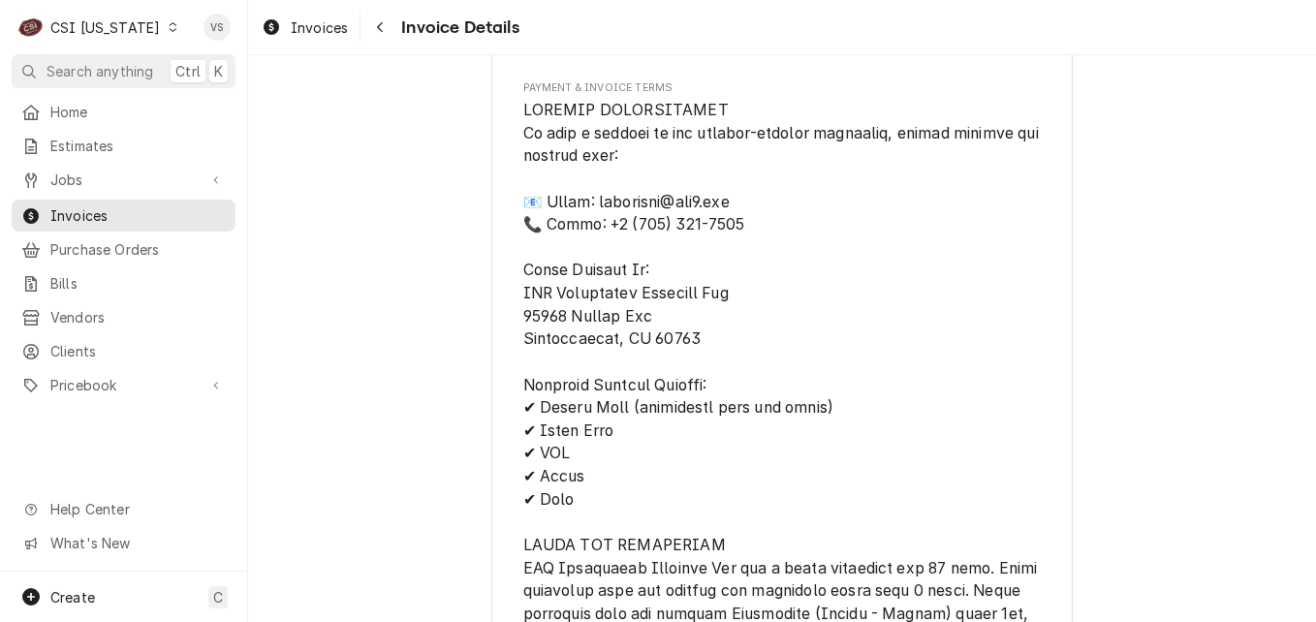
scroll to position [3420, 0]
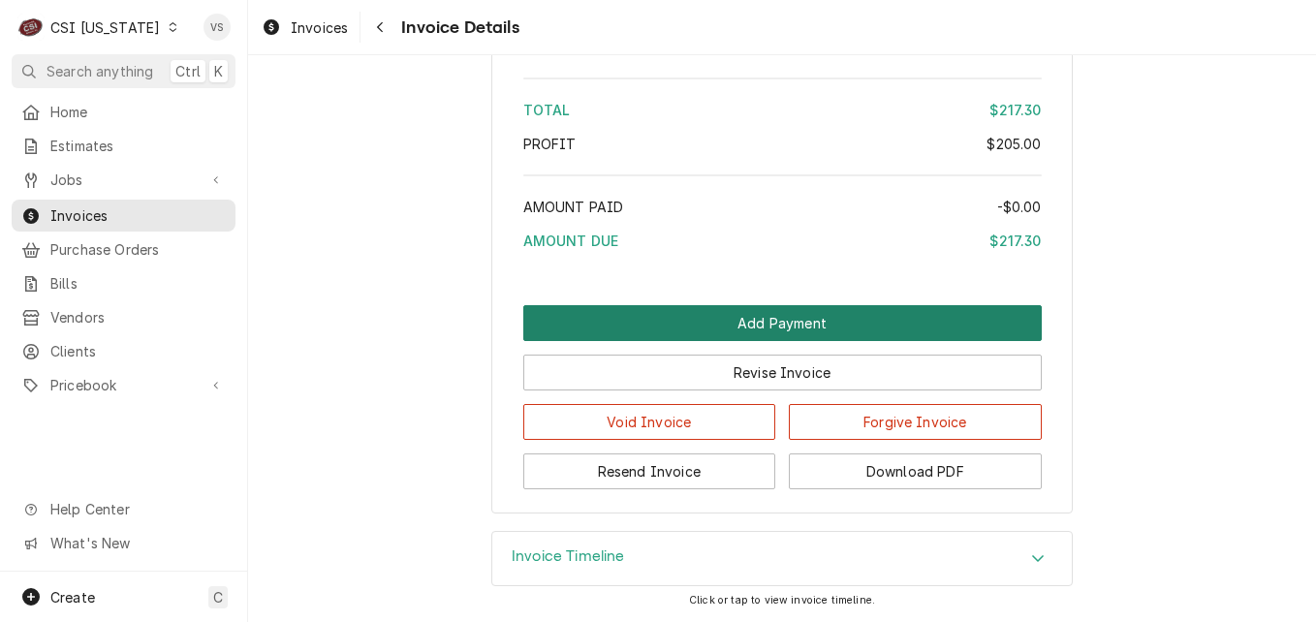
click at [751, 326] on button "Add Payment" at bounding box center [782, 323] width 518 height 36
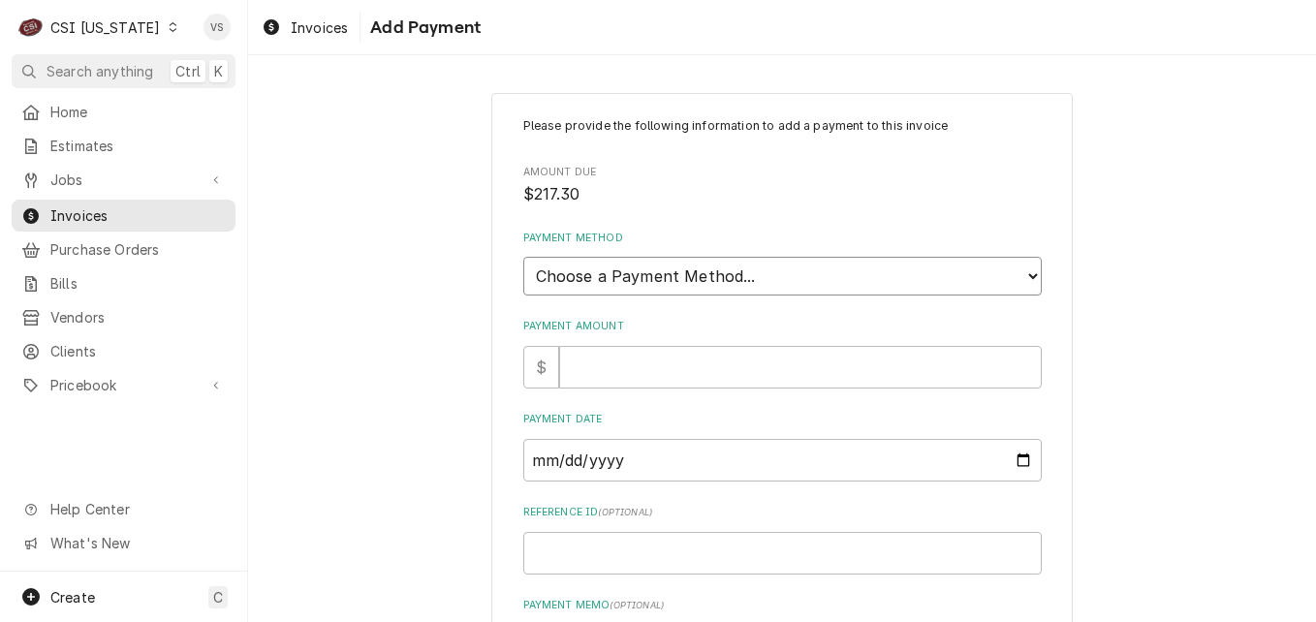
click at [645, 276] on select "Choose a Payment Method... Cash Check Credit/Debit Card ACH/eCheck Other" at bounding box center [782, 276] width 518 height 39
select select "3"
click at [523, 257] on select "Choose a Payment Method... Cash Check Credit/Debit Card ACH/eCheck Other" at bounding box center [782, 276] width 518 height 39
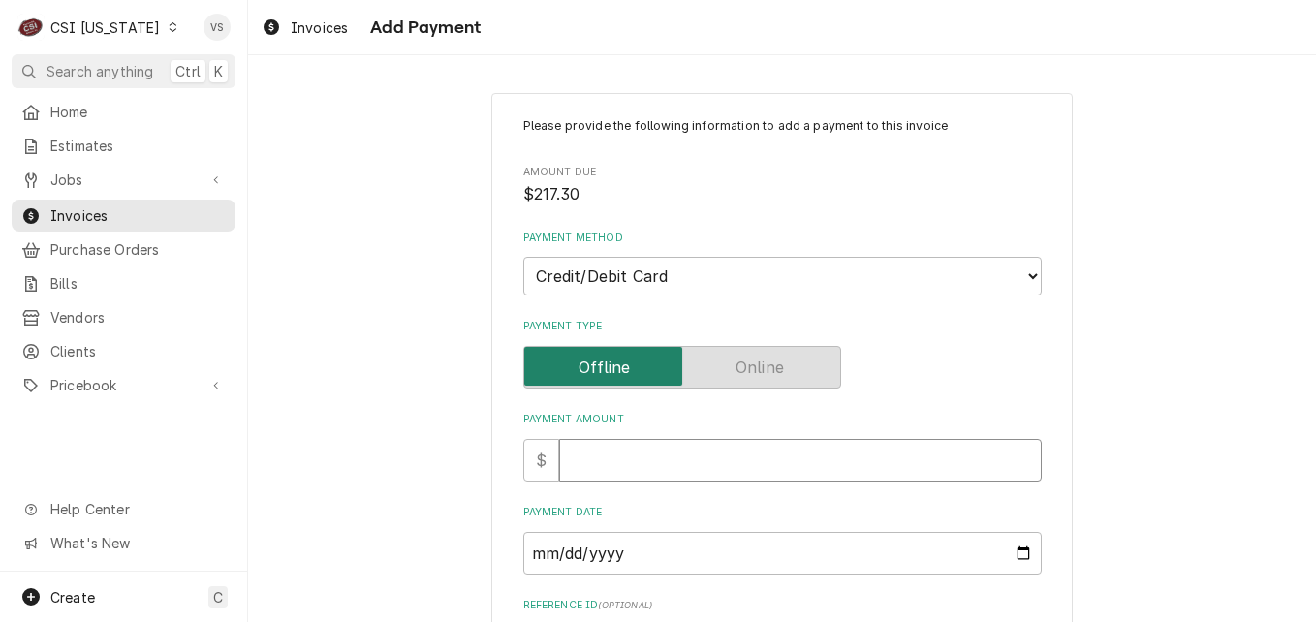
click at [582, 465] on input "Payment Amount" at bounding box center [800, 460] width 482 height 43
type textarea "x"
type input "2"
type textarea "x"
type input "21"
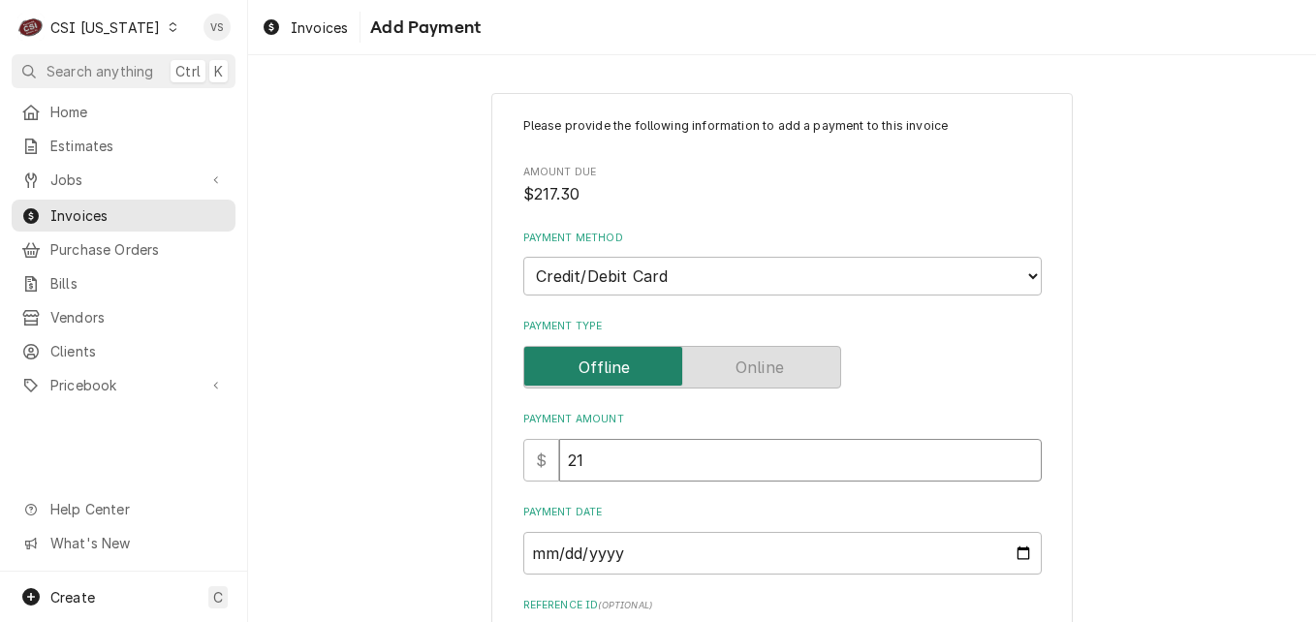
type textarea "x"
type input "217"
type textarea "x"
type input "217.3"
type textarea "x"
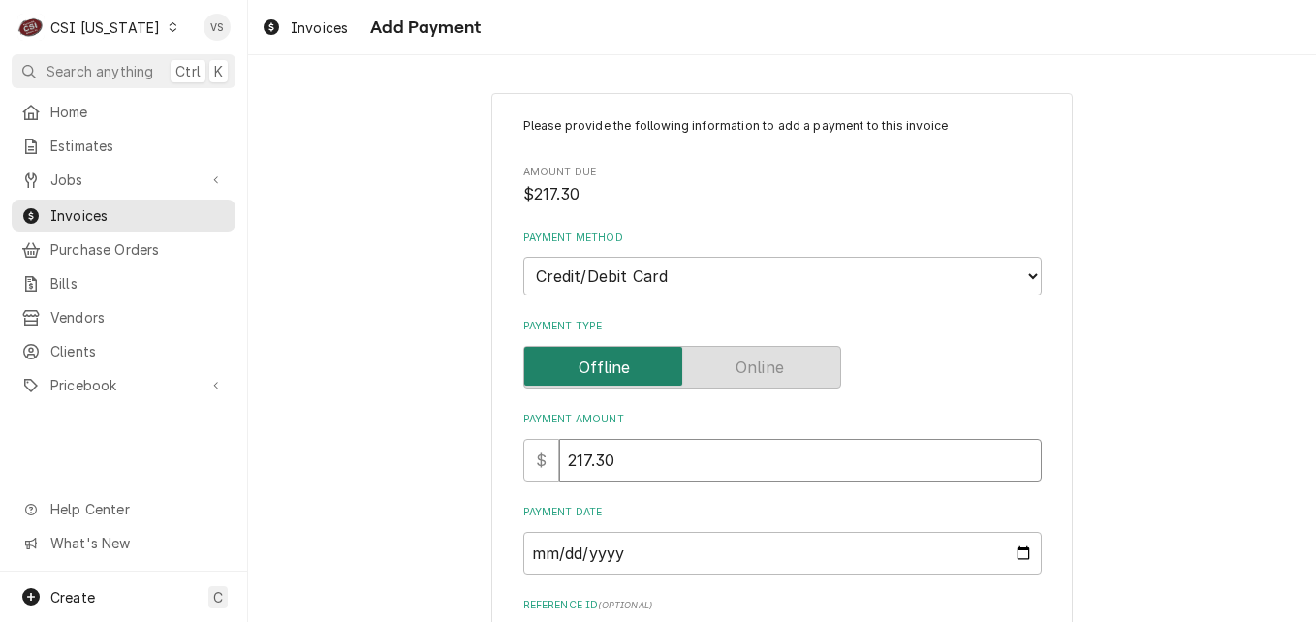
type input "217.30"
click at [1014, 550] on input "Payment Date" at bounding box center [782, 553] width 518 height 43
type textarea "x"
type input "2025-10-03"
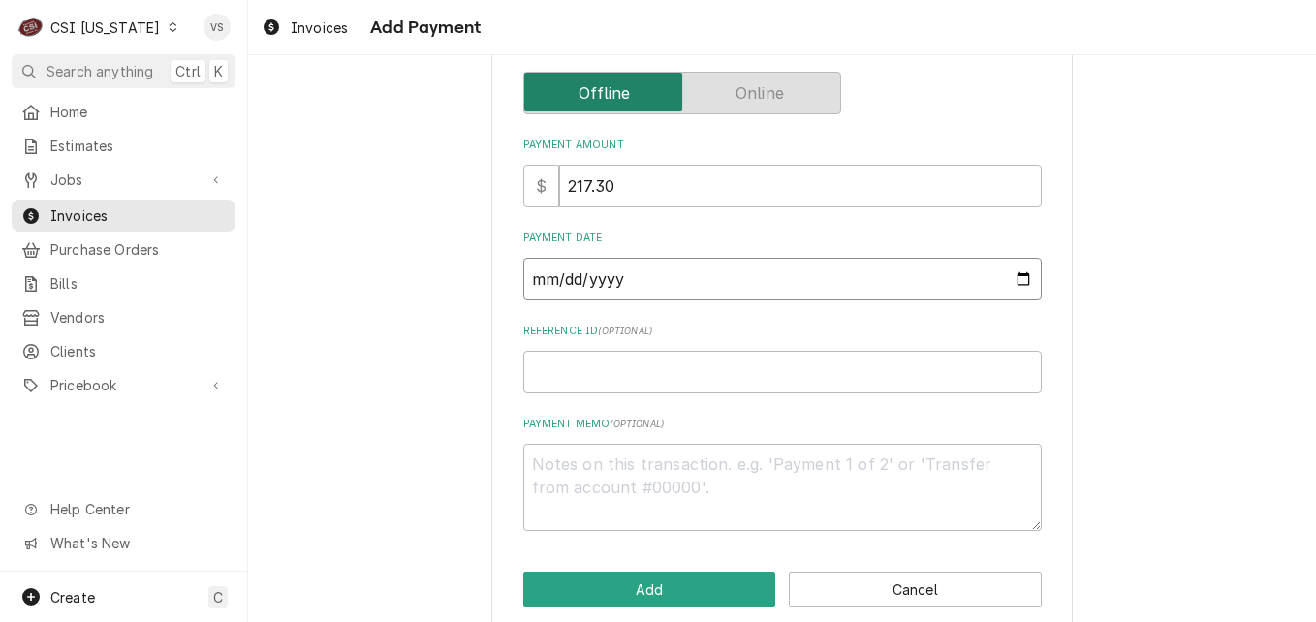
scroll to position [301, 0]
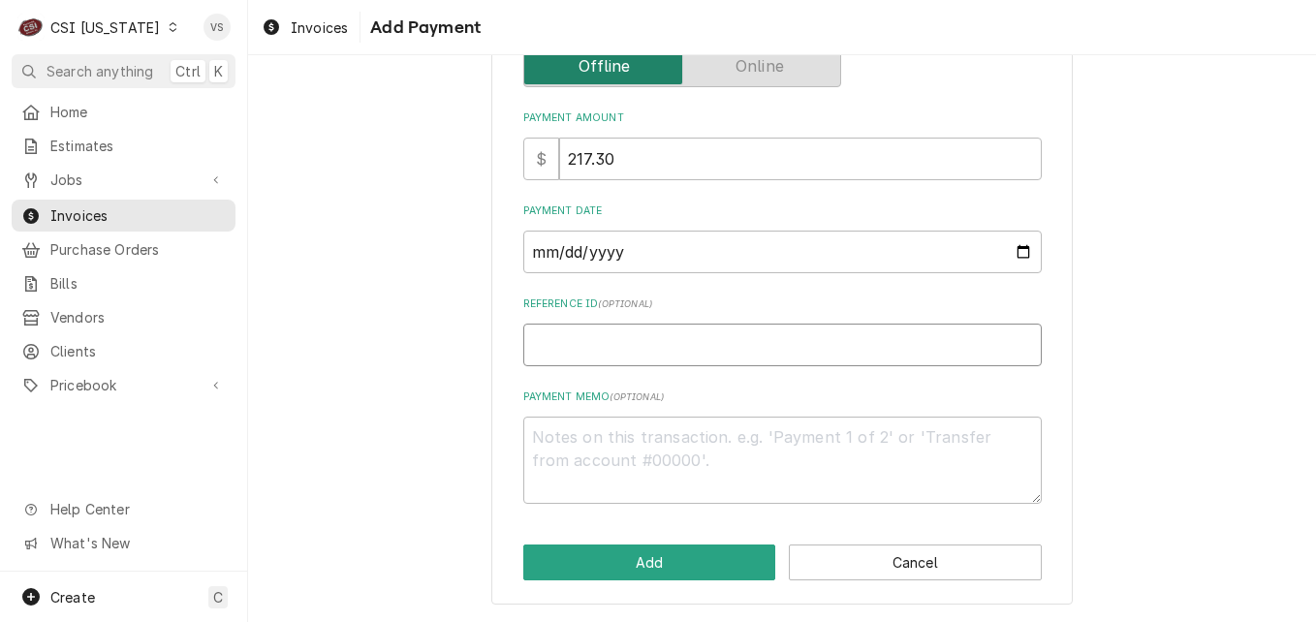
click at [536, 335] on input "Reference ID ( optional )" at bounding box center [782, 345] width 518 height 43
type textarea "x"
type input "9"
type textarea "x"
type input "93"
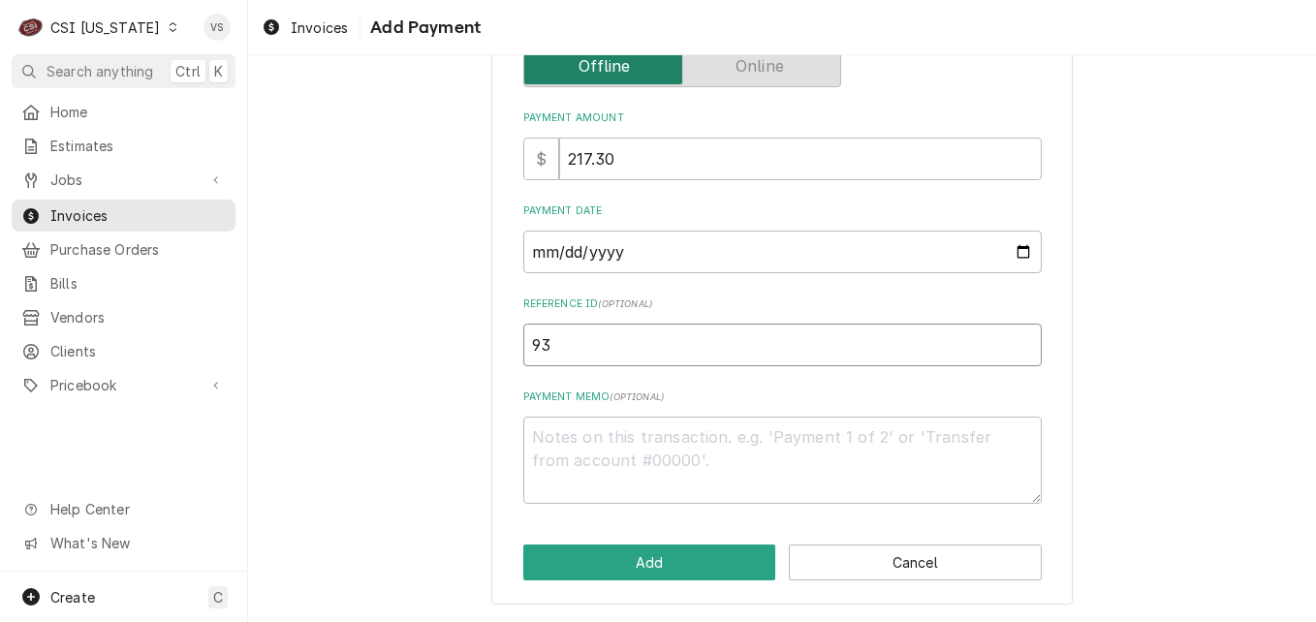
type textarea "x"
type input "932"
type textarea "x"
type input "9325"
type textarea "x"
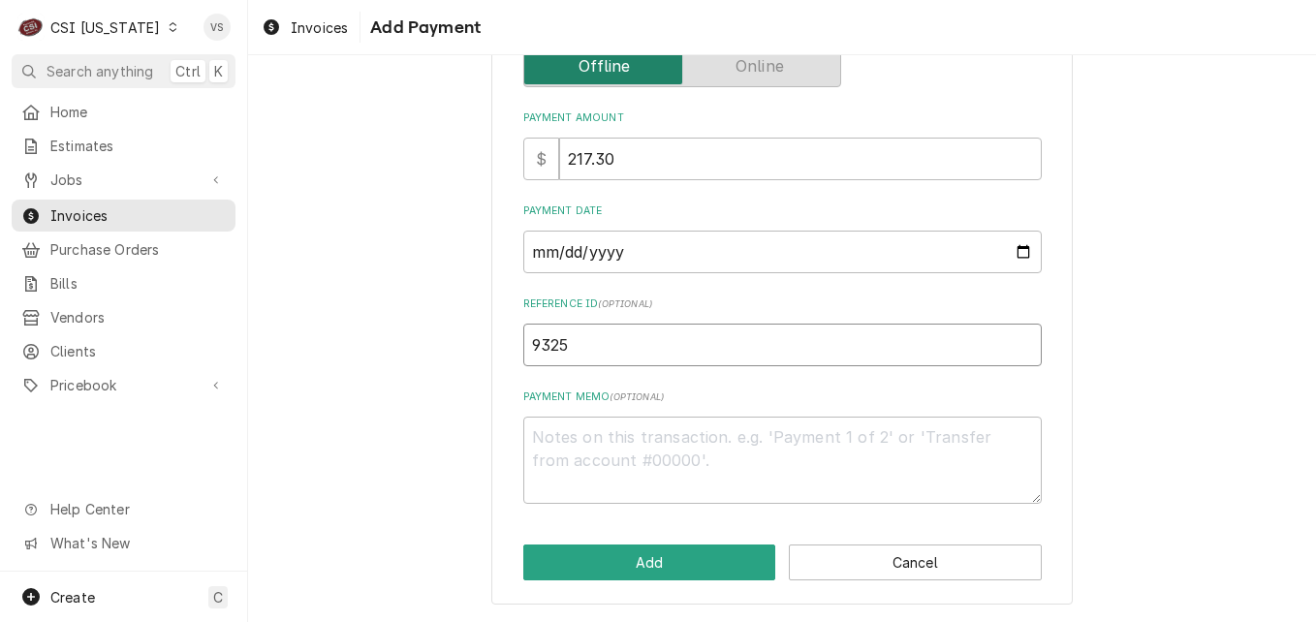
type input "93259"
type textarea "x"
type input "932597"
click at [567, 439] on textarea "Payment Memo ( optional )" at bounding box center [782, 460] width 518 height 87
type textarea "x"
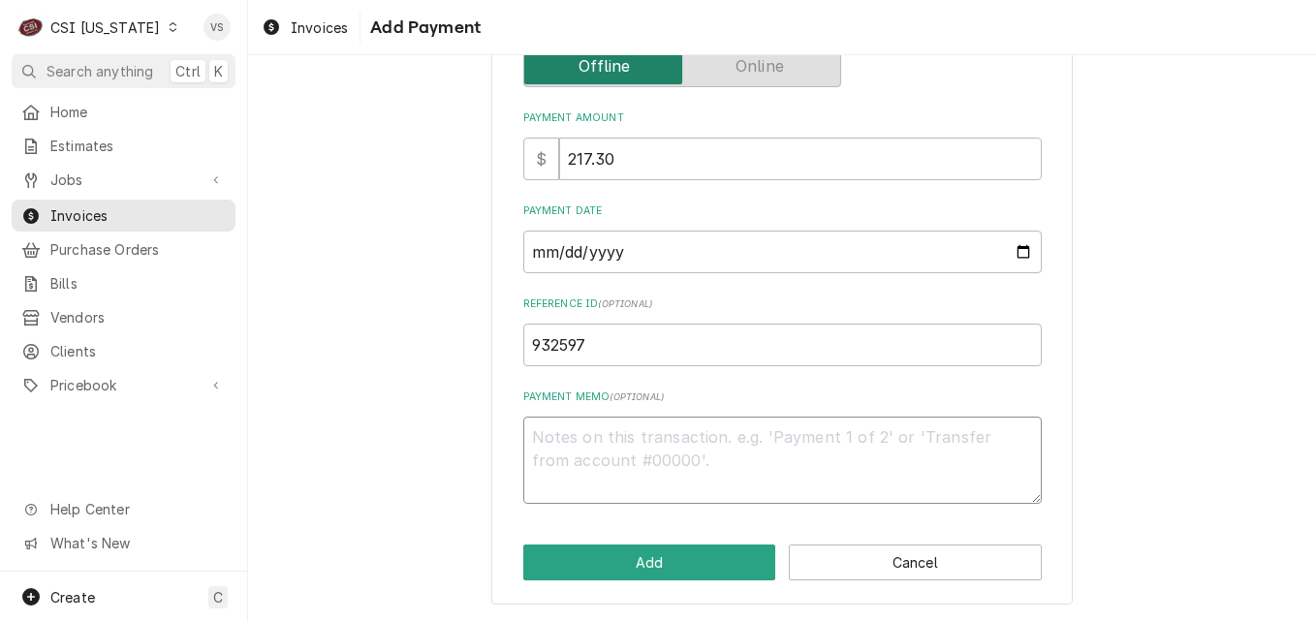
type textarea "v"
type textarea "x"
type textarea "vI"
type textarea "x"
type textarea "vIS"
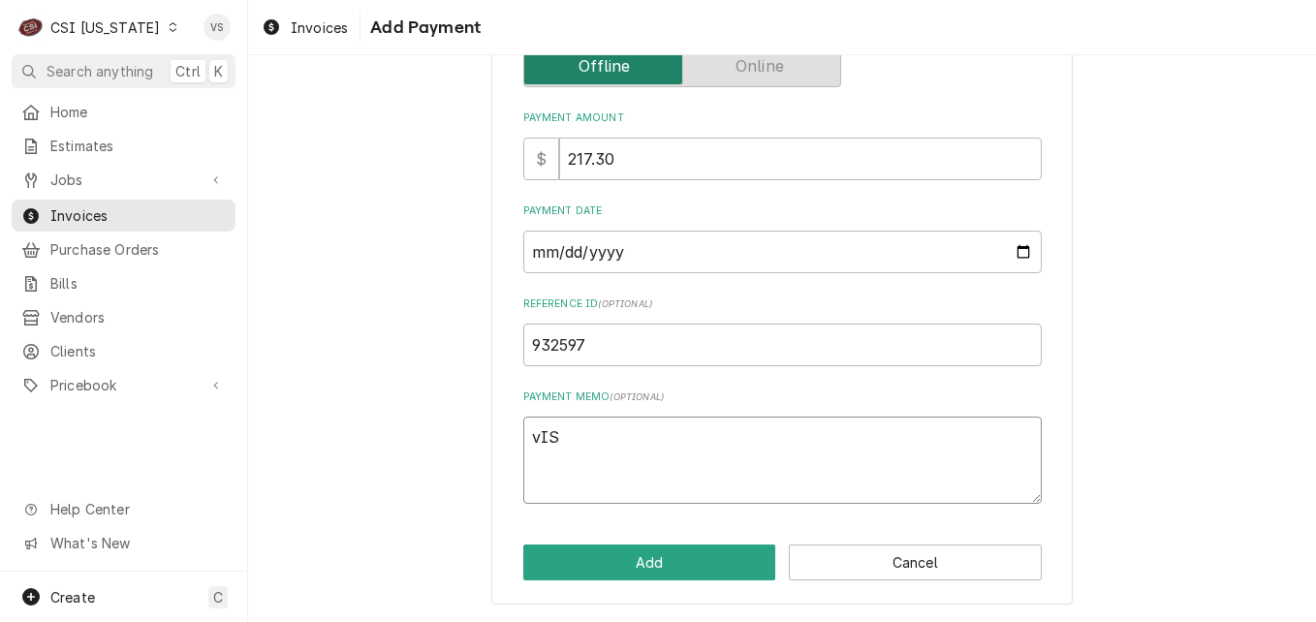
type textarea "x"
type textarea "vI"
type textarea "x"
type textarea "v"
type textarea "x"
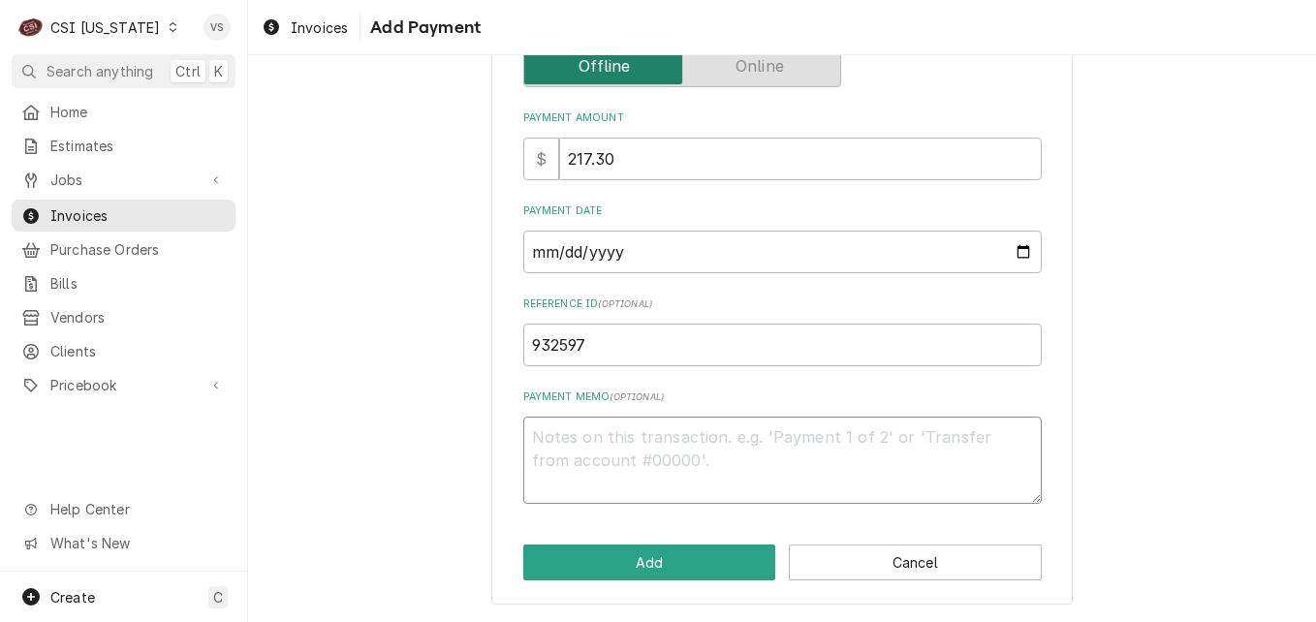
type textarea "x"
type textarea "V"
type textarea "x"
type textarea "VI"
type textarea "x"
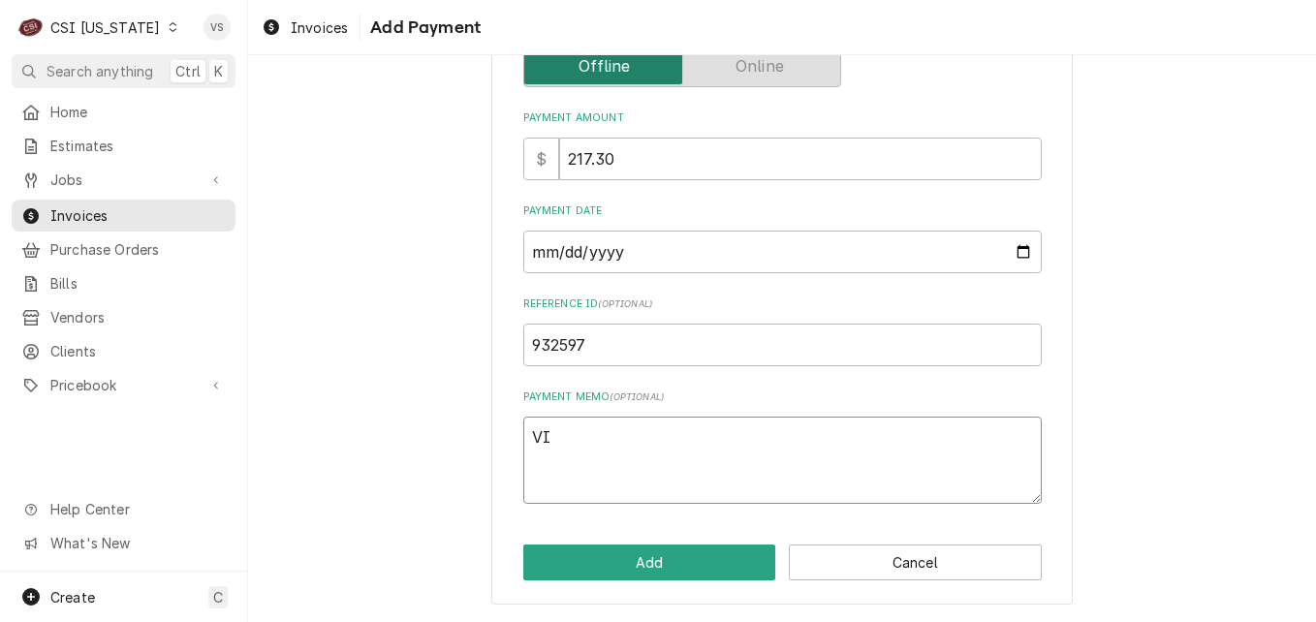
type textarea "VIS"
type textarea "x"
type textarea "VISA"
type textarea "x"
type textarea "VISA"
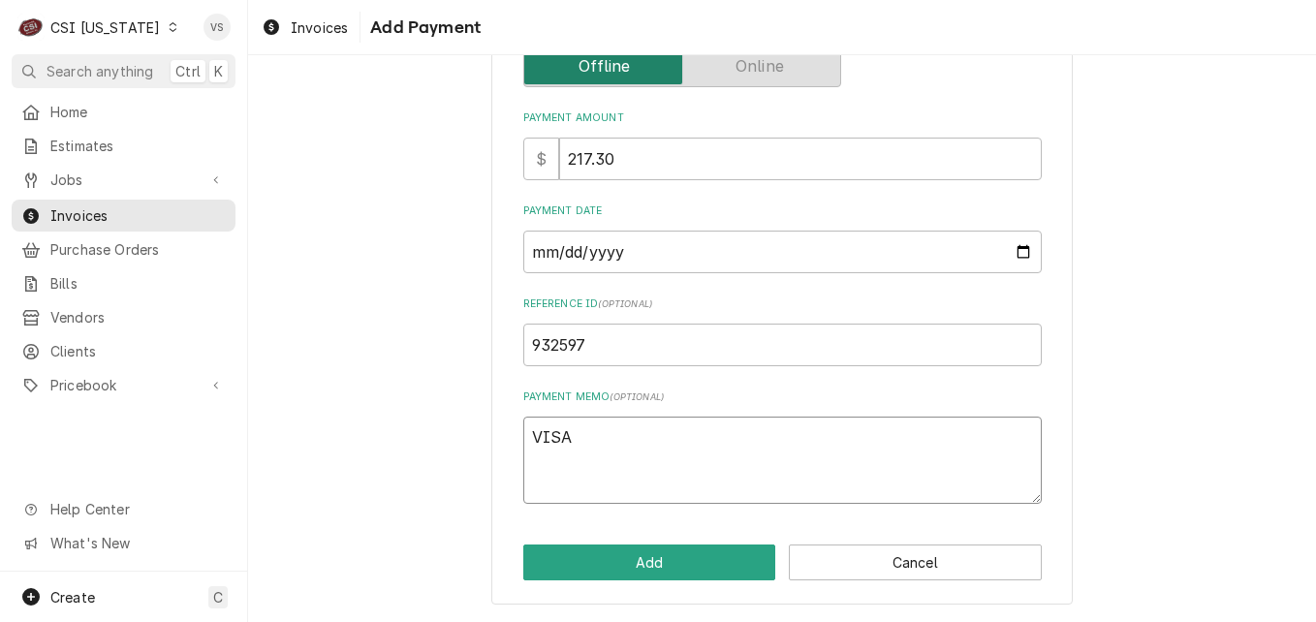
type textarea "x"
type textarea "VISA 6"
type textarea "x"
type textarea "VISA 66"
type textarea "x"
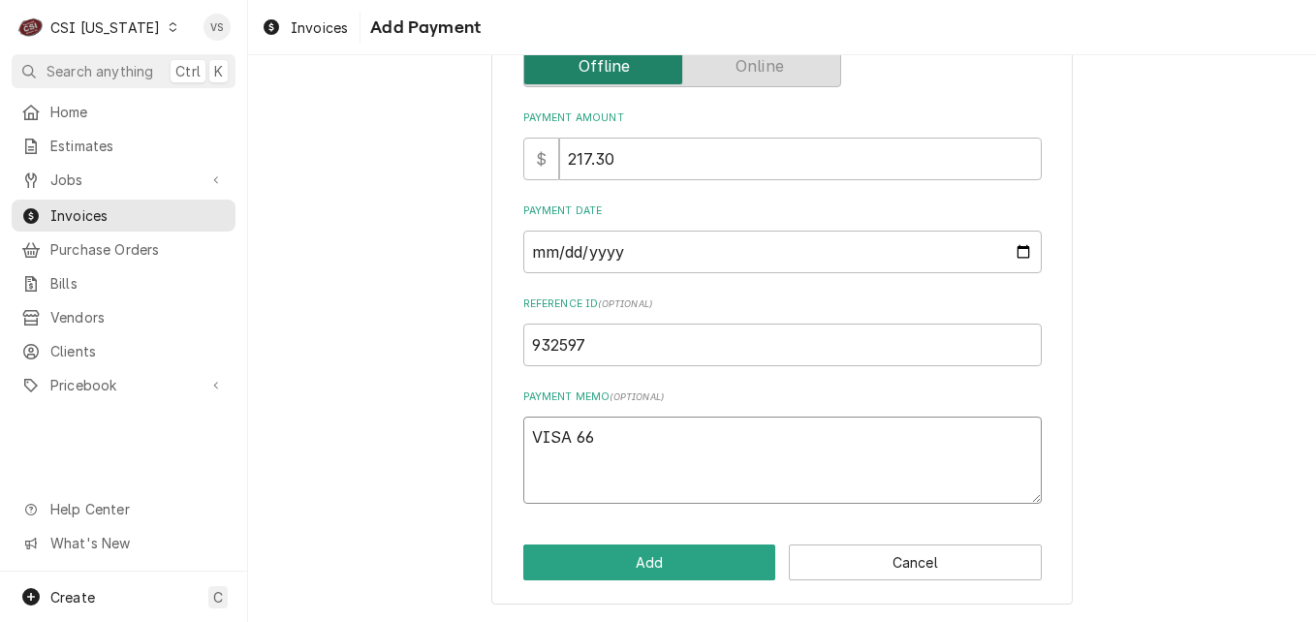
type textarea "VISA 669"
type textarea "x"
type textarea "VISA 6693"
click at [649, 567] on button "Add" at bounding box center [649, 562] width 253 height 36
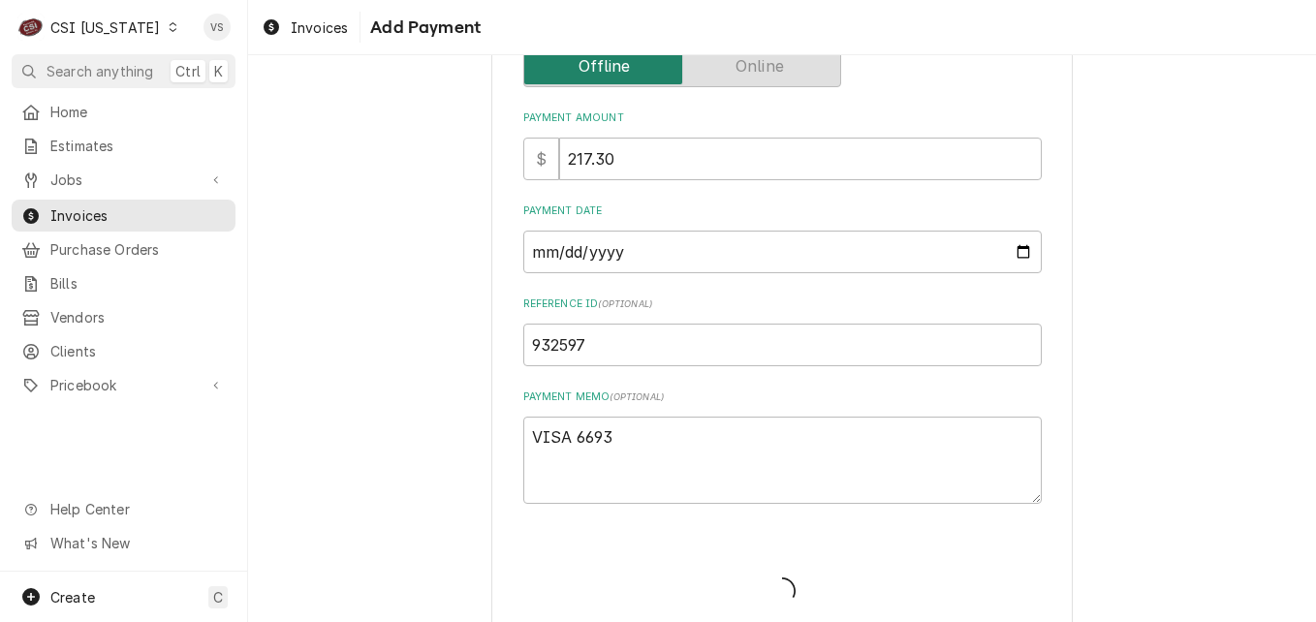
type textarea "x"
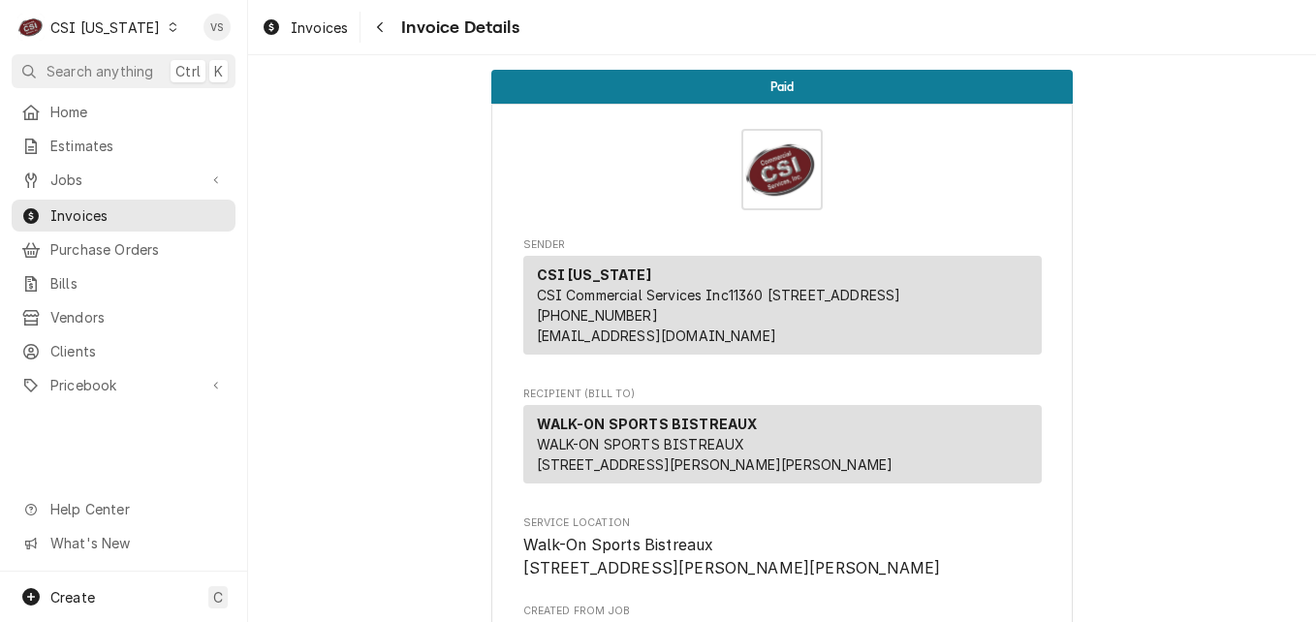
click at [169, 26] on icon "Dynamic Content Wrapper" at bounding box center [173, 27] width 9 height 10
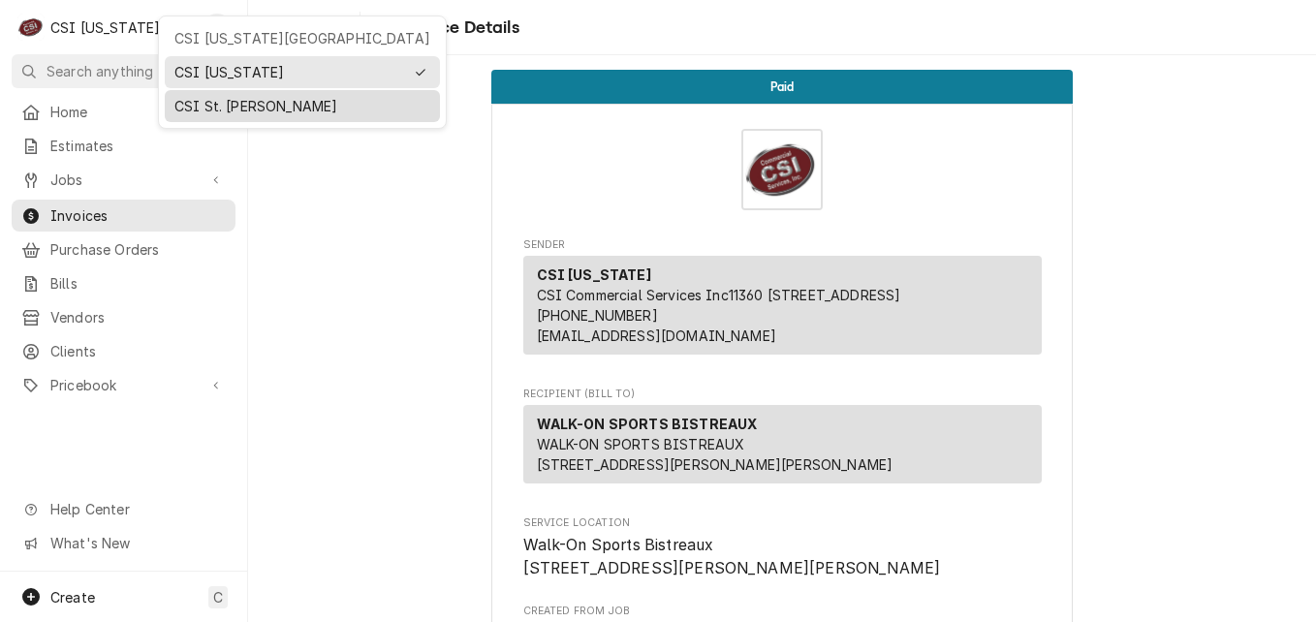
click at [234, 108] on div "CSI St. [PERSON_NAME]" at bounding box center [302, 106] width 256 height 20
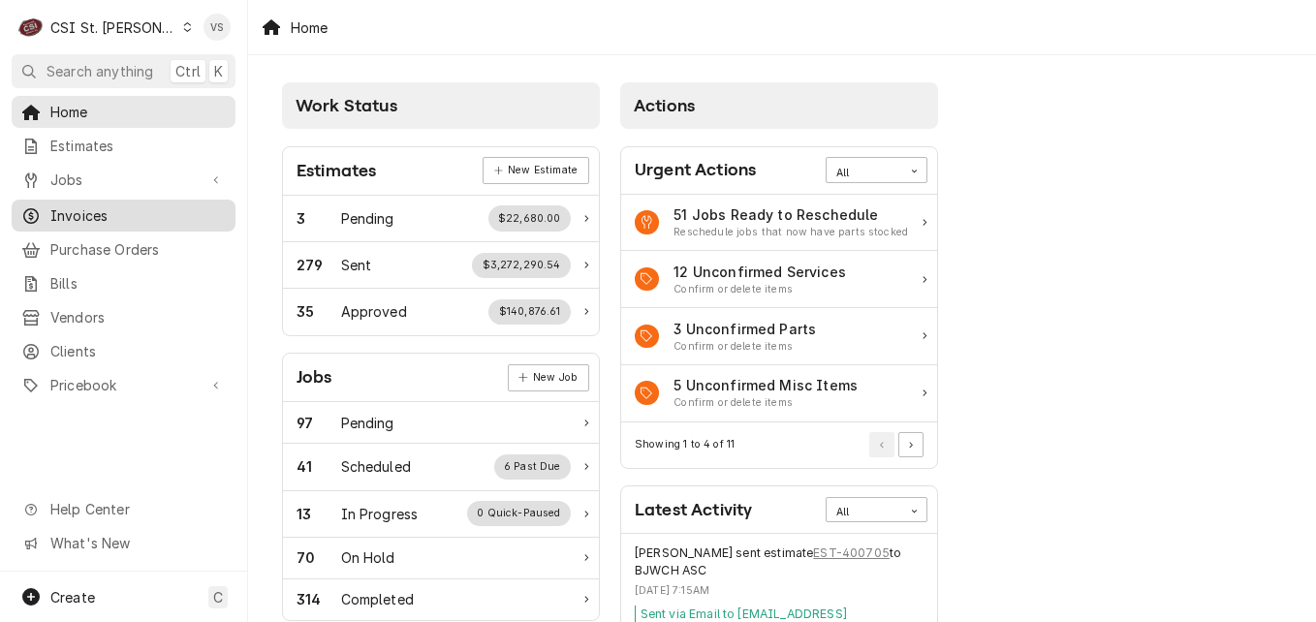
click at [101, 217] on span "Invoices" at bounding box center [137, 215] width 175 height 20
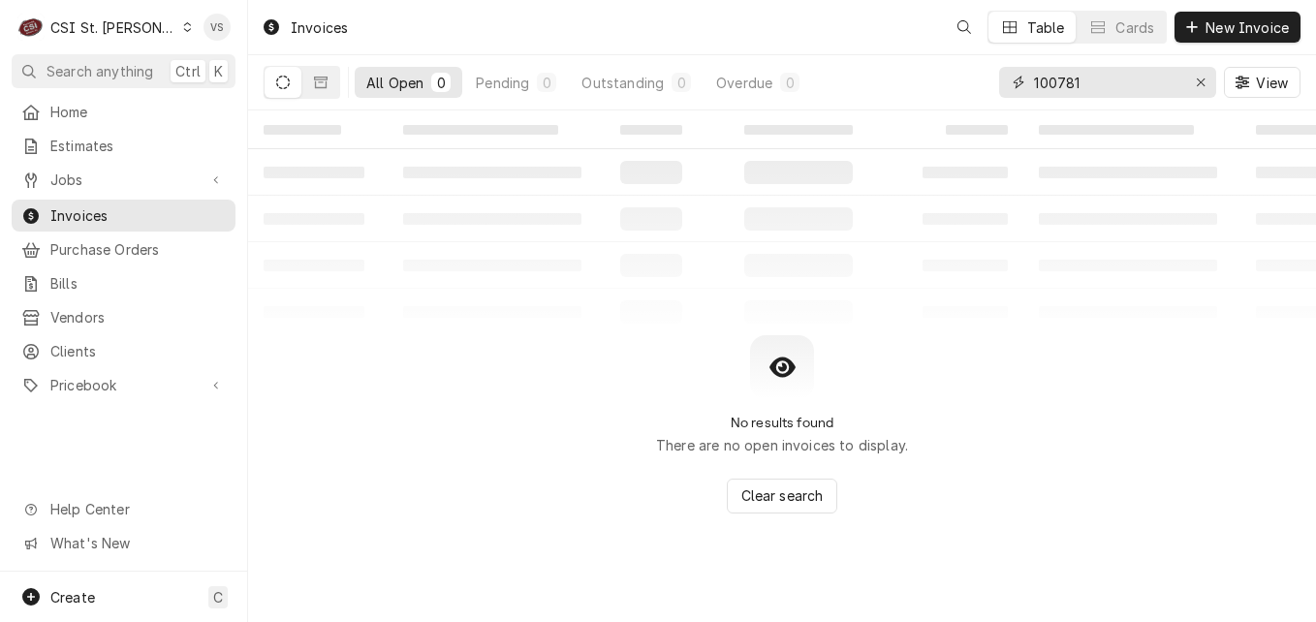
click at [1096, 78] on input "100781" at bounding box center [1106, 82] width 145 height 31
drag, startPoint x: 1096, startPoint y: 79, endPoint x: 952, endPoint y: 82, distance: 143.4
click at [976, 92] on div "All Open 0 Pending 0 Outstanding 0 Overdue 0 100781 View" at bounding box center [782, 82] width 1037 height 54
type input "4"
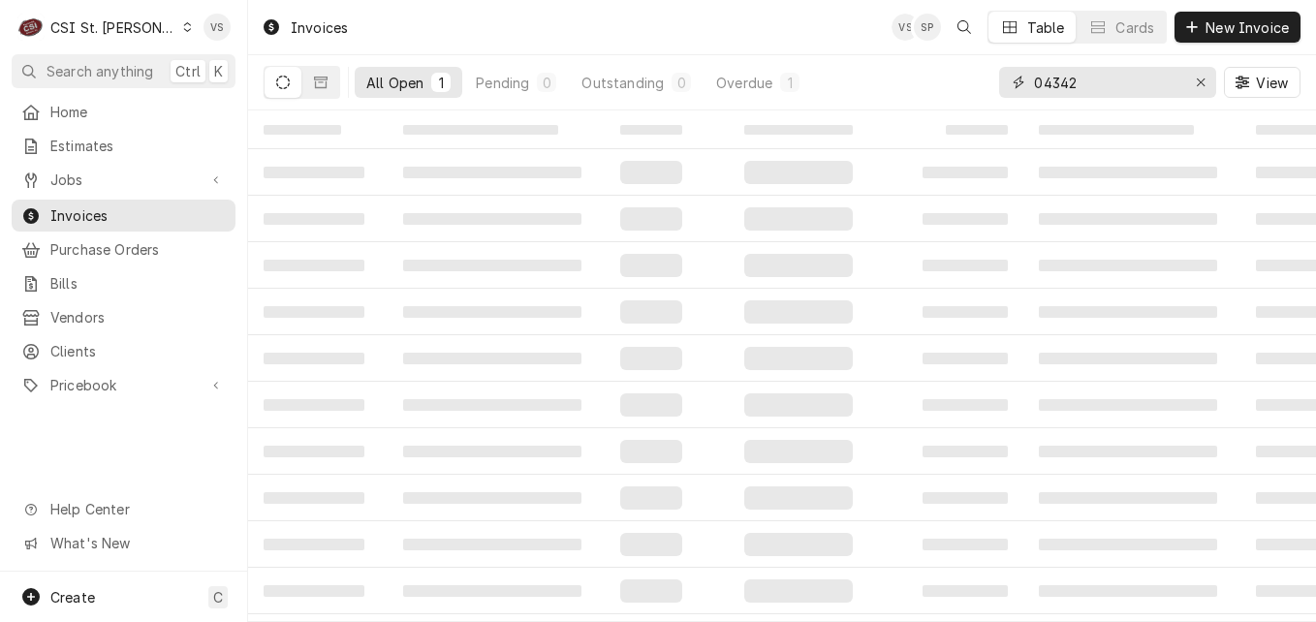
click at [1034, 83] on input "04342" at bounding box center [1106, 82] width 145 height 31
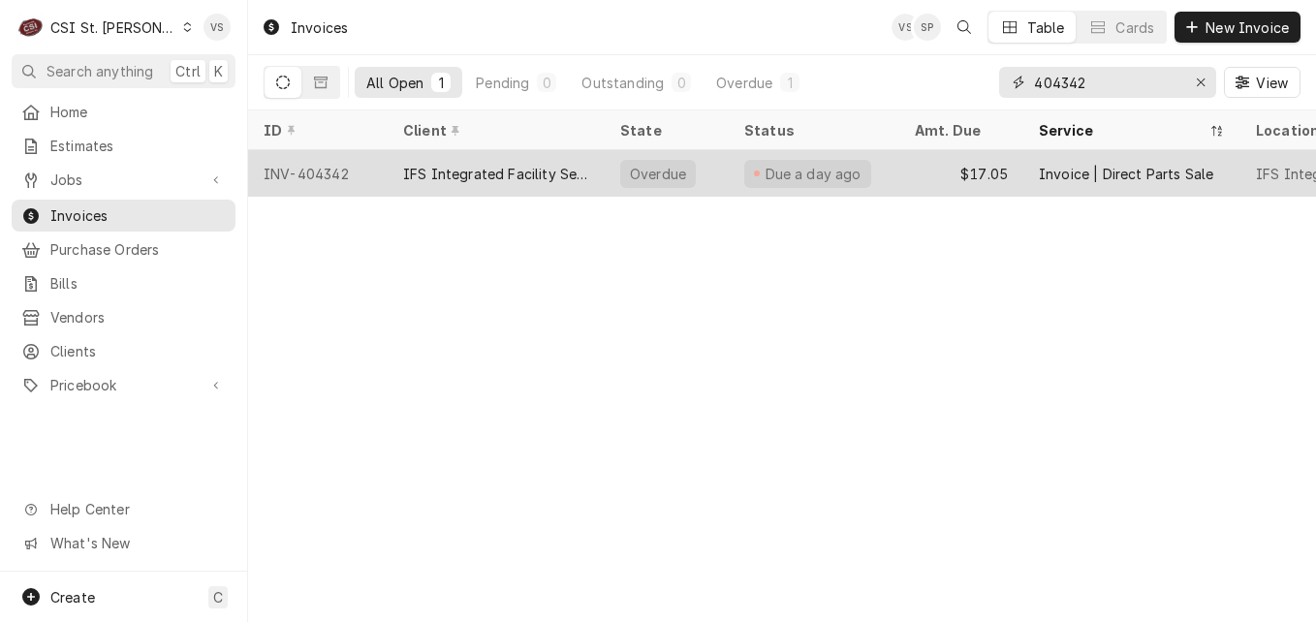
type input "404342"
click at [500, 177] on div "IFS Integrated Facility Services" at bounding box center [496, 174] width 186 height 20
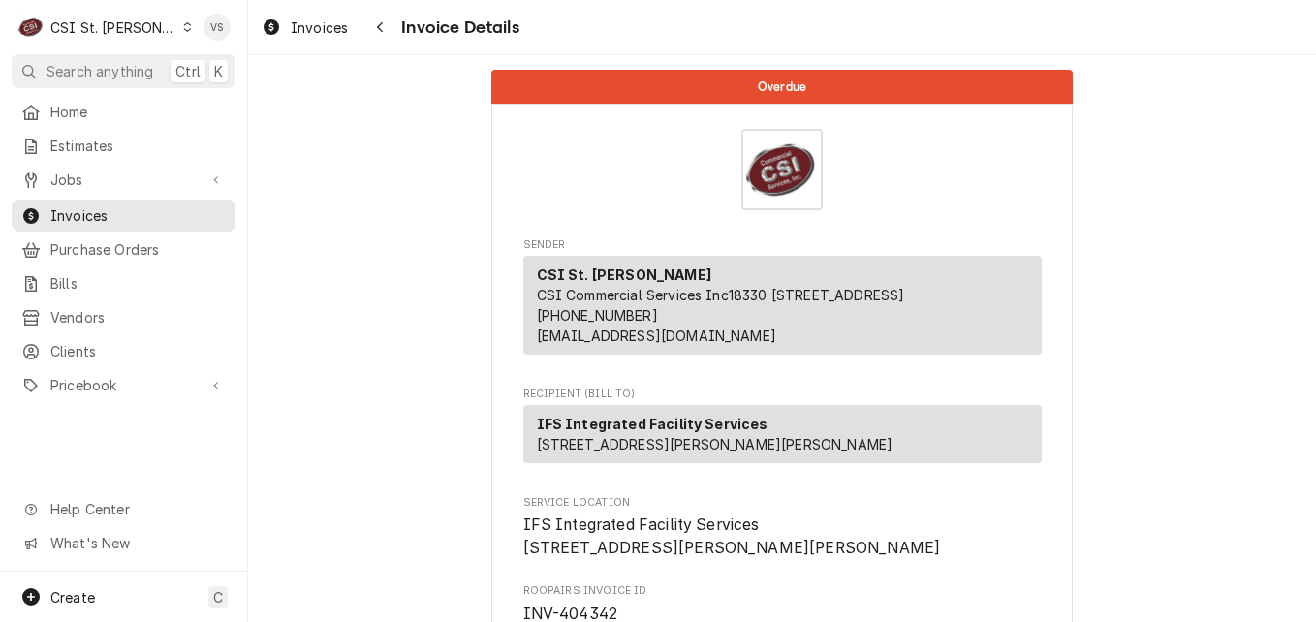
click at [183, 27] on icon "Dynamic Content Wrapper" at bounding box center [187, 27] width 9 height 10
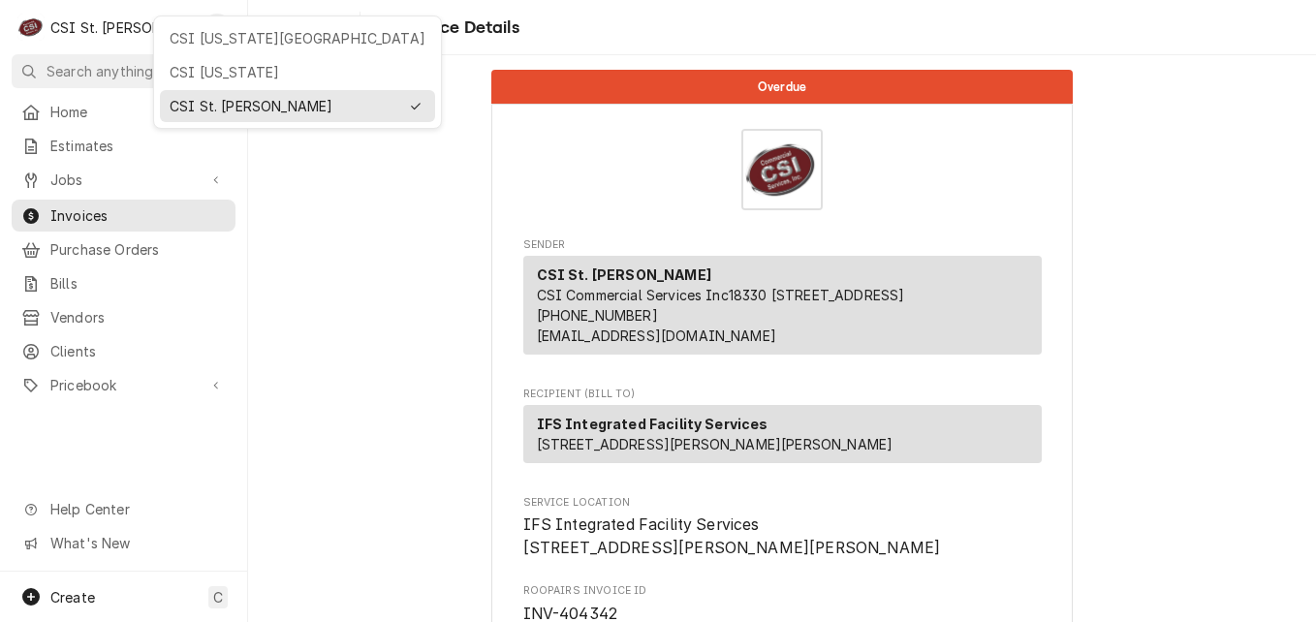
click at [197, 44] on div "CSI [US_STATE][GEOGRAPHIC_DATA]" at bounding box center [298, 38] width 256 height 20
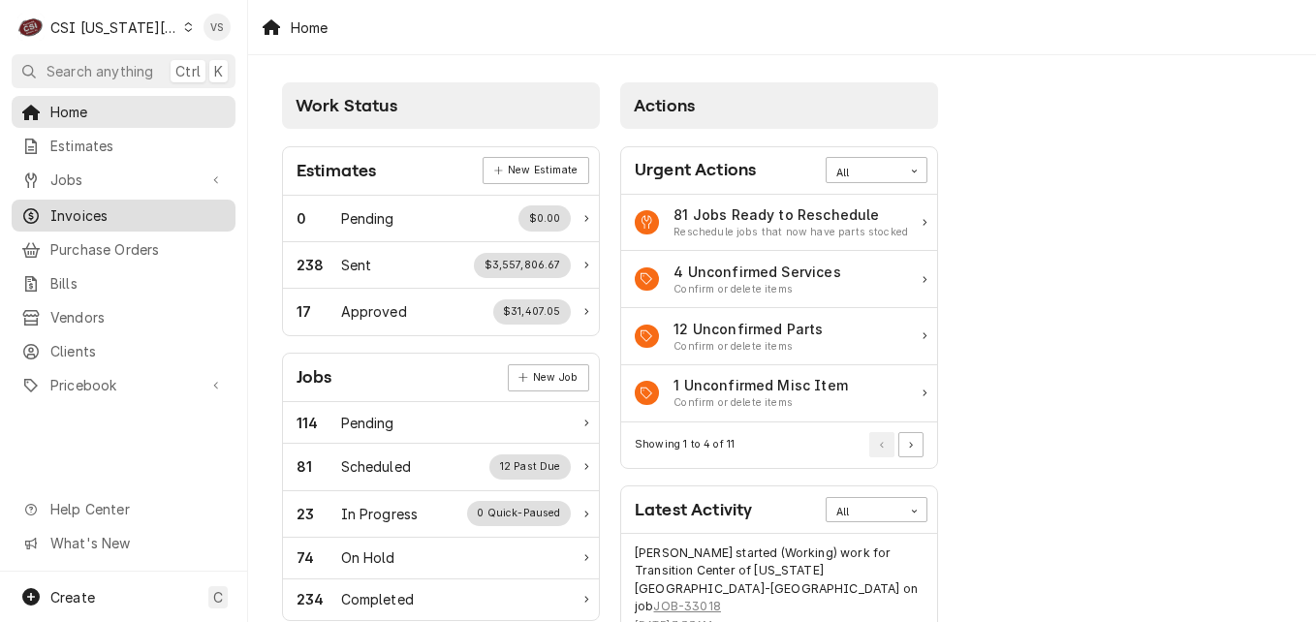
click at [105, 205] on span "Invoices" at bounding box center [137, 215] width 175 height 20
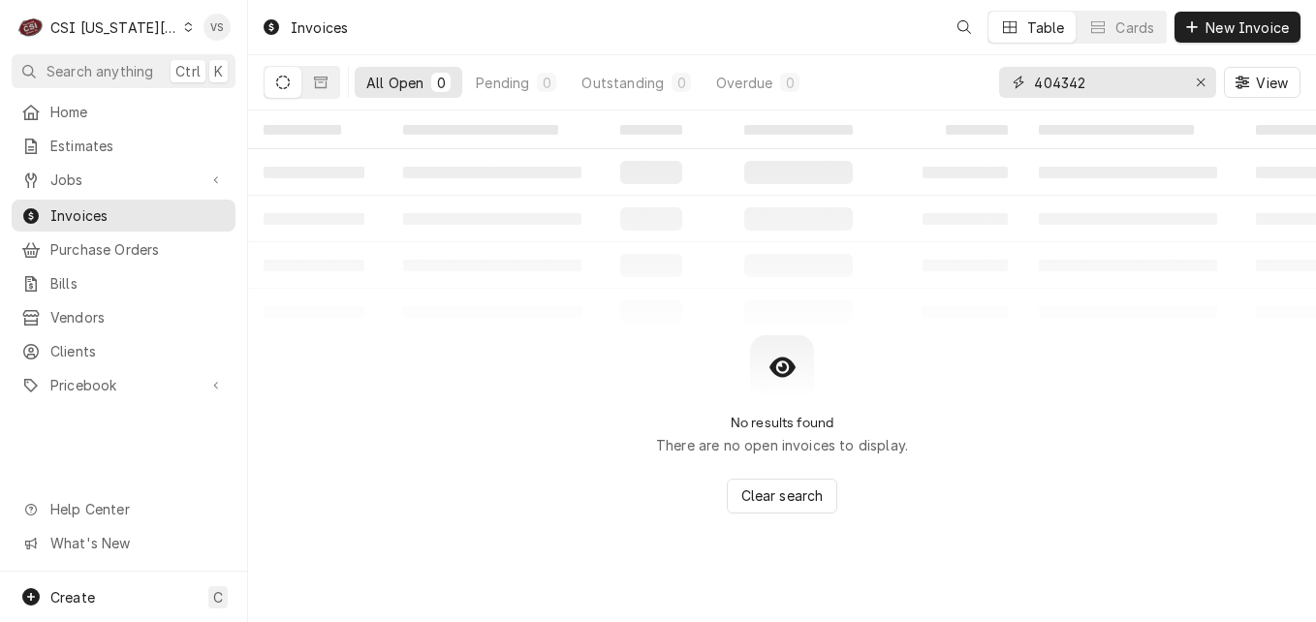
drag, startPoint x: 1098, startPoint y: 79, endPoint x: 952, endPoint y: 83, distance: 145.4
click at [952, 83] on div "All Open 0 Pending 0 Outstanding 0 Overdue 0 404342 View" at bounding box center [782, 82] width 1037 height 54
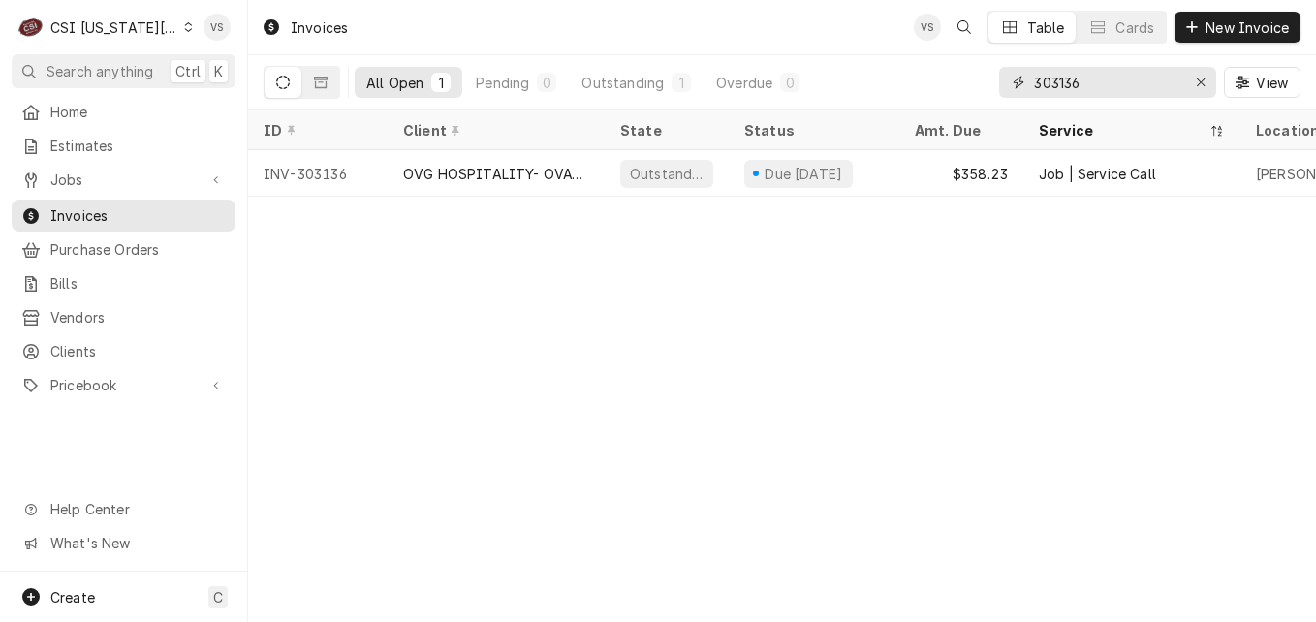
type input "303136"
